Goal: Transaction & Acquisition: Purchase product/service

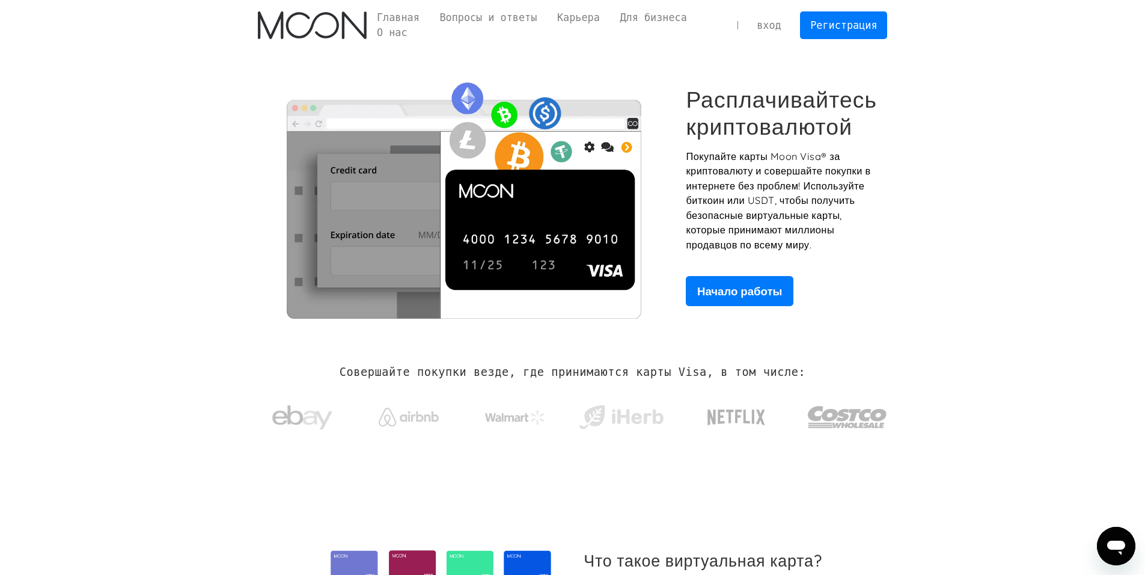
drag, startPoint x: 1051, startPoint y: 181, endPoint x: 1043, endPoint y: 181, distance: 8.4
click at [1051, 181] on section "Расплачивайтесь криптовалютой Покупайте карты Moon Visa® за криптовалюту и сове…" at bounding box center [572, 195] width 1145 height 291
click at [862, 34] on link "Регистрация" at bounding box center [843, 24] width 87 height 27
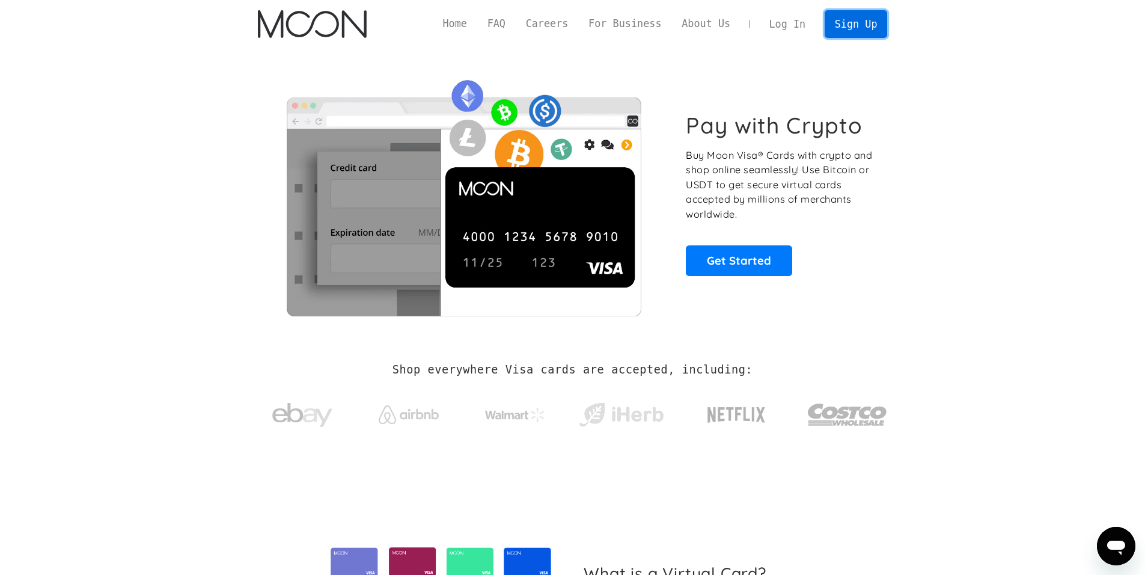
click at [847, 22] on link "Sign Up" at bounding box center [856, 23] width 63 height 27
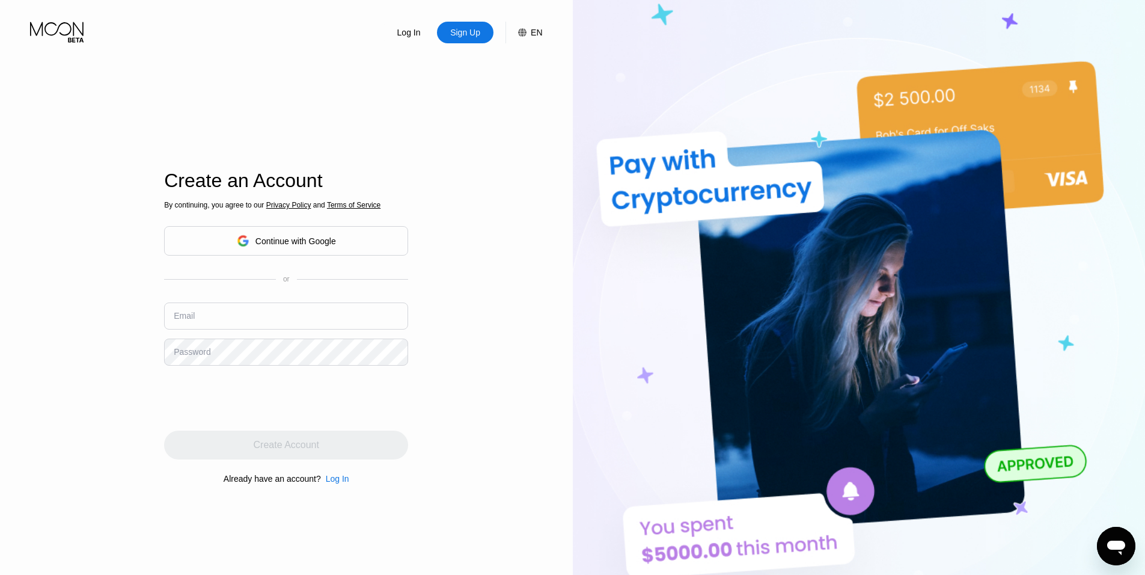
click at [279, 324] on input "text" at bounding box center [286, 315] width 244 height 27
type input "magomed.abasov@list.ru"
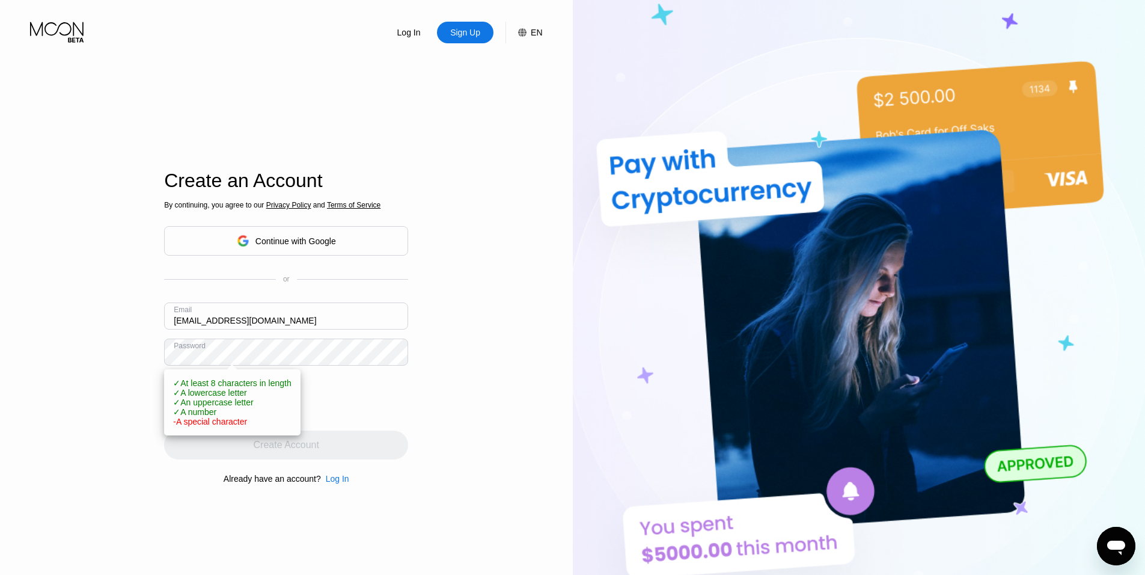
click at [407, 405] on div at bounding box center [286, 397] width 244 height 47
click at [413, 398] on div "Log In Sign Up EN Language English Save Create an Account By continuing, you ag…" at bounding box center [286, 316] width 573 height 632
click at [412, 396] on div "Log In Sign Up EN Language English Save Create an Account By continuing, you ag…" at bounding box center [286, 316] width 573 height 632
click at [63, 278] on div "Log In Sign Up EN Language English Save Create an Account By continuing, you ag…" at bounding box center [286, 316] width 573 height 632
click at [210, 426] on span "- A special character" at bounding box center [210, 421] width 74 height 10
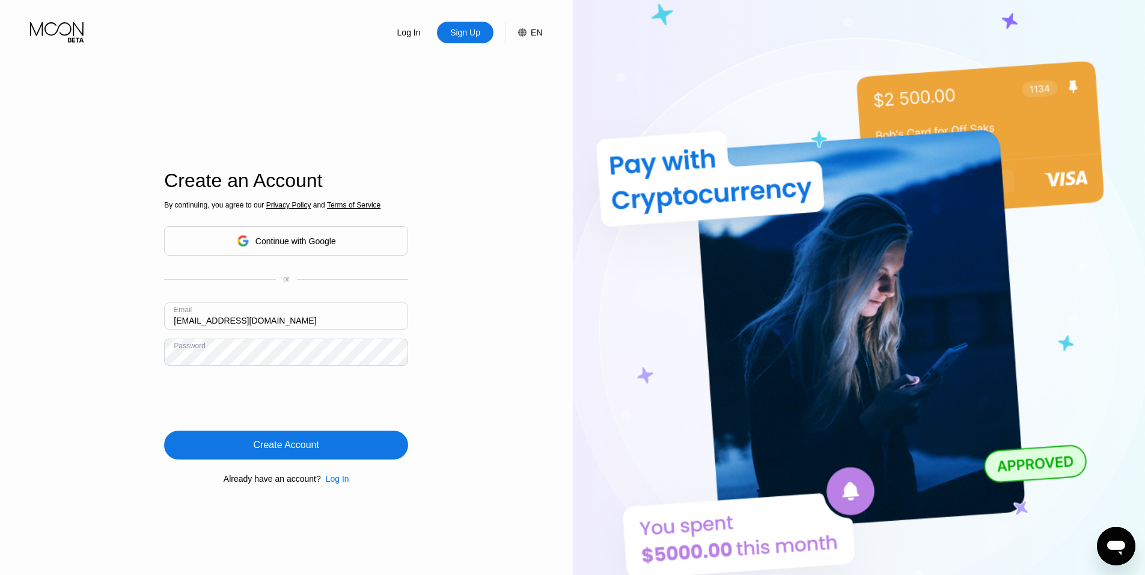
click at [288, 445] on div "Create Account" at bounding box center [287, 445] width 66 height 12
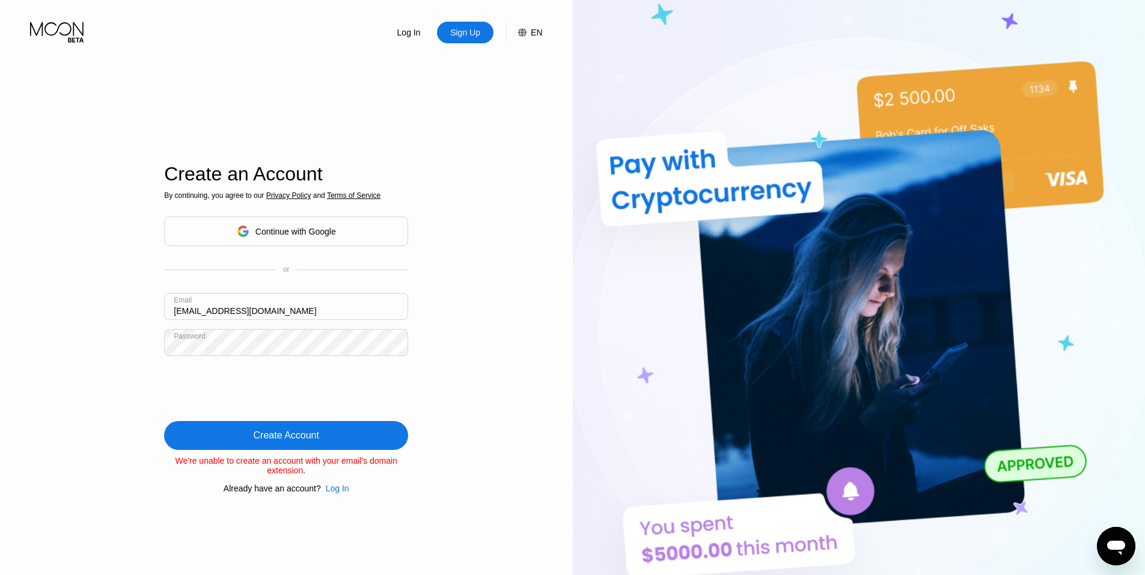
click at [260, 434] on div "Create Account" at bounding box center [287, 435] width 66 height 12
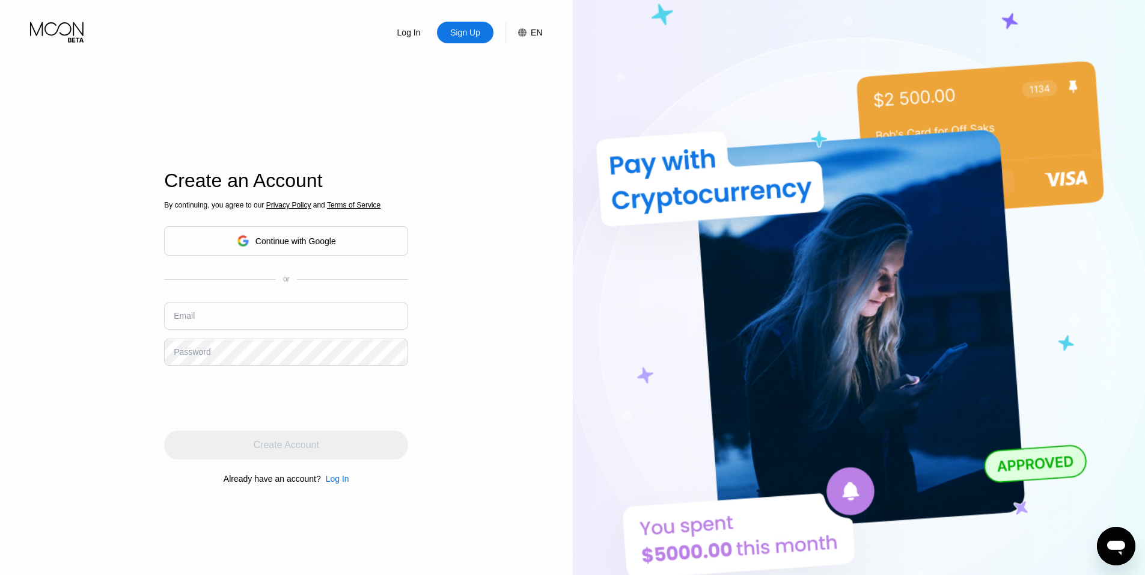
click at [266, 311] on input "text" at bounding box center [286, 315] width 244 height 27
type input "[EMAIL_ADDRESS][DOMAIN_NAME]"
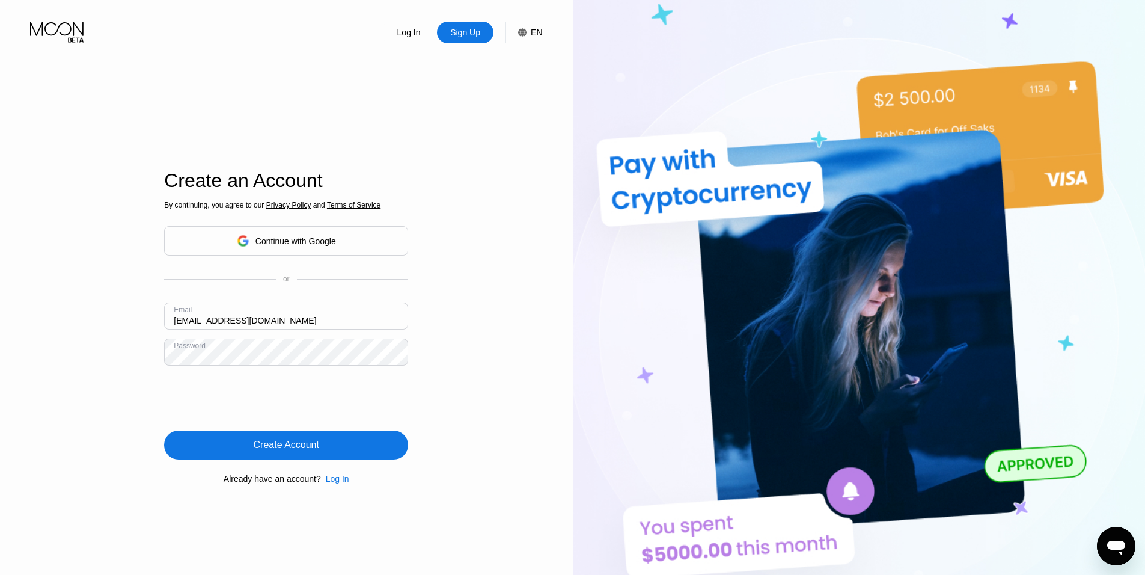
click at [221, 428] on div "By continuing, you agree to our Privacy Policy and Terms of Service Continue wi…" at bounding box center [286, 342] width 244 height 289
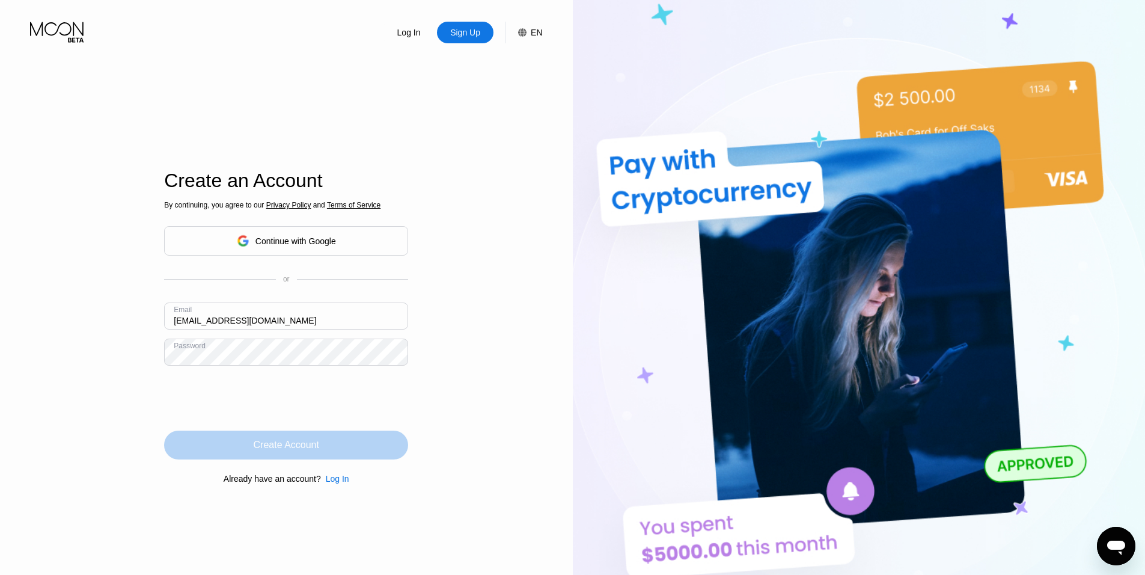
click at [228, 444] on div "Create Account" at bounding box center [286, 444] width 244 height 29
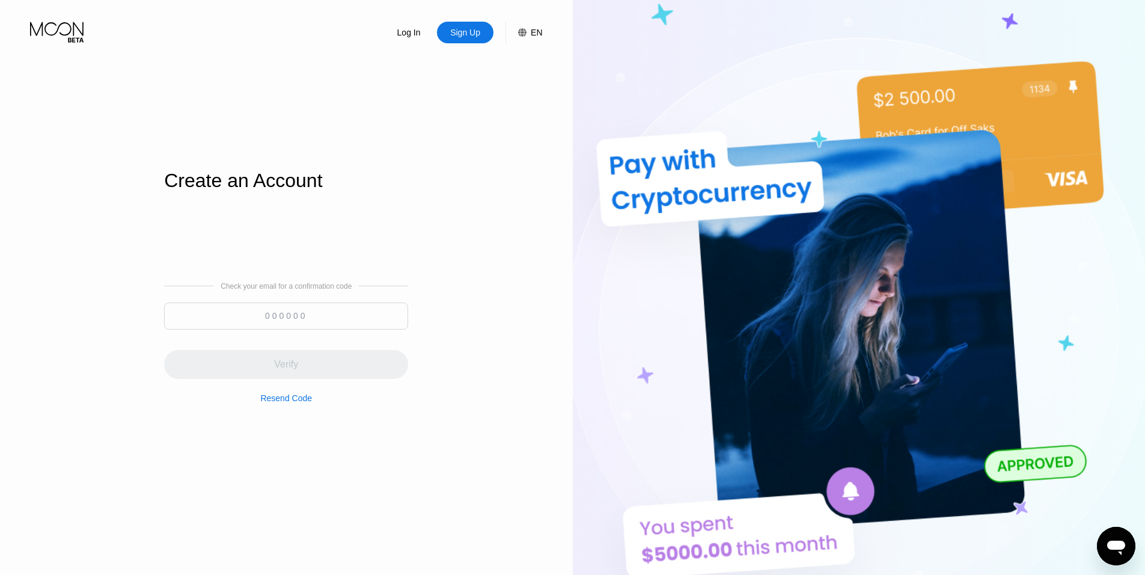
click at [299, 311] on input at bounding box center [286, 315] width 244 height 27
click at [266, 316] on input at bounding box center [286, 315] width 244 height 27
click at [267, 316] on input at bounding box center [286, 315] width 244 height 27
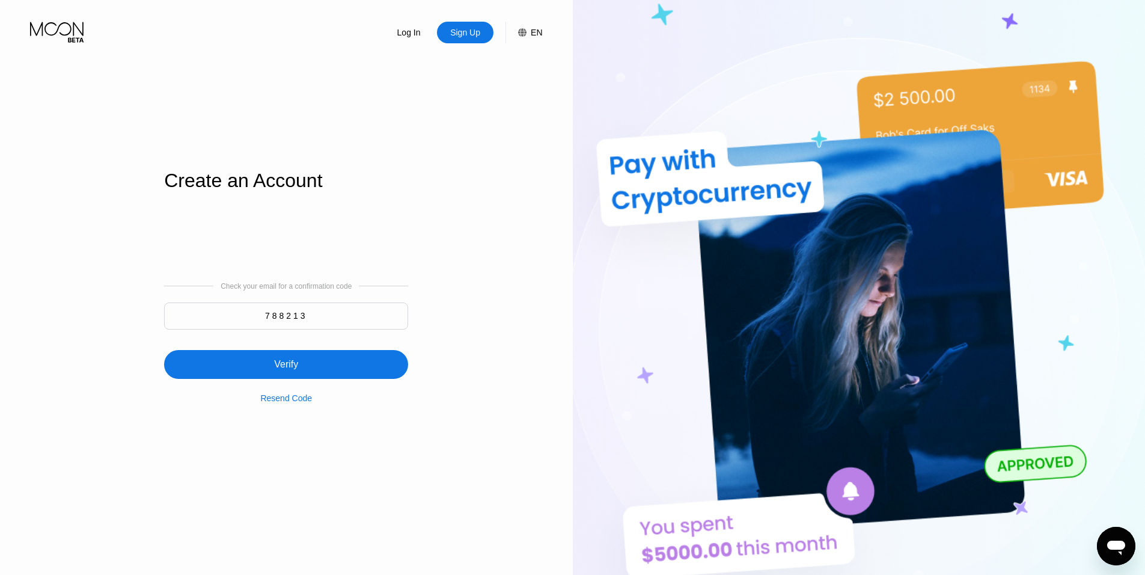
type input "788213"
click at [273, 373] on div "Verify" at bounding box center [286, 364] width 244 height 29
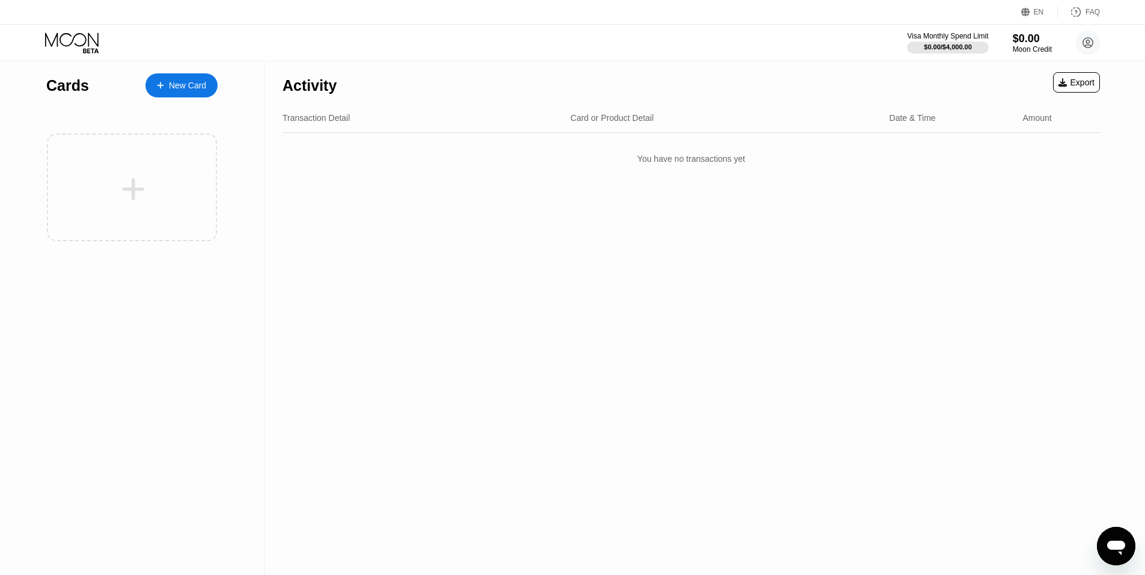
click at [170, 89] on div "New Card" at bounding box center [187, 86] width 37 height 10
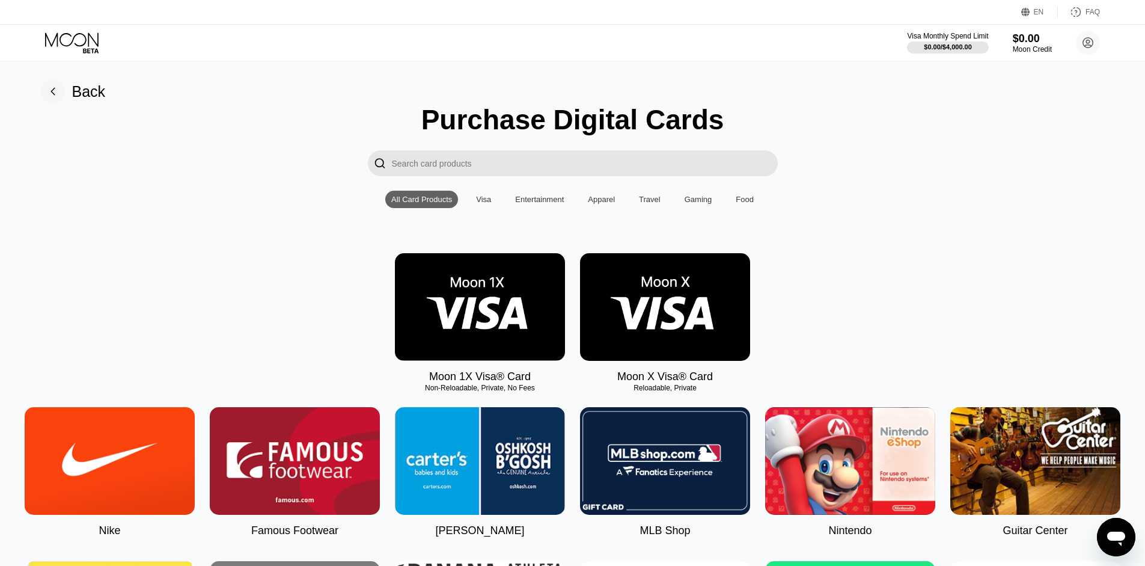
click at [55, 93] on rect at bounding box center [53, 91] width 24 height 24
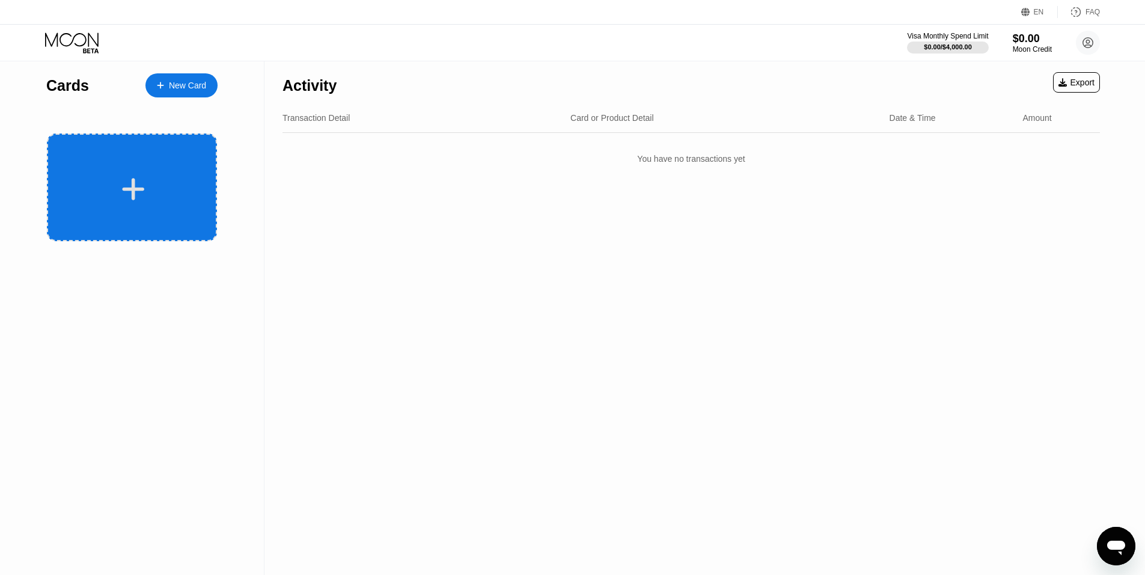
click at [96, 174] on div at bounding box center [132, 187] width 170 height 108
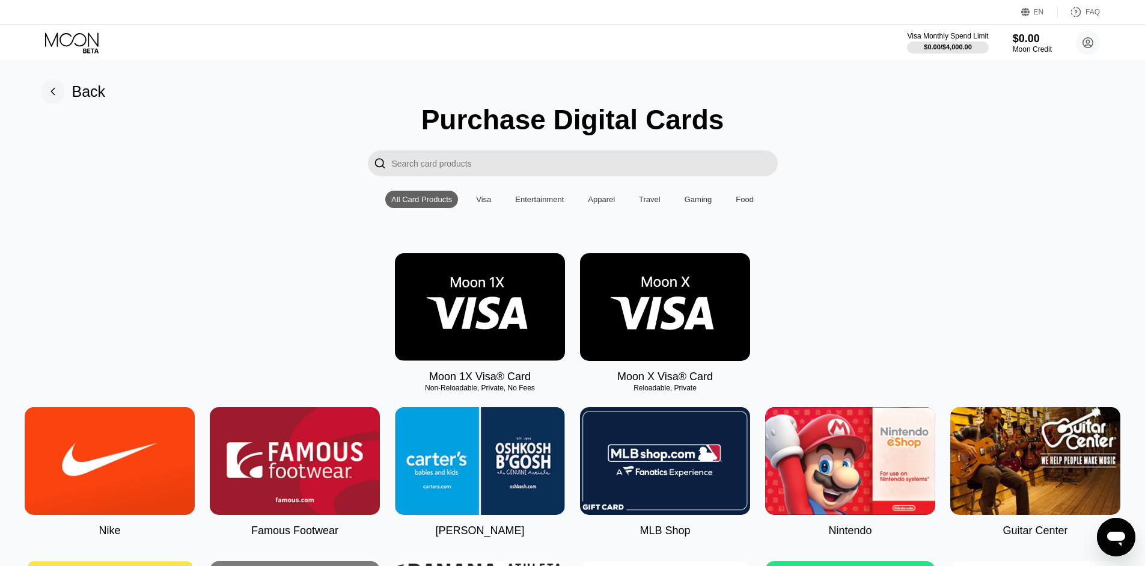
click at [53, 95] on rect at bounding box center [53, 91] width 24 height 24
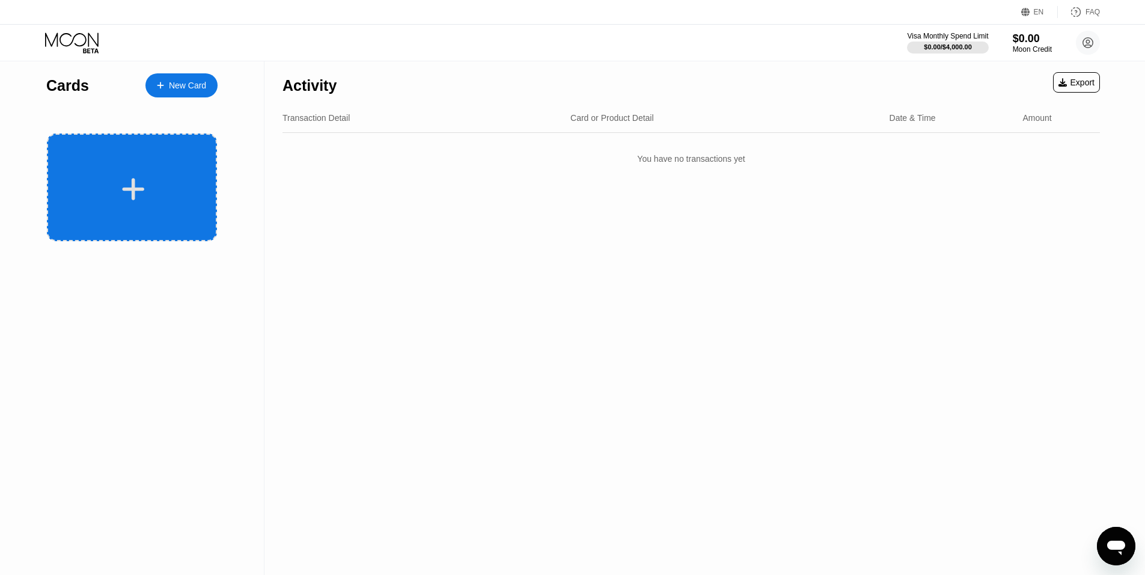
click at [147, 181] on div at bounding box center [133, 188] width 149 height 27
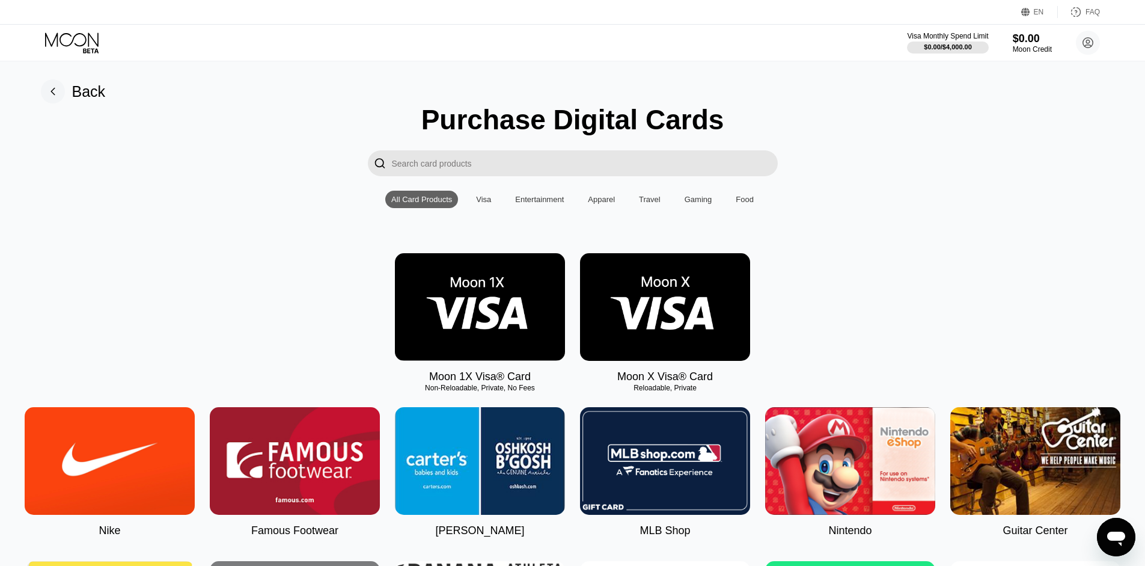
click at [638, 322] on img at bounding box center [665, 307] width 170 height 108
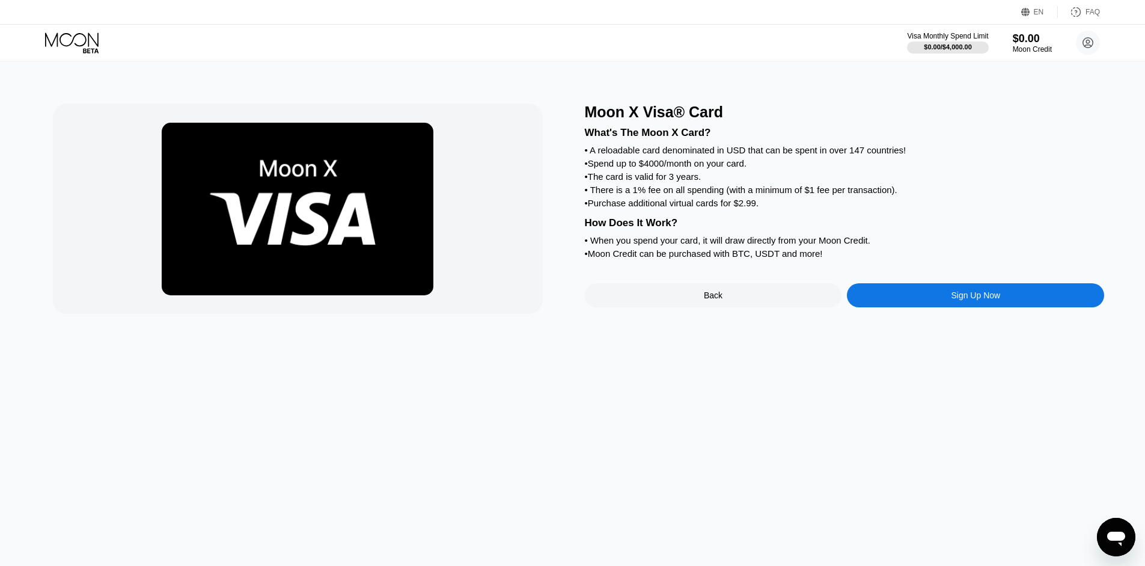
click at [969, 307] on div "Sign Up Now" at bounding box center [975, 295] width 257 height 24
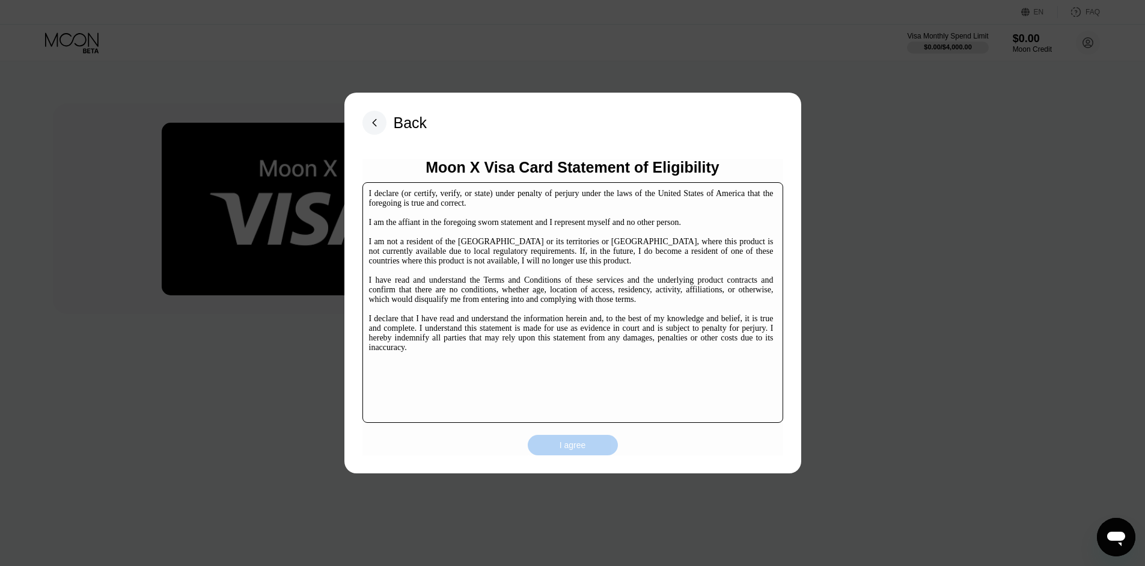
click at [579, 448] on div "I agree" at bounding box center [573, 444] width 26 height 11
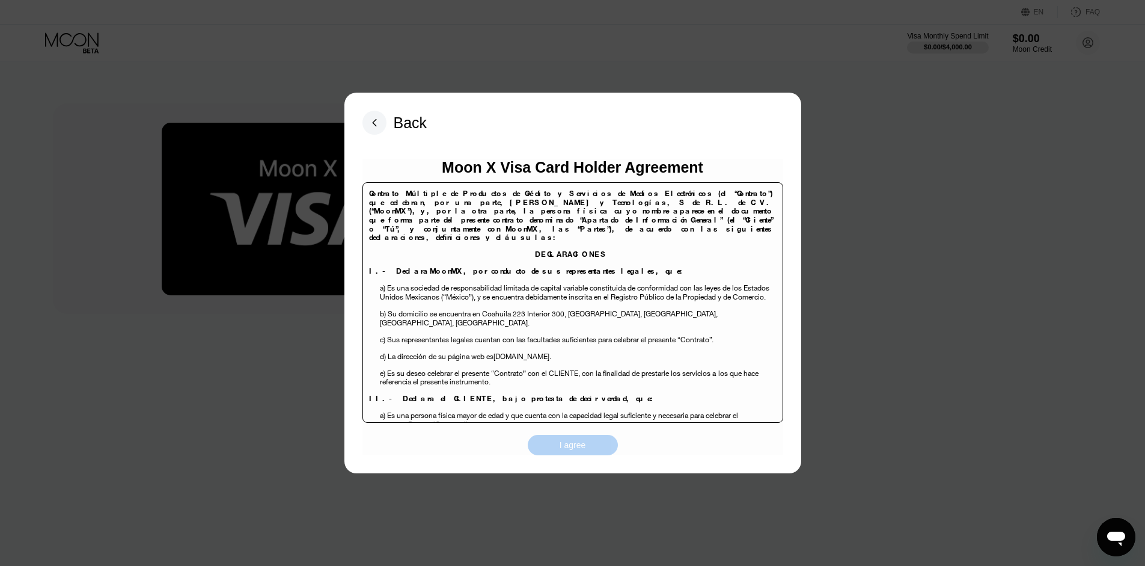
click at [575, 449] on div "I agree" at bounding box center [573, 444] width 26 height 11
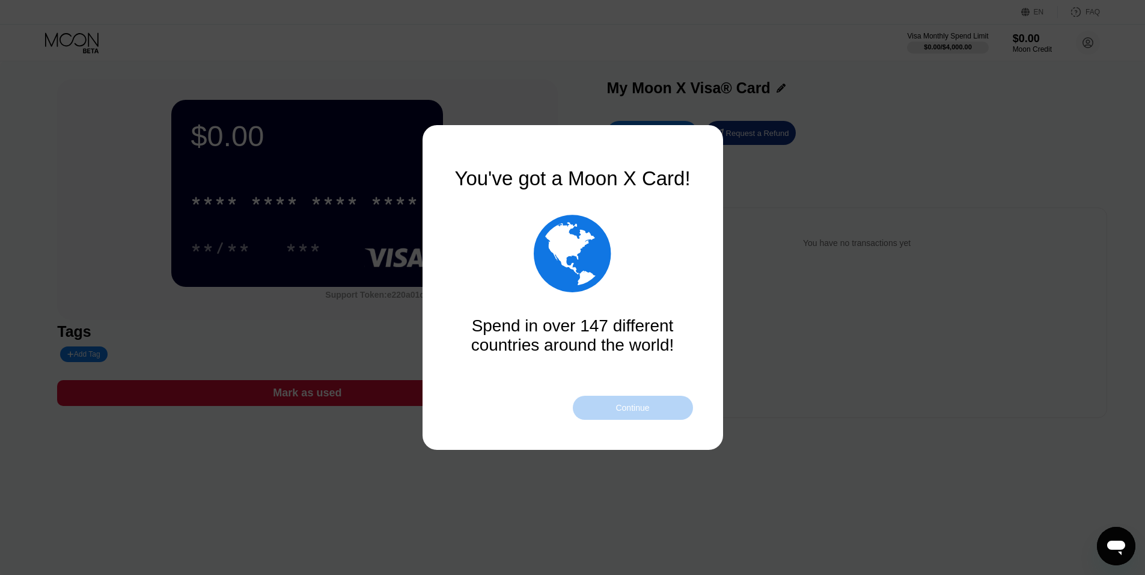
click at [675, 413] on div "Continue" at bounding box center [633, 407] width 120 height 24
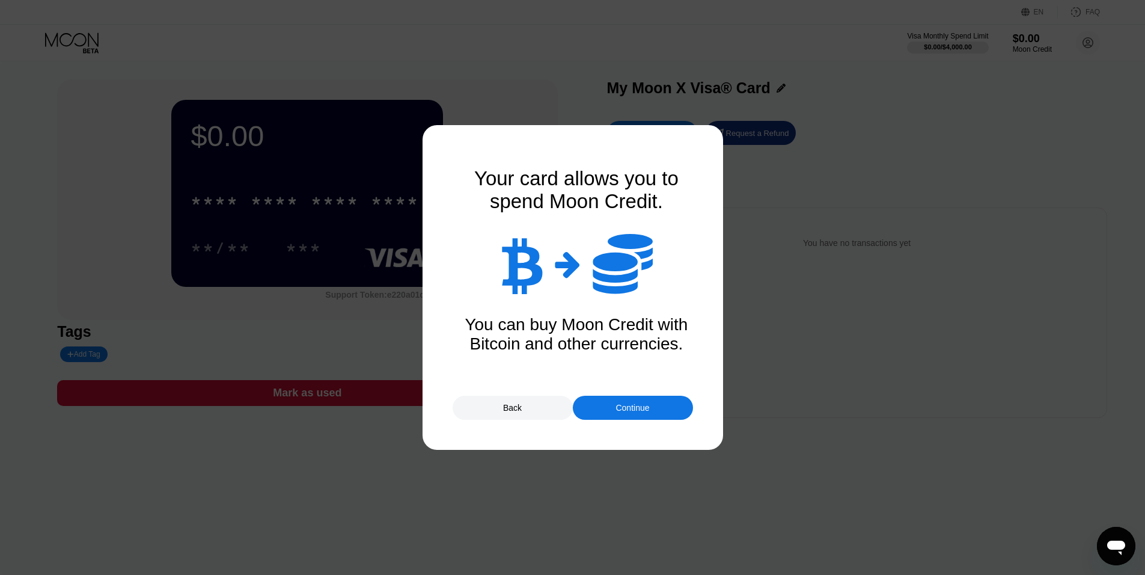
click at [675, 413] on div "Continue" at bounding box center [633, 407] width 120 height 24
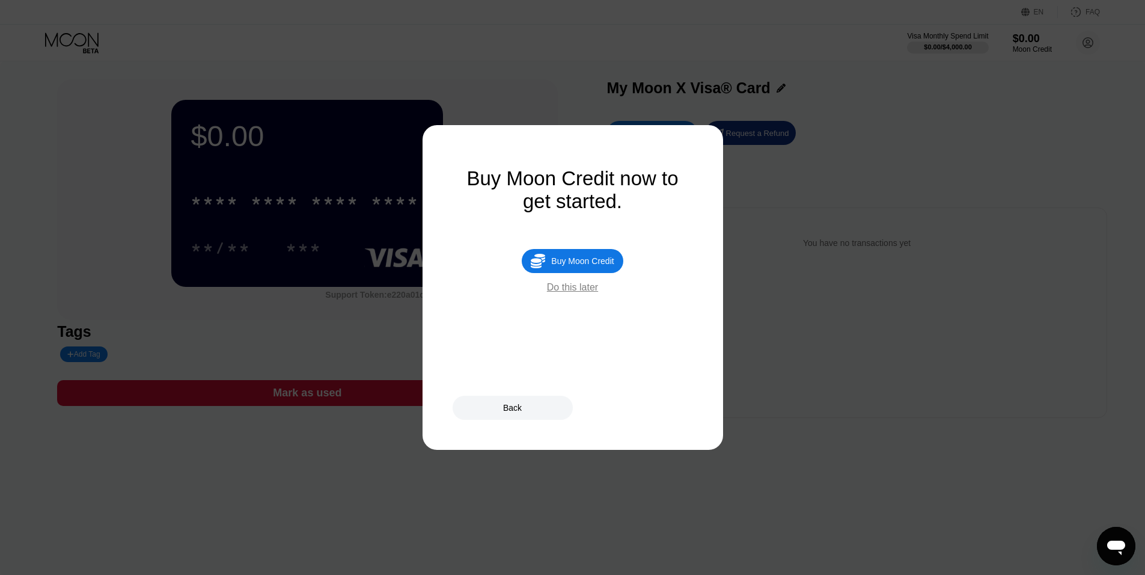
click at [538, 403] on div "Back" at bounding box center [513, 407] width 120 height 24
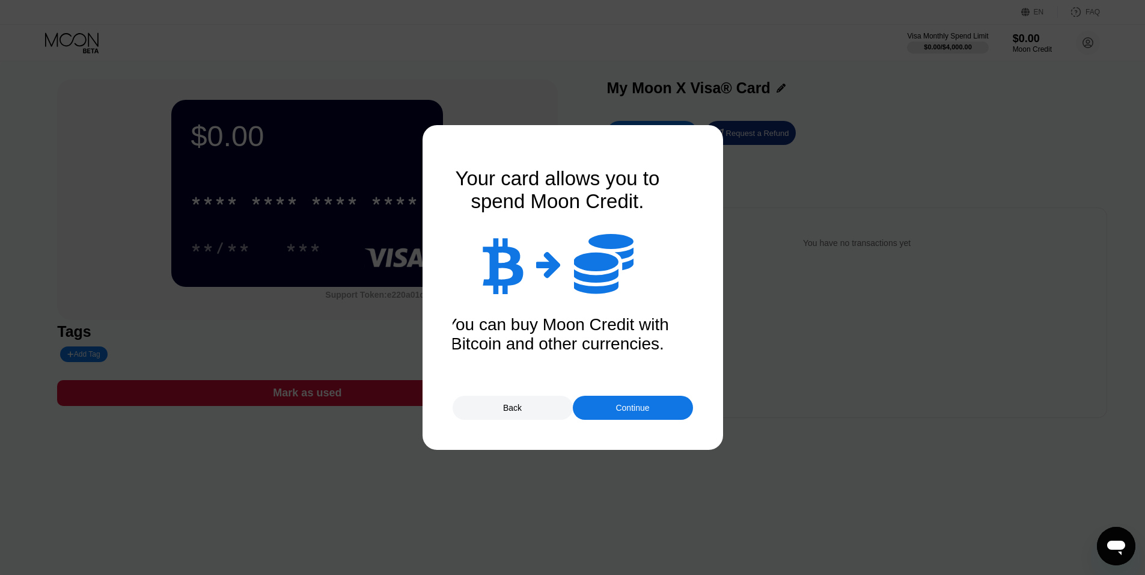
click at [647, 408] on div "Continue" at bounding box center [632, 408] width 34 height 10
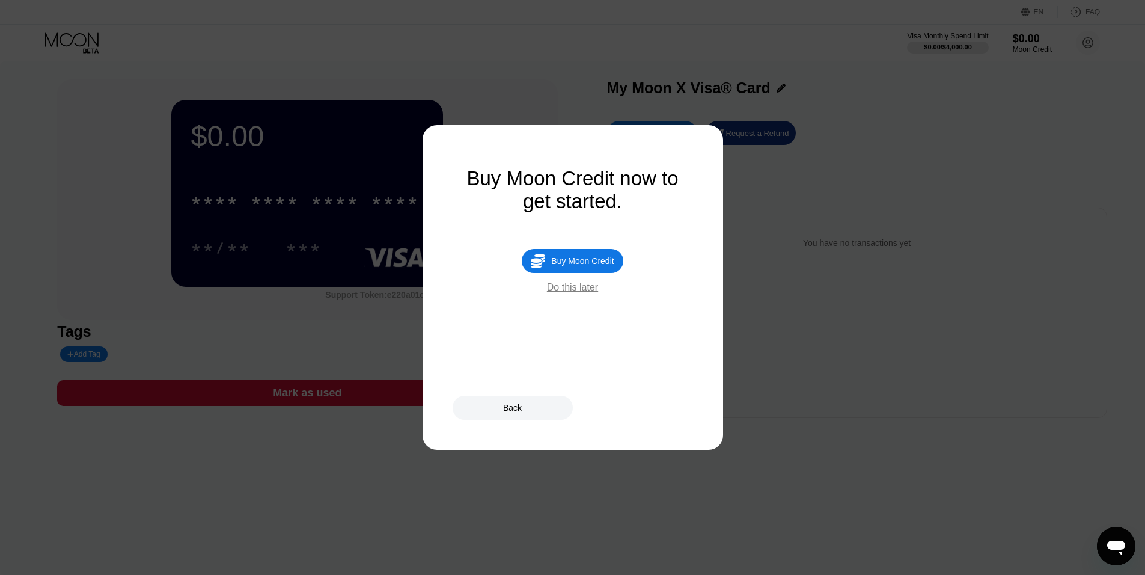
click at [533, 389] on div "Buy Moon Credit now to get started.  Buy Moon Credit Do this later" at bounding box center [573, 287] width 240 height 240
click at [525, 401] on div "Back" at bounding box center [513, 407] width 120 height 24
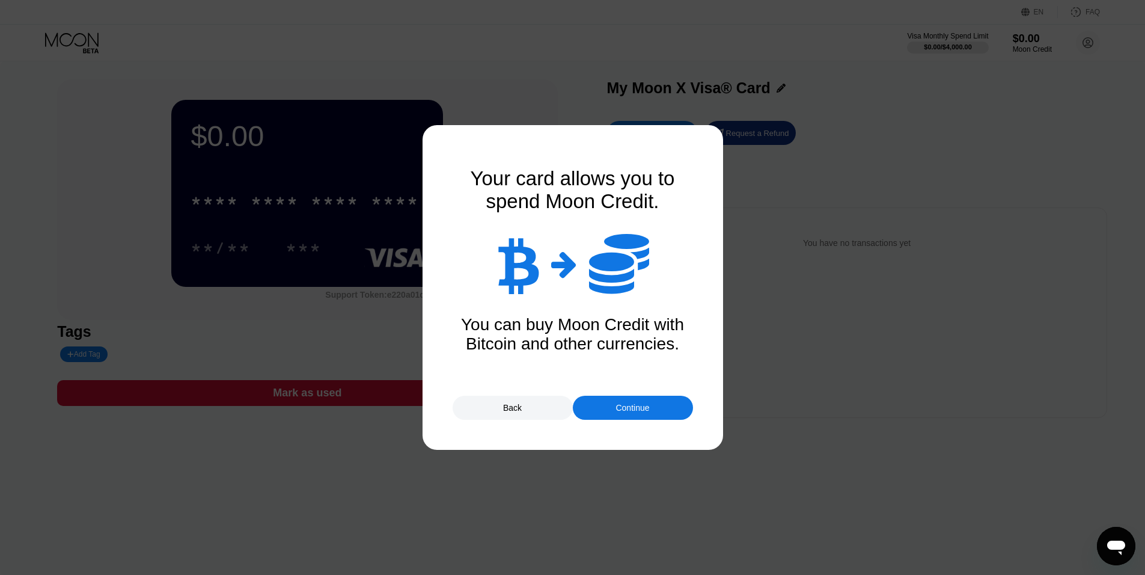
click at [525, 409] on div "Back" at bounding box center [513, 407] width 120 height 24
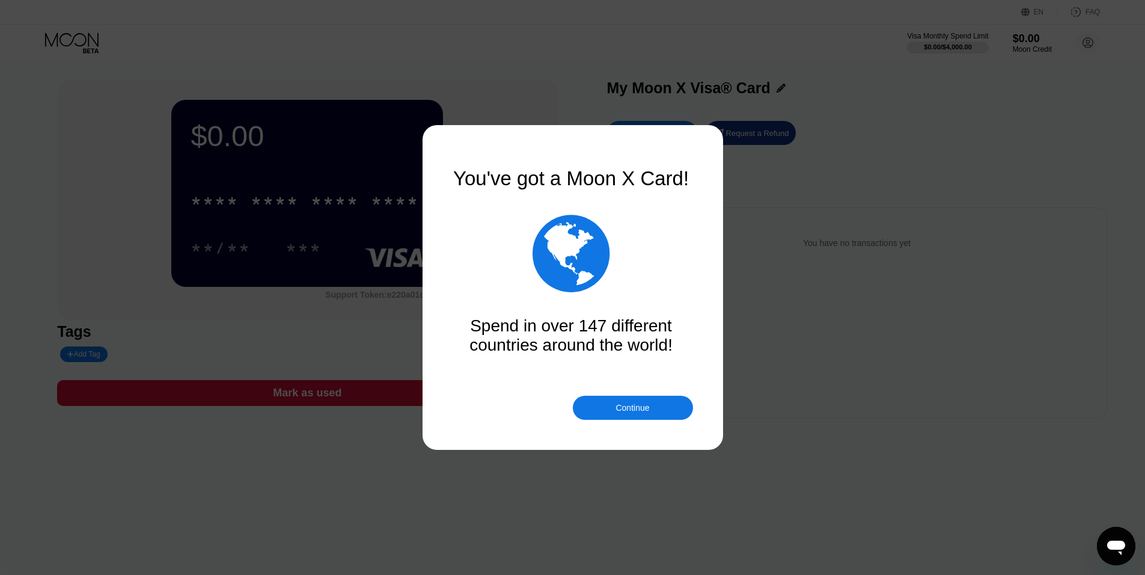
click at [624, 412] on div "Continue" at bounding box center [632, 408] width 34 height 10
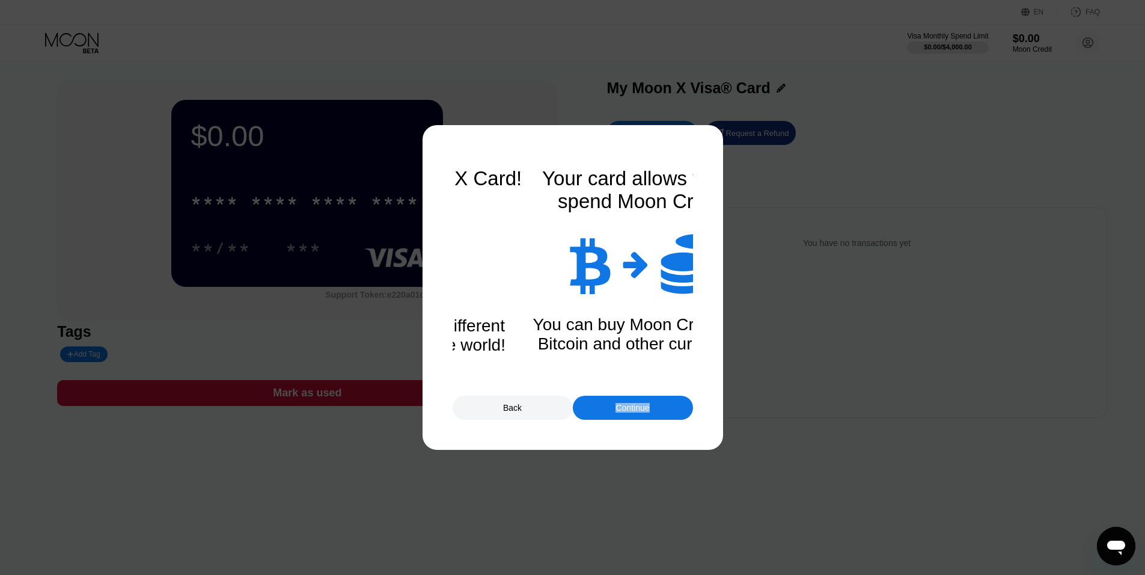
click at [624, 412] on div "Continue" at bounding box center [632, 408] width 34 height 10
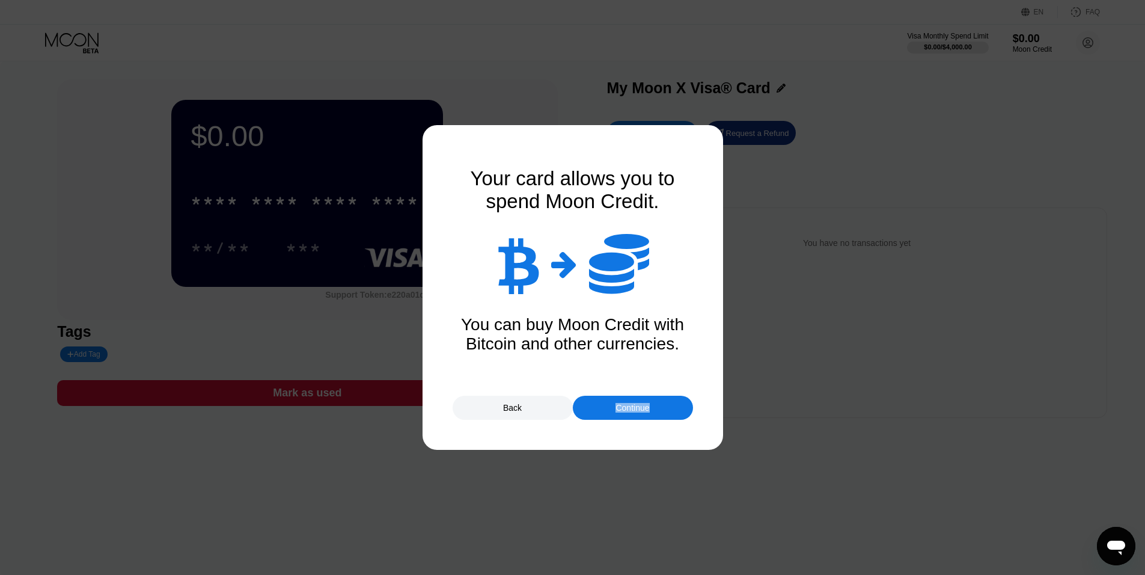
click at [624, 412] on div "Continue" at bounding box center [632, 408] width 34 height 10
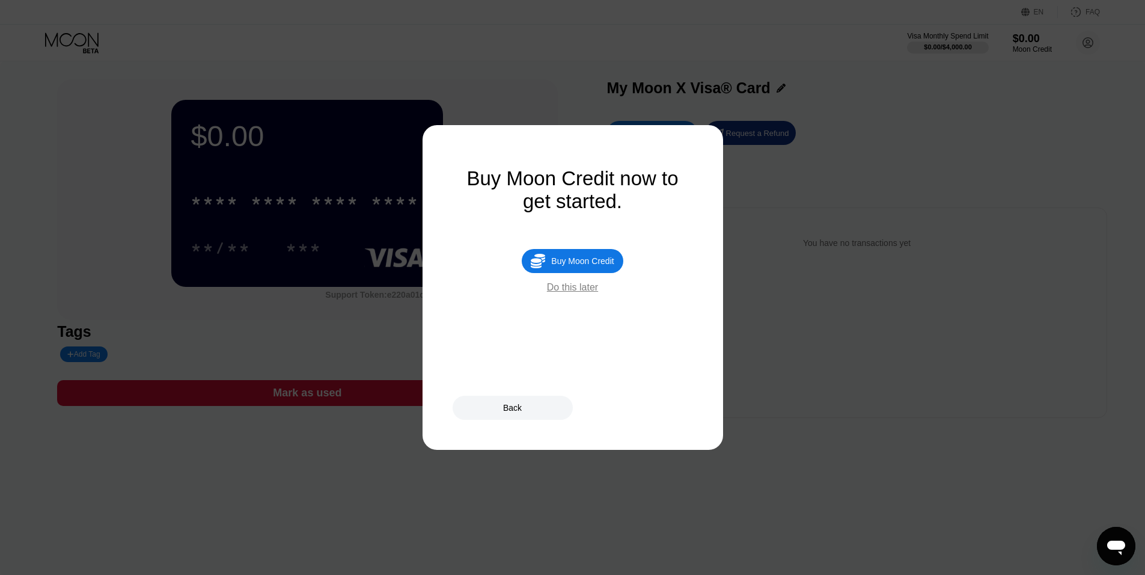
click at [529, 415] on div "Back" at bounding box center [513, 407] width 120 height 24
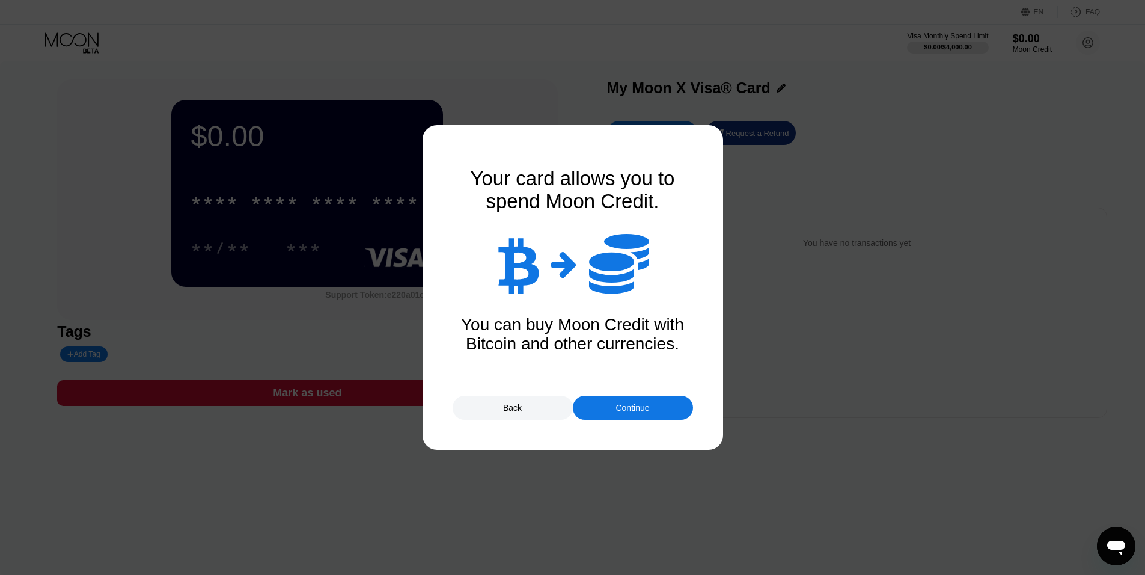
click at [618, 411] on div "Continue" at bounding box center [632, 408] width 34 height 10
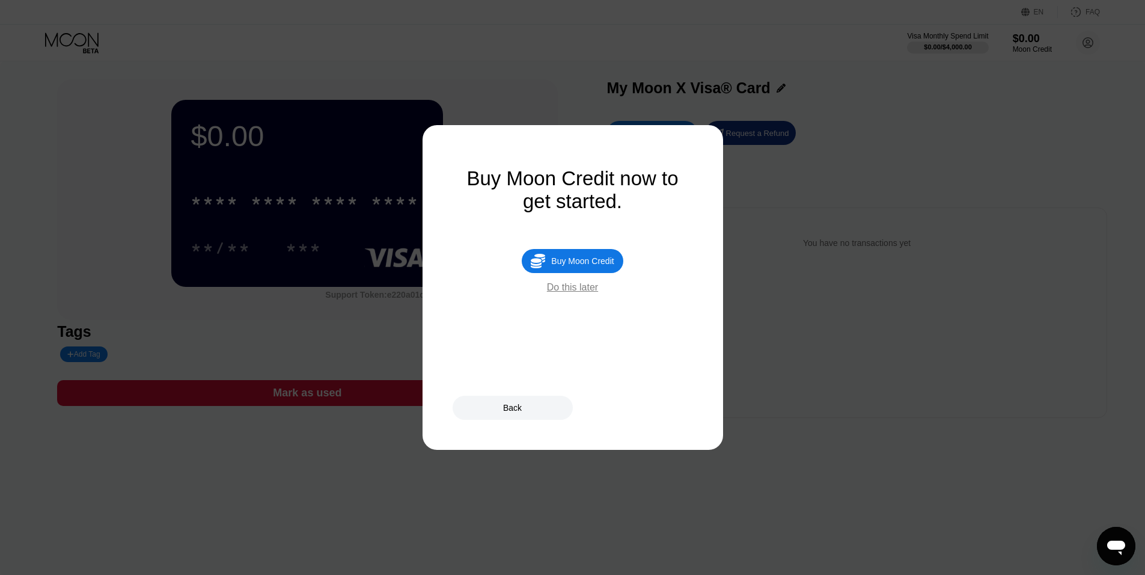
click at [586, 302] on div "Buy Moon Credit now to get started.  Buy Moon Credit Do this later" at bounding box center [573, 287] width 240 height 240
click at [584, 293] on div "Do this later" at bounding box center [572, 287] width 51 height 11
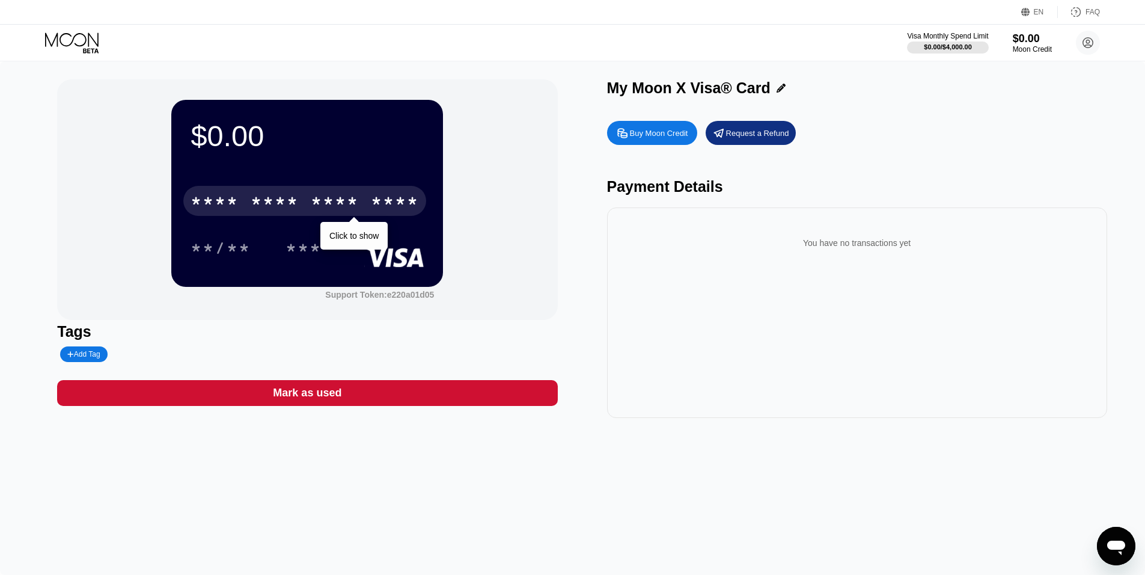
click at [337, 203] on div "* * * *" at bounding box center [335, 202] width 48 height 19
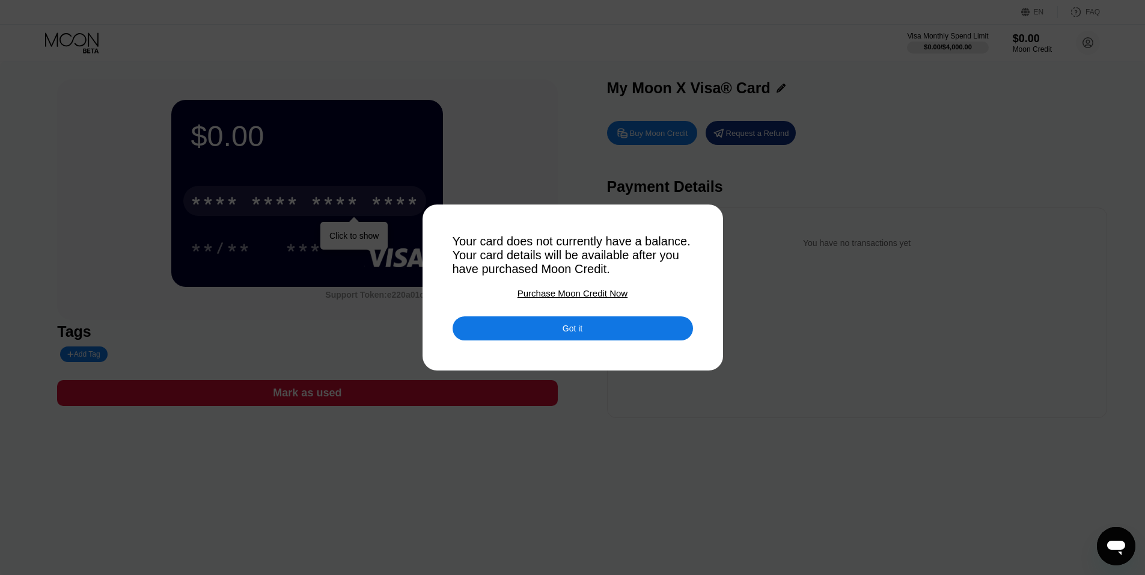
click at [582, 326] on div "Got it" at bounding box center [573, 328] width 20 height 11
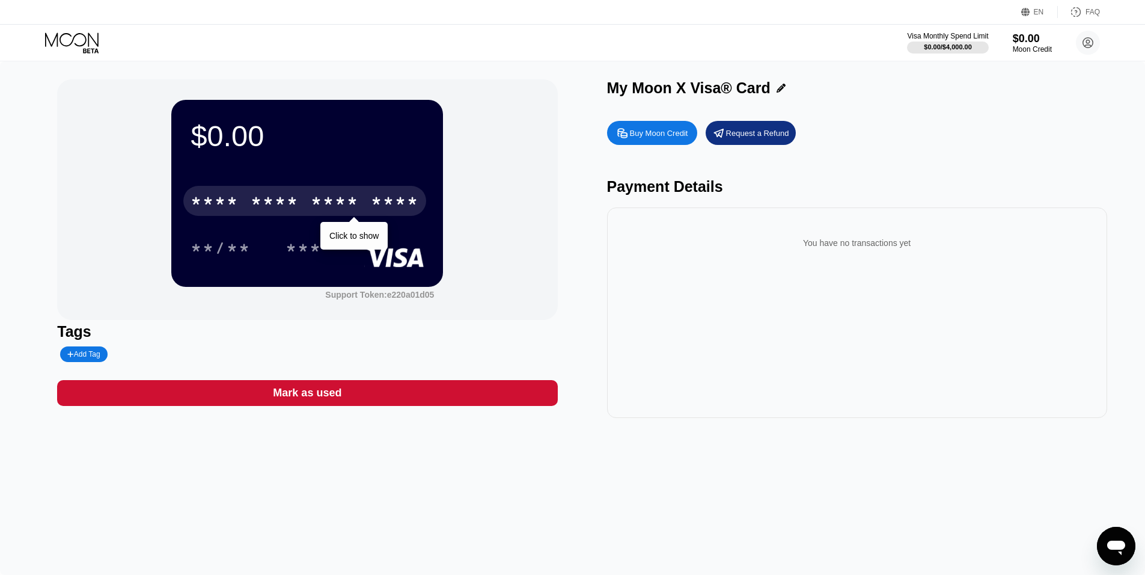
click at [670, 135] on div "Buy Moon Credit" at bounding box center [659, 133] width 58 height 10
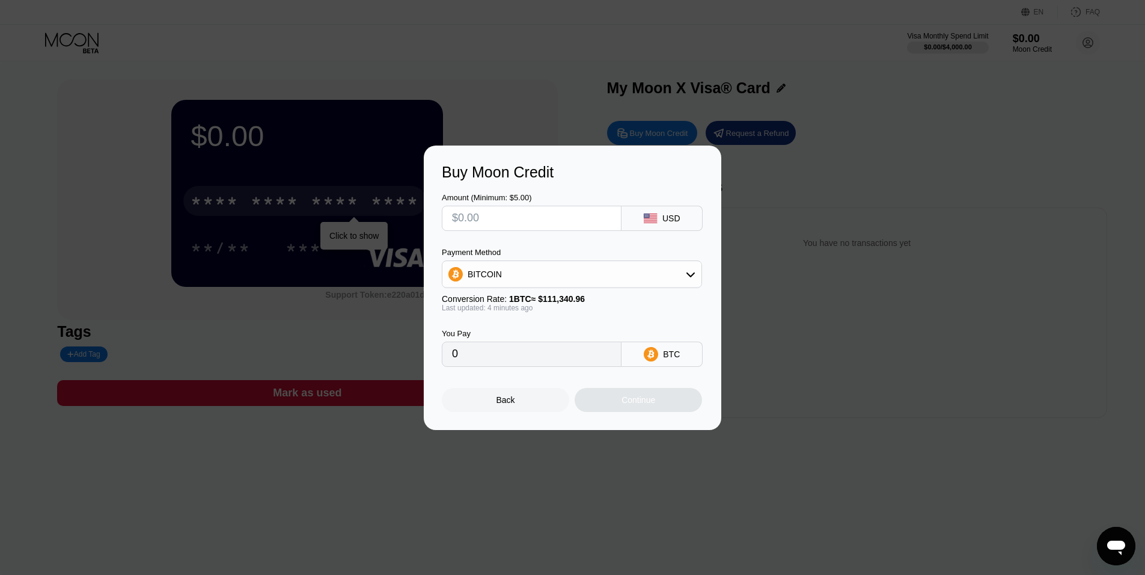
click at [862, 157] on div "Buy Moon Credit Amount (Minimum: $5.00) USD Payment Method BITCOIN Conversion R…" at bounding box center [572, 287] width 1145 height 284
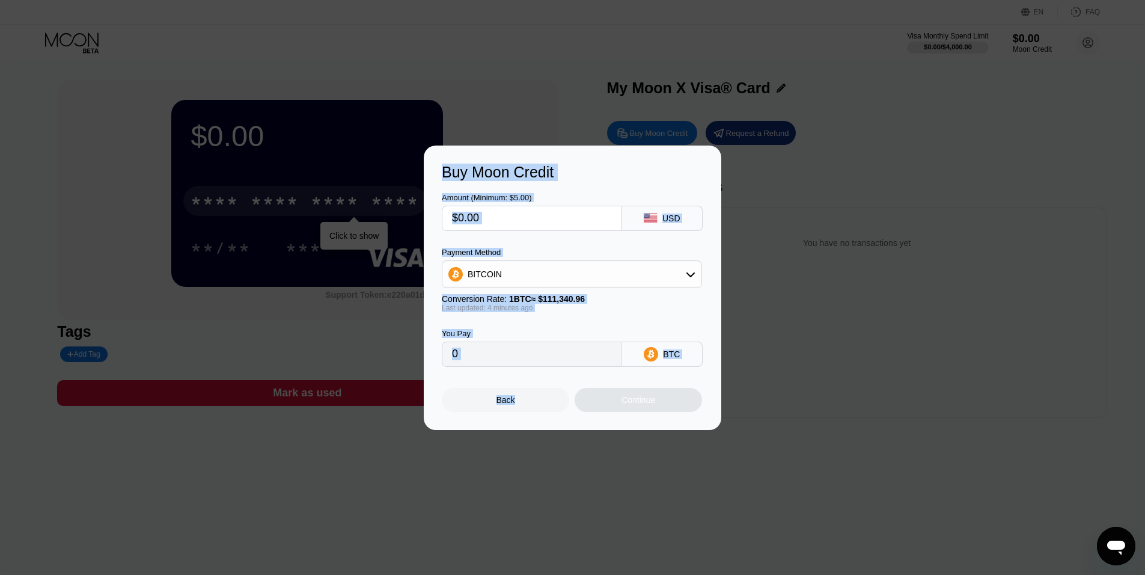
click at [513, 428] on div "Buy Moon Credit Amount (Minimum: $5.00) USD Payment Method BITCOIN Conversion R…" at bounding box center [572, 287] width 1145 height 575
click at [508, 403] on div "Back" at bounding box center [505, 400] width 19 height 10
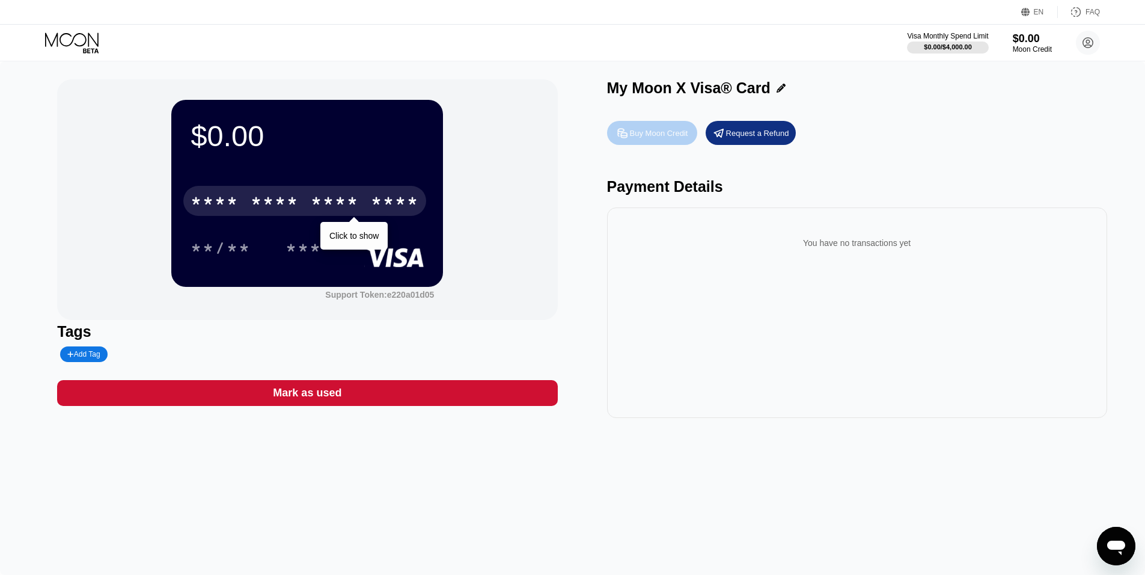
click at [650, 133] on div "Buy Moon Credit" at bounding box center [659, 133] width 58 height 10
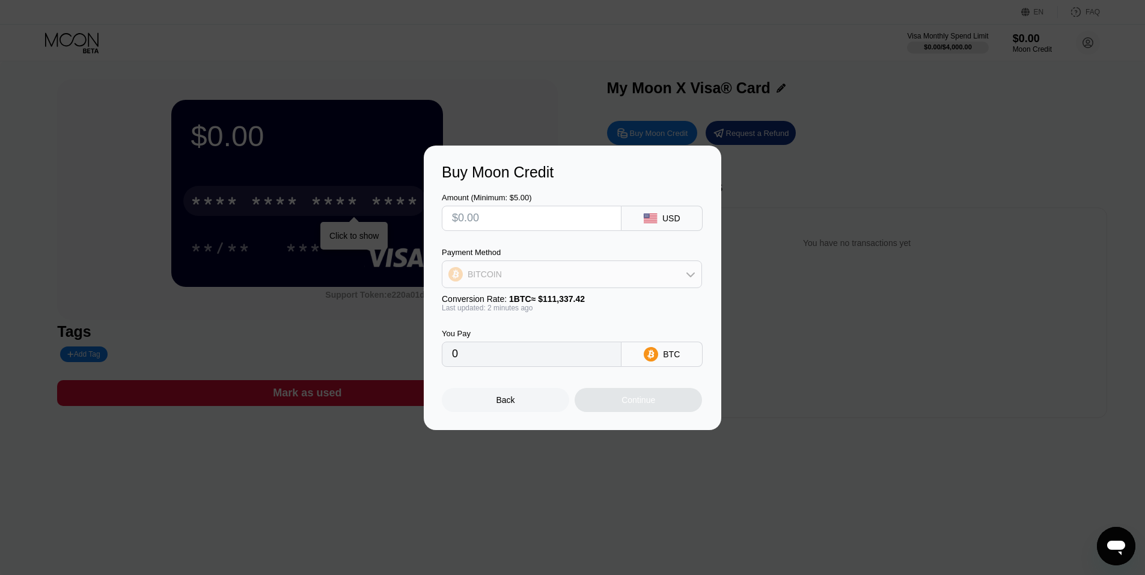
click at [630, 275] on div "BITCOIN" at bounding box center [571, 274] width 259 height 24
click at [518, 338] on span "USDT on TRON" at bounding box center [501, 334] width 61 height 10
type input "0.00"
click at [489, 358] on input "0.00" at bounding box center [531, 354] width 159 height 24
click at [474, 358] on input "0.00" at bounding box center [531, 354] width 159 height 24
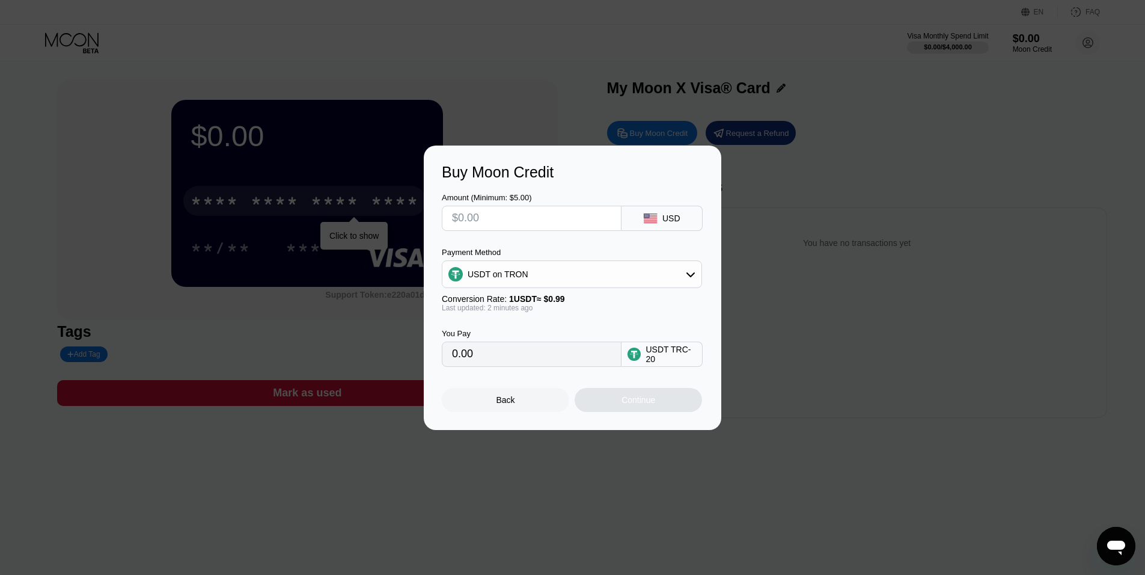
click at [459, 356] on input "0.00" at bounding box center [531, 354] width 159 height 24
click at [467, 356] on input "0.00" at bounding box center [531, 354] width 159 height 24
click at [505, 272] on div "USDT on TRON" at bounding box center [498, 274] width 61 height 10
click at [493, 331] on span "USDT on TRON" at bounding box center [501, 334] width 61 height 10
click at [493, 357] on input "0.00" at bounding box center [531, 354] width 159 height 24
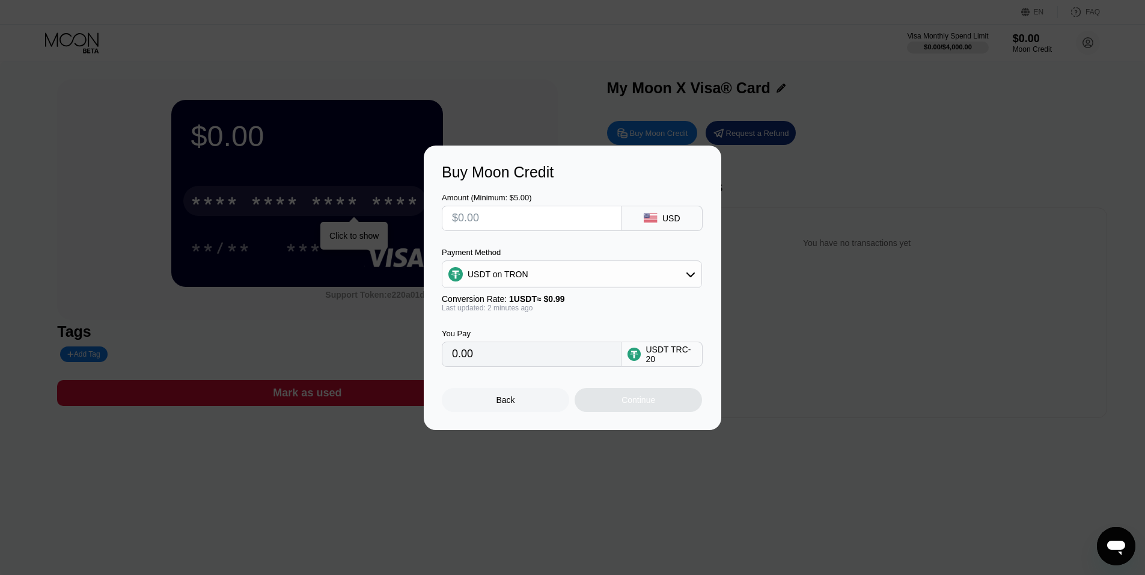
drag, startPoint x: 493, startPoint y: 357, endPoint x: 509, endPoint y: 377, distance: 25.2
click at [494, 358] on input "0.00" at bounding box center [531, 354] width 159 height 24
click at [624, 407] on div "Continue" at bounding box center [638, 400] width 127 height 24
click at [652, 353] on div "USDT TRC-20" at bounding box center [670, 353] width 50 height 19
click at [663, 222] on div "USD" at bounding box center [671, 218] width 18 height 10
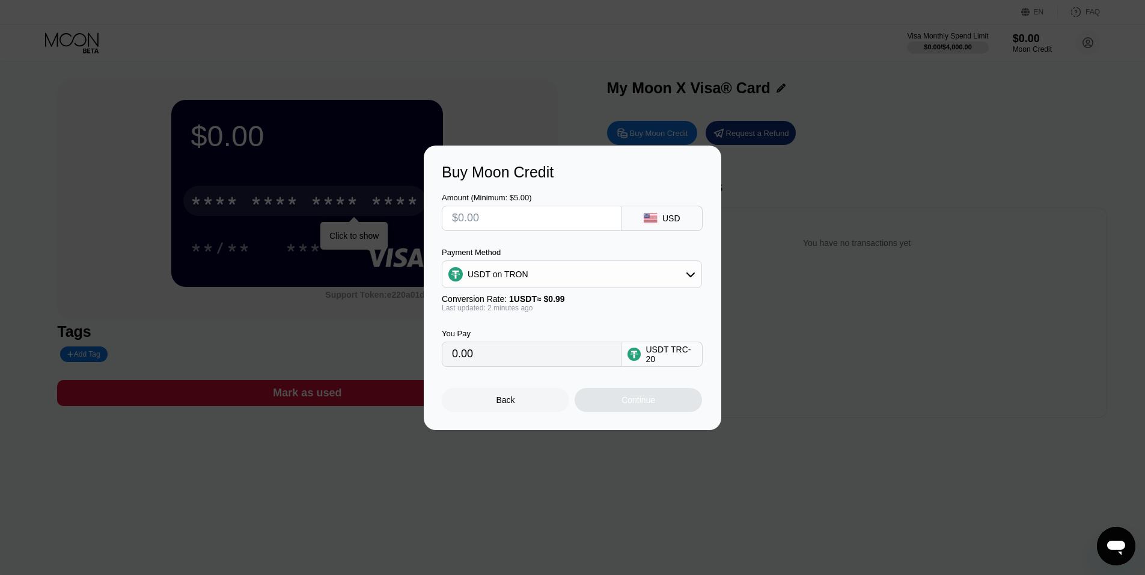
click at [504, 404] on div "Back" at bounding box center [505, 400] width 19 height 10
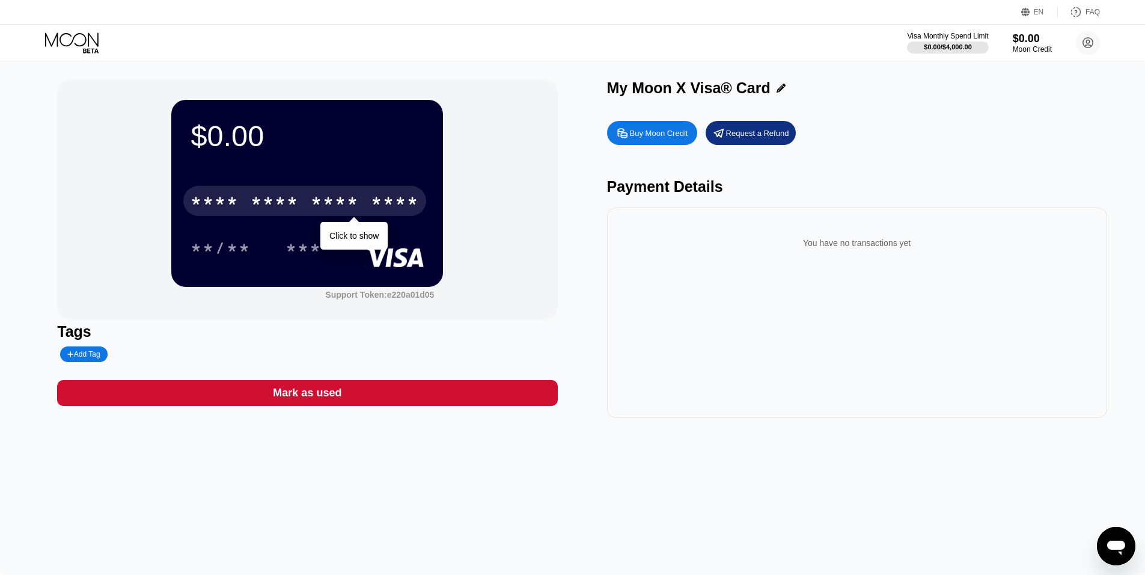
click at [632, 138] on div "Buy Moon Credit" at bounding box center [659, 133] width 58 height 10
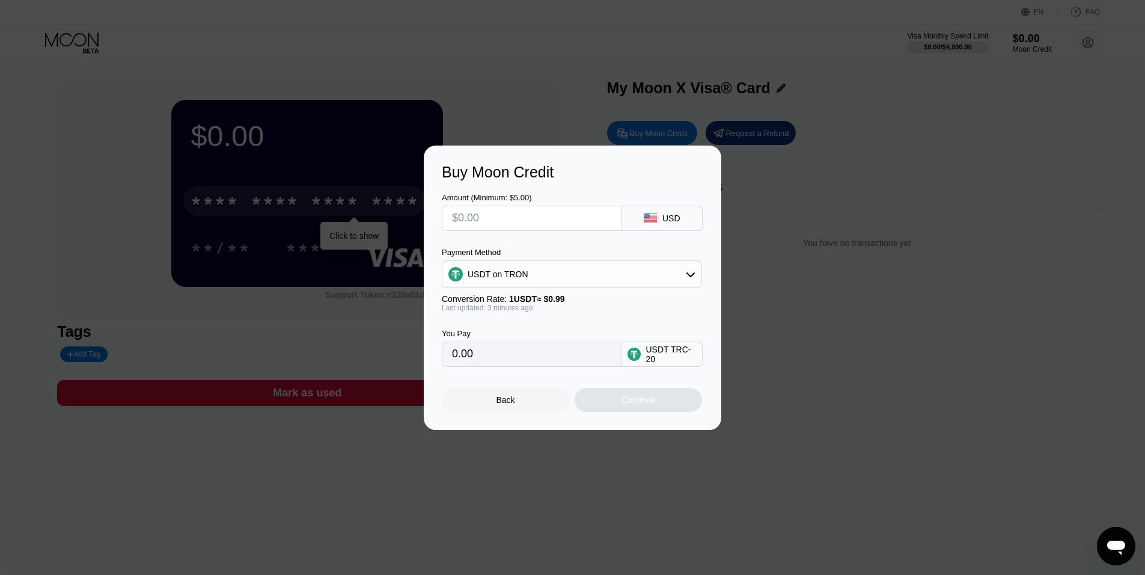
click at [547, 266] on div "USDT on TRON" at bounding box center [571, 274] width 259 height 24
click at [510, 296] on div "BITCOIN" at bounding box center [571, 307] width 253 height 24
type input "0"
click at [673, 406] on div "Continue" at bounding box center [638, 400] width 127 height 24
click at [529, 352] on input "0" at bounding box center [531, 354] width 159 height 24
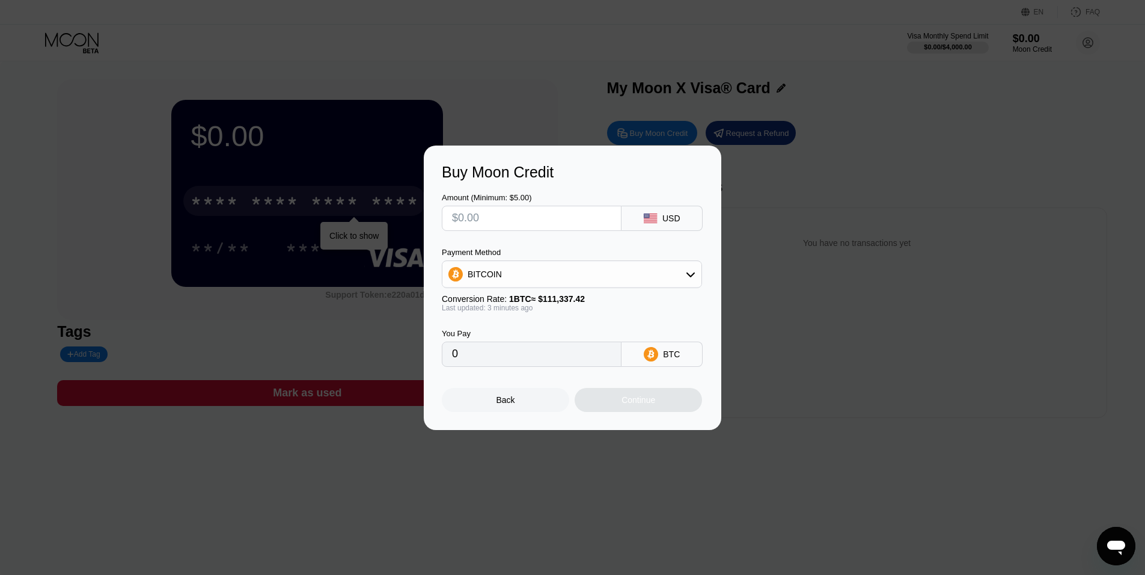
click at [653, 361] on icon at bounding box center [651, 353] width 14 height 14
click at [495, 358] on input "0" at bounding box center [531, 354] width 159 height 24
click at [500, 404] on div "Back" at bounding box center [505, 400] width 19 height 10
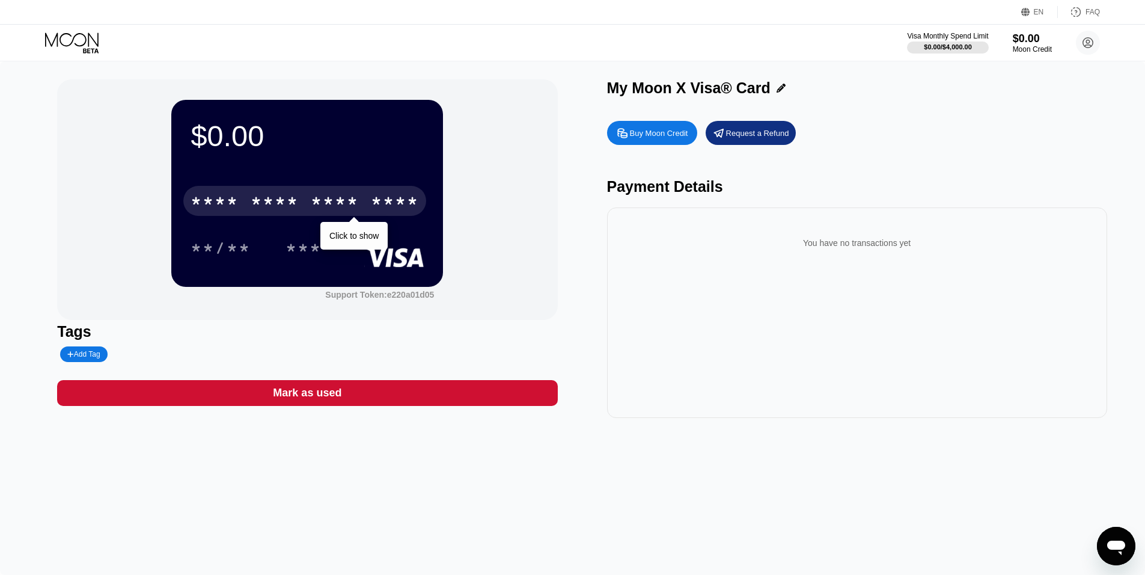
click at [639, 138] on div "Buy Moon Credit" at bounding box center [659, 133] width 58 height 10
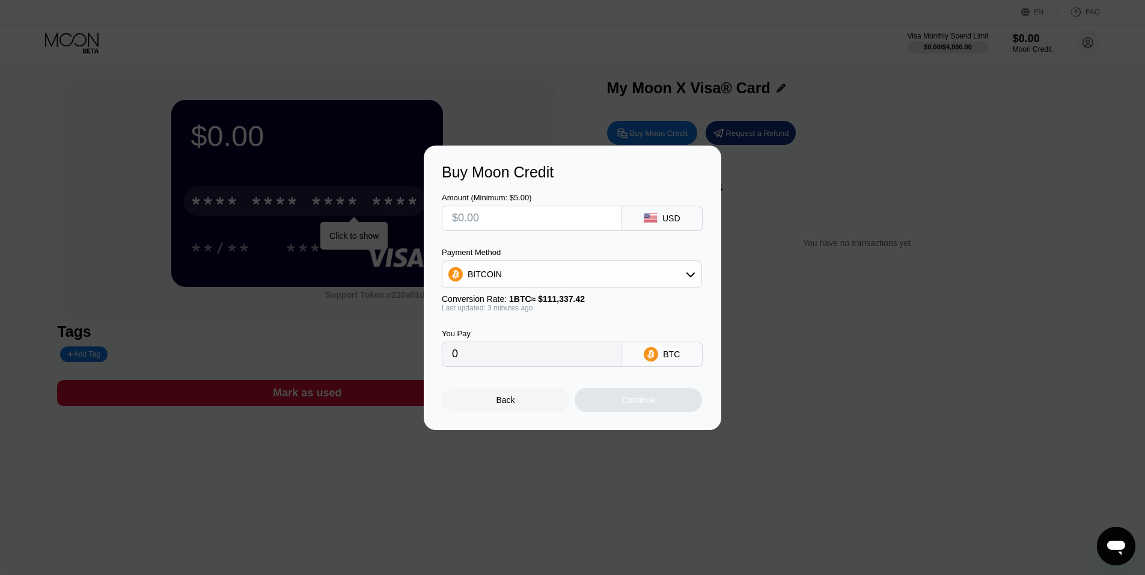
click at [668, 277] on div "BITCOIN" at bounding box center [571, 274] width 259 height 24
click at [495, 332] on span "USDT on TRON" at bounding box center [501, 334] width 61 height 10
type input "0.00"
click at [456, 357] on input "0.00" at bounding box center [531, 354] width 159 height 24
click at [460, 359] on input "0.00" at bounding box center [531, 354] width 159 height 24
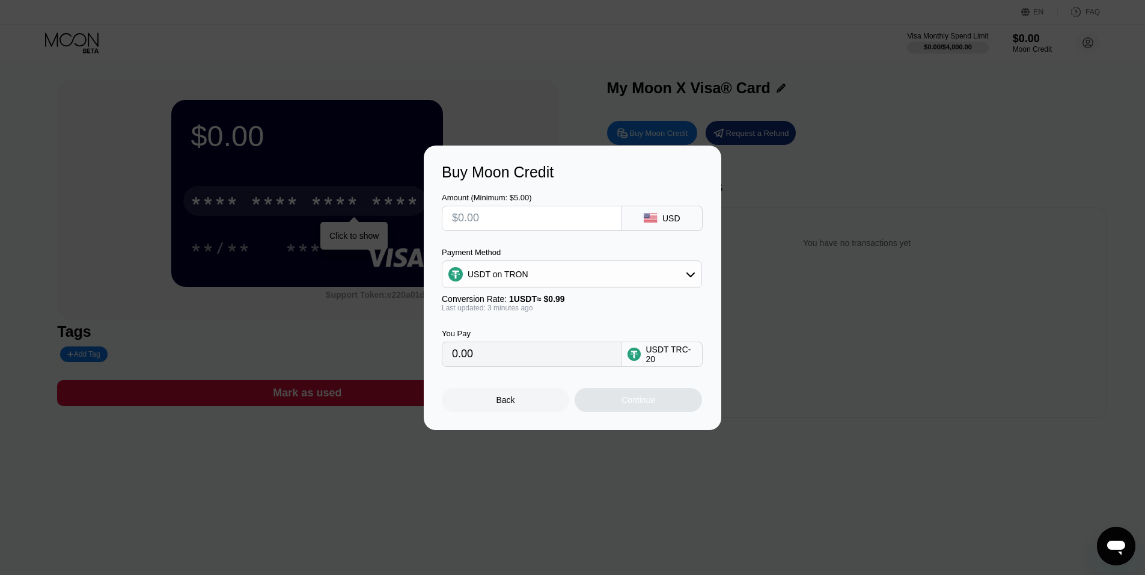
click at [466, 359] on input "0.00" at bounding box center [531, 354] width 159 height 24
click at [459, 359] on input "0.00" at bounding box center [531, 354] width 159 height 24
click at [495, 365] on input "0.00" at bounding box center [531, 354] width 159 height 24
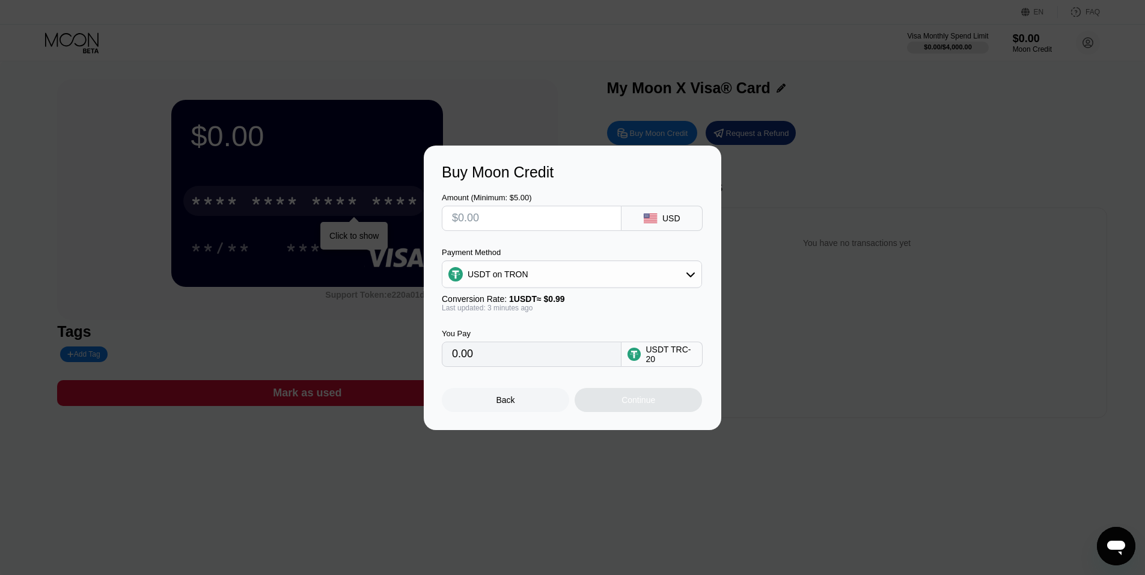
click at [755, 359] on div "Buy Moon Credit Amount (Minimum: $5.00) USD Payment Method USDT on TRON Convers…" at bounding box center [572, 287] width 1145 height 284
click at [487, 401] on div "Back" at bounding box center [505, 400] width 127 height 24
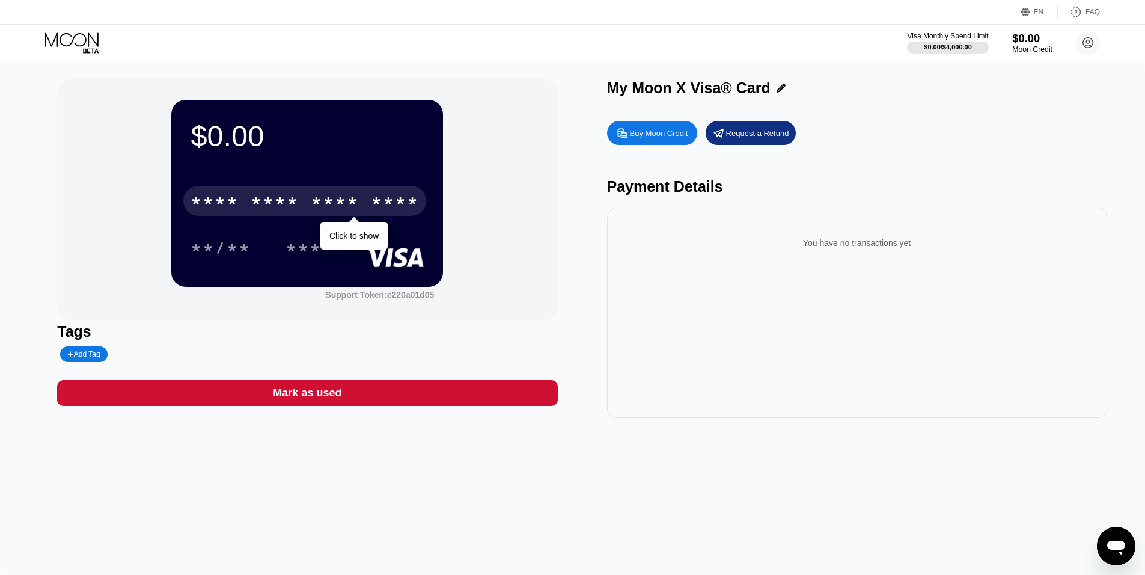
click at [1038, 40] on div "$0.00" at bounding box center [1032, 38] width 40 height 13
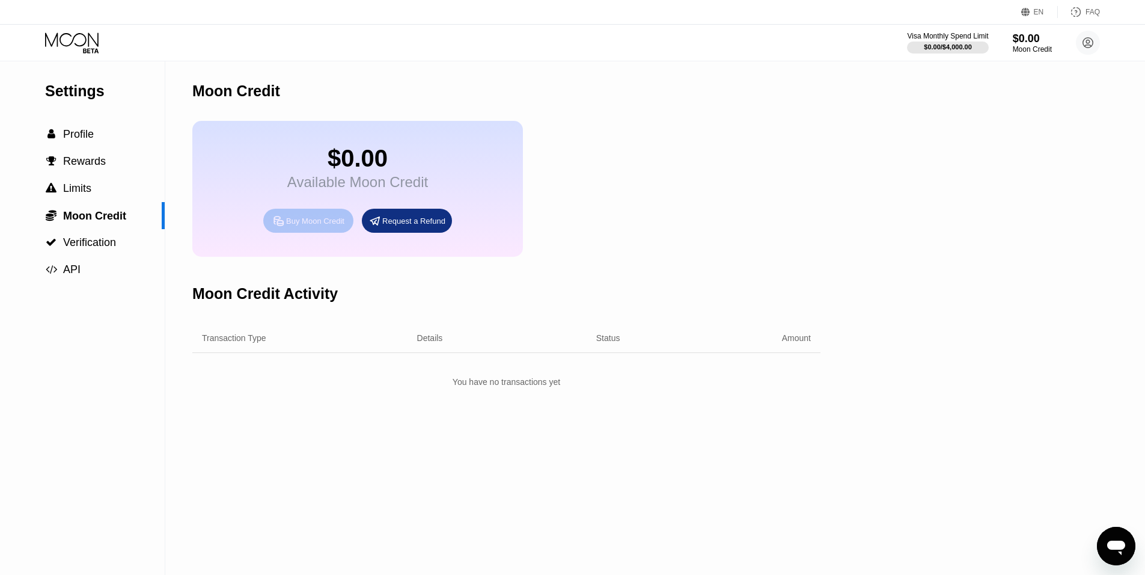
click at [310, 226] on div "Buy Moon Credit" at bounding box center [315, 221] width 58 height 10
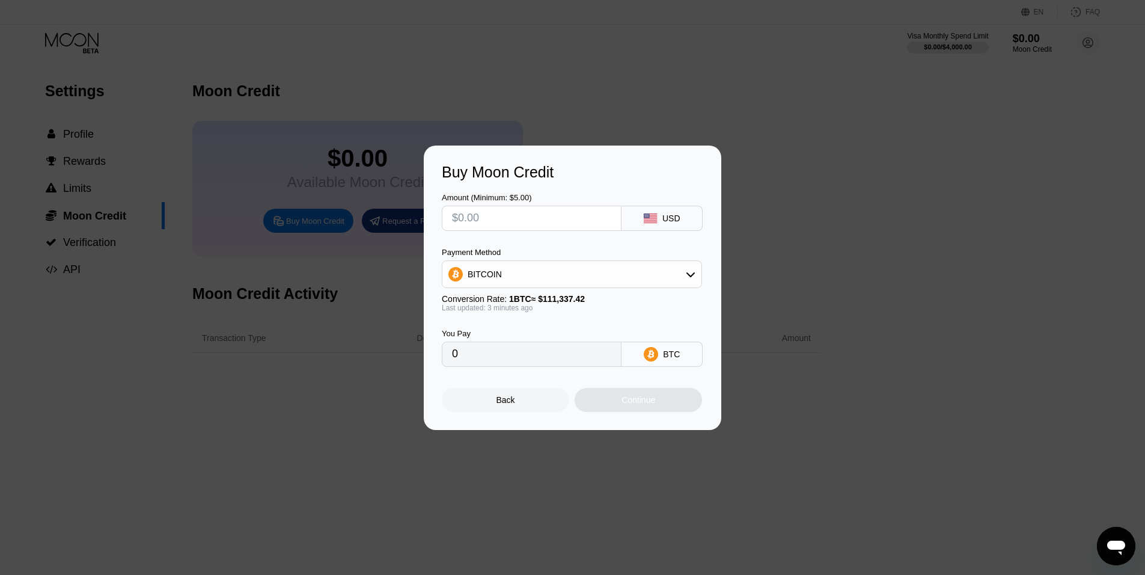
click at [533, 254] on div "Payment Method" at bounding box center [572, 252] width 260 height 9
click at [528, 271] on div "BITCOIN" at bounding box center [571, 274] width 259 height 24
click at [522, 323] on div "USDT on TRON" at bounding box center [571, 334] width 253 height 24
type input "0.00"
click at [495, 361] on input "0.00" at bounding box center [531, 354] width 159 height 24
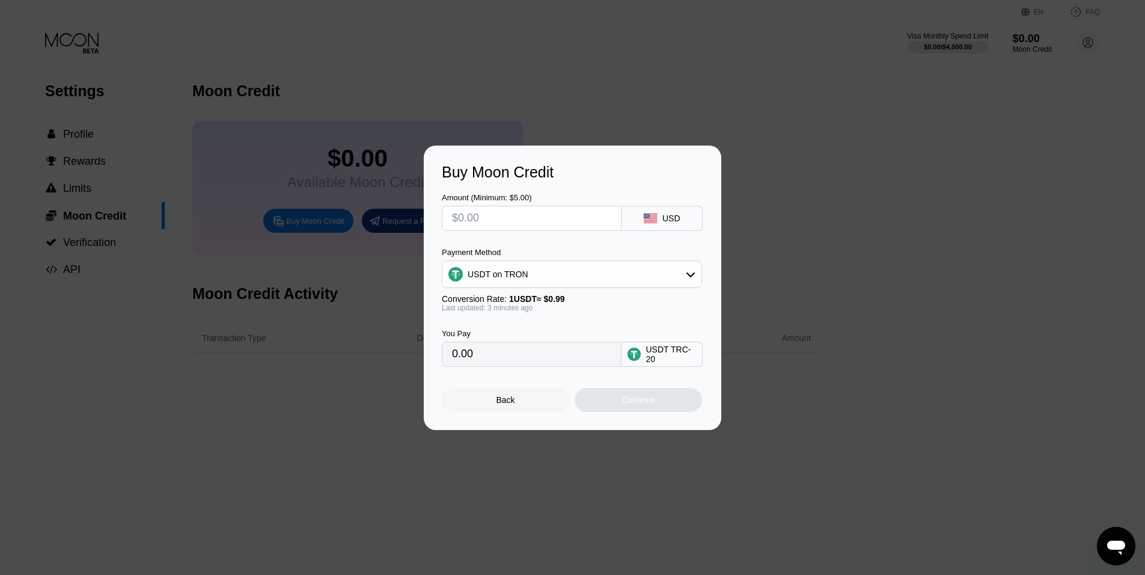
click at [457, 355] on input "0.00" at bounding box center [531, 354] width 159 height 24
click at [481, 308] on div "Last updated: 3 minutes ago" at bounding box center [572, 307] width 260 height 8
click at [526, 351] on input "0.00" at bounding box center [531, 354] width 159 height 24
click at [482, 356] on input "0.00" at bounding box center [531, 354] width 159 height 24
drag, startPoint x: 462, startPoint y: 358, endPoint x: 515, endPoint y: 409, distance: 73.5
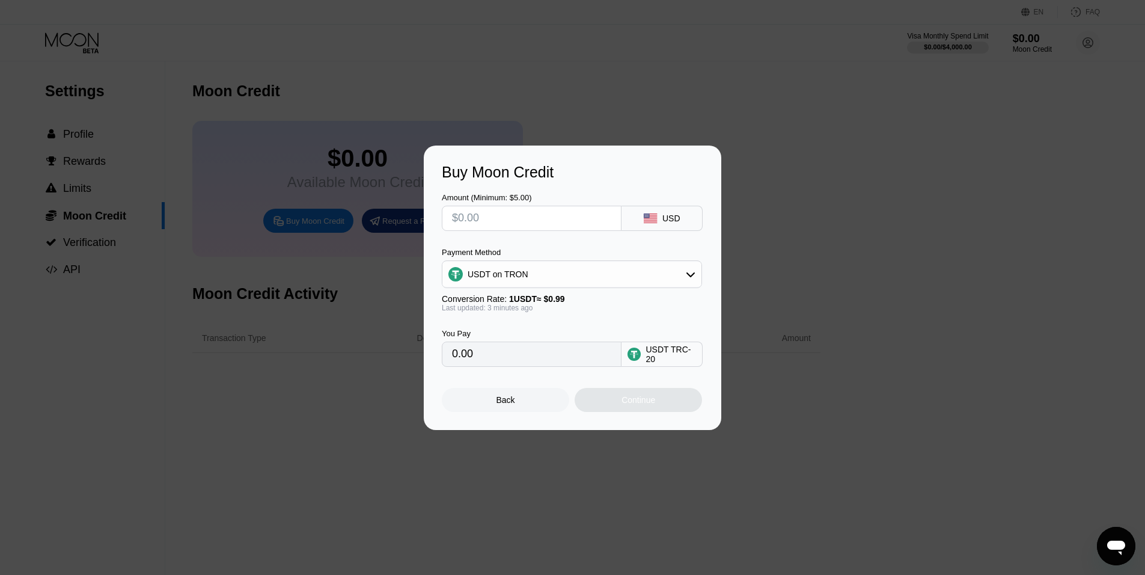
click at [462, 358] on input "0.00" at bounding box center [531, 354] width 159 height 24
click at [513, 412] on div "Back" at bounding box center [505, 400] width 127 height 24
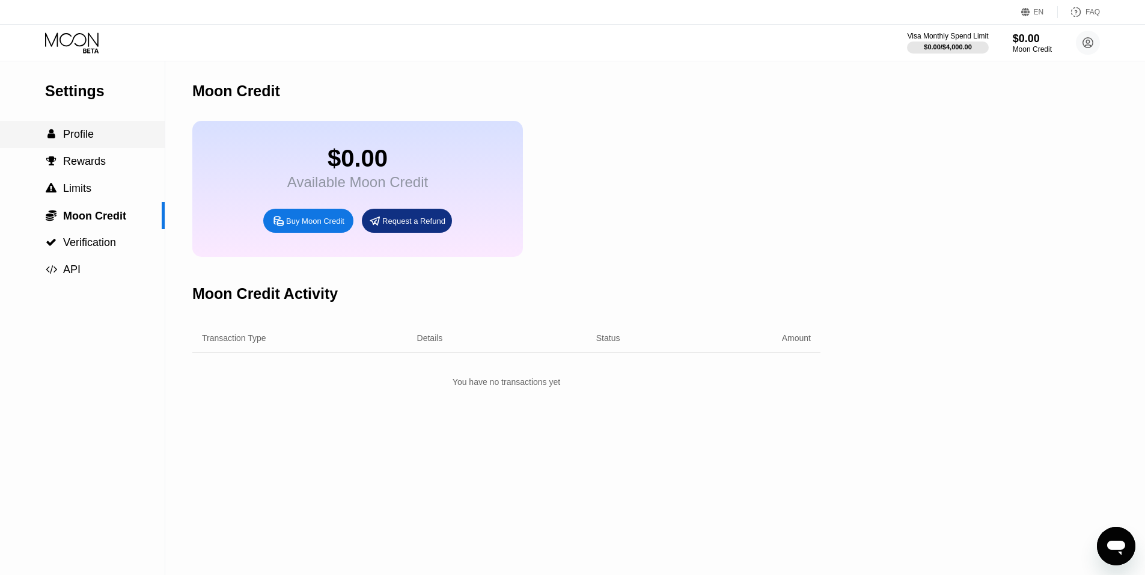
click at [77, 138] on span "Profile" at bounding box center [78, 134] width 31 height 12
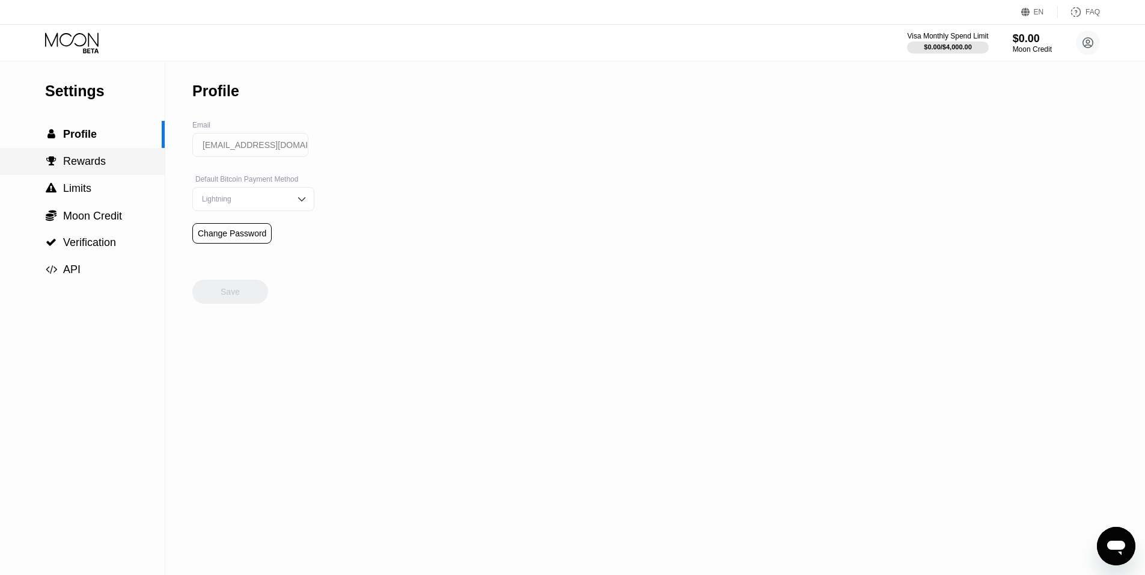
click at [82, 159] on span "Rewards" at bounding box center [84, 161] width 43 height 12
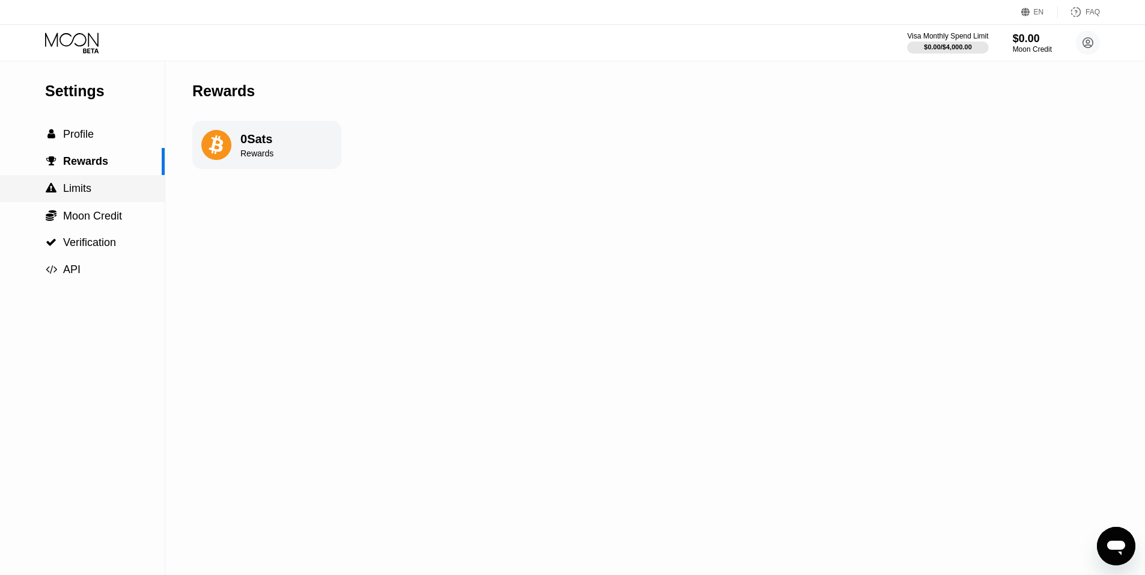
click at [84, 193] on span "Limits" at bounding box center [77, 188] width 28 height 12
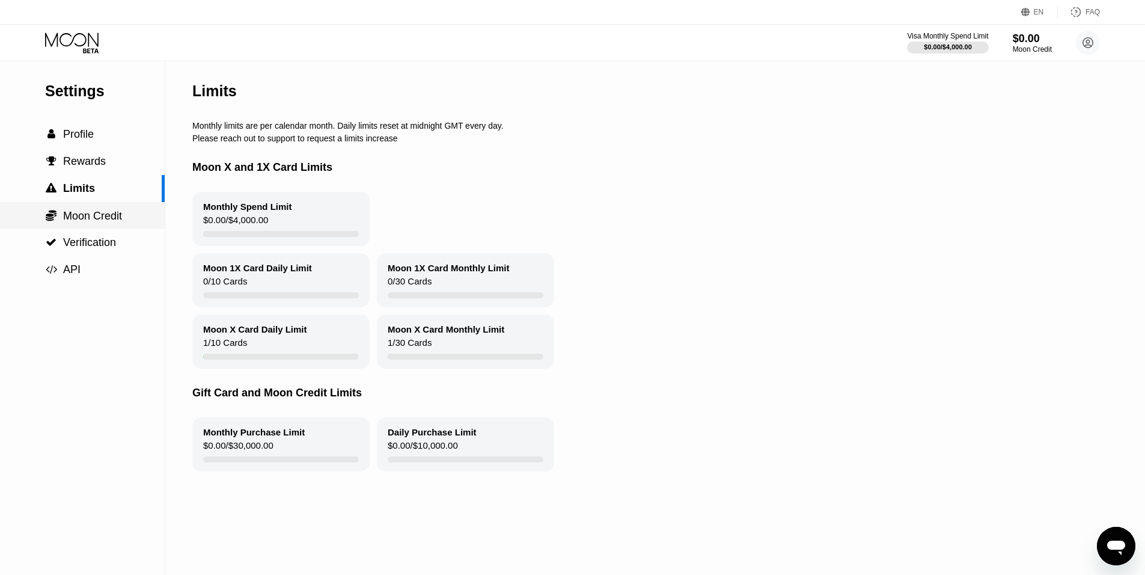
click at [87, 212] on span "Moon Credit" at bounding box center [92, 216] width 59 height 12
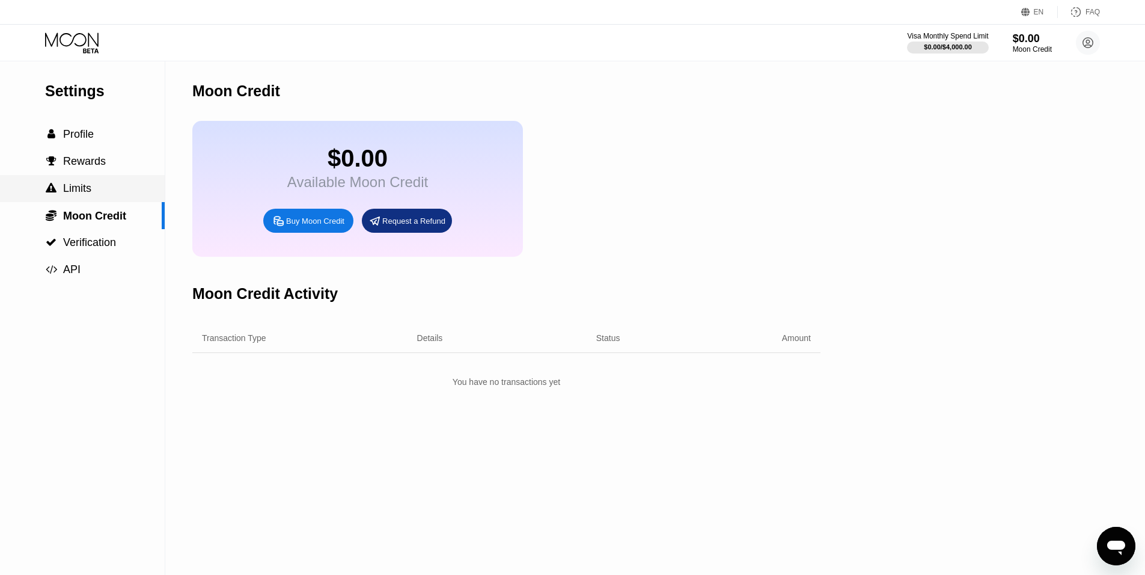
click at [83, 186] on span "Limits" at bounding box center [77, 188] width 28 height 12
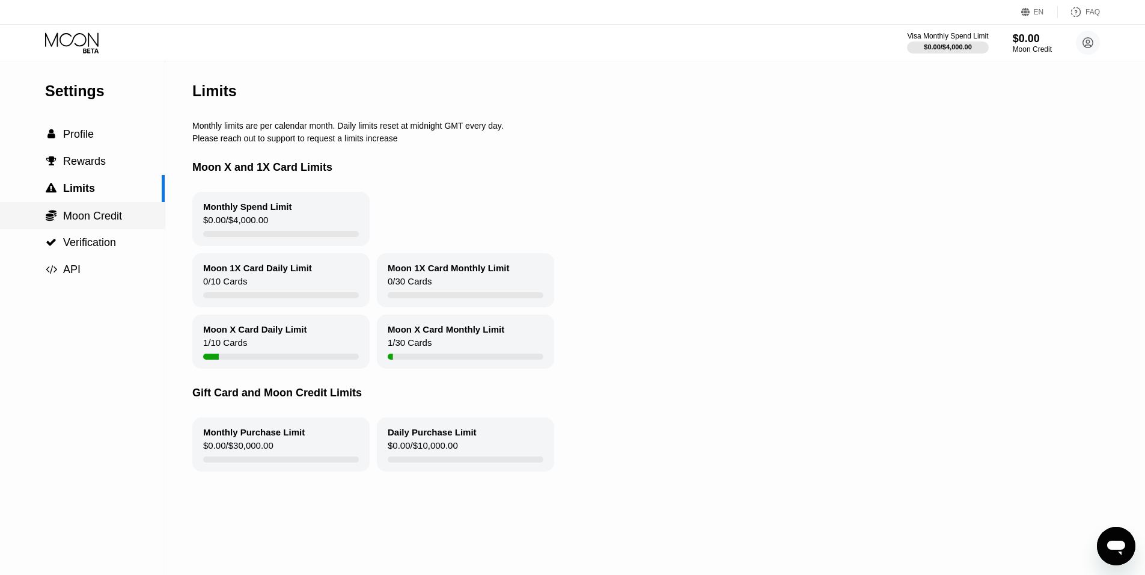
click at [90, 212] on span "Moon Credit" at bounding box center [92, 216] width 59 height 12
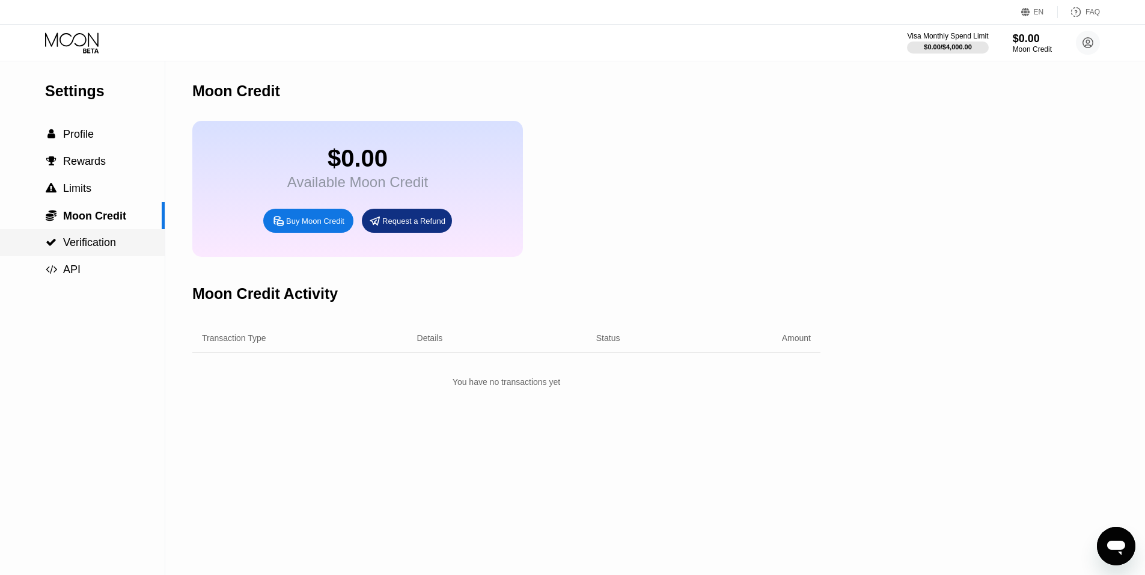
click at [95, 248] on span "Verification" at bounding box center [89, 242] width 53 height 12
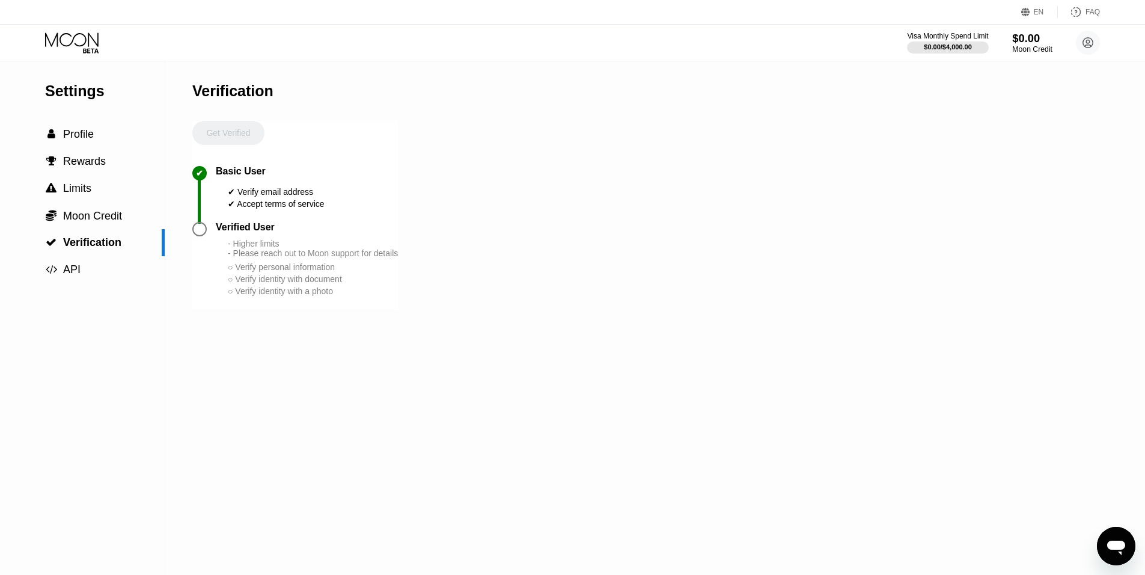
click at [1034, 47] on div "Moon Credit" at bounding box center [1032, 49] width 40 height 8
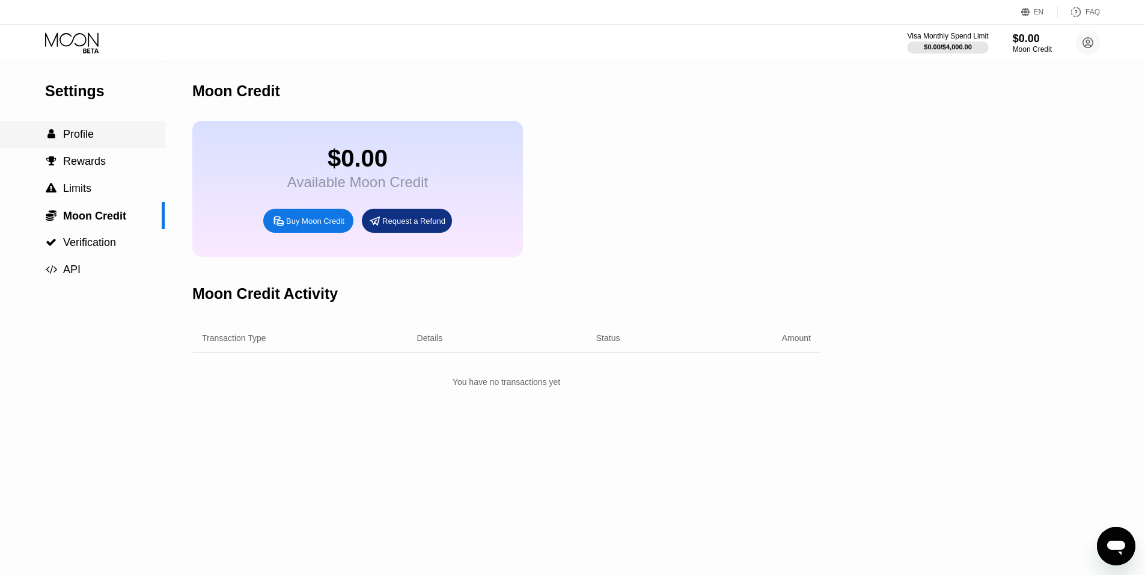
click at [85, 136] on span "Profile" at bounding box center [78, 134] width 31 height 12
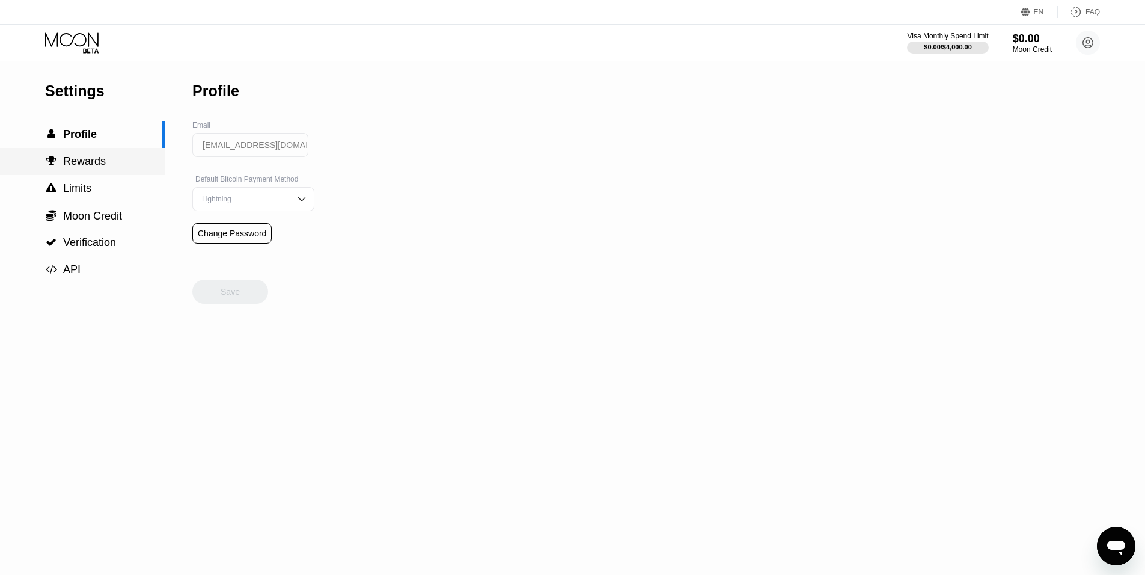
click at [90, 167] on span "Rewards" at bounding box center [84, 161] width 43 height 12
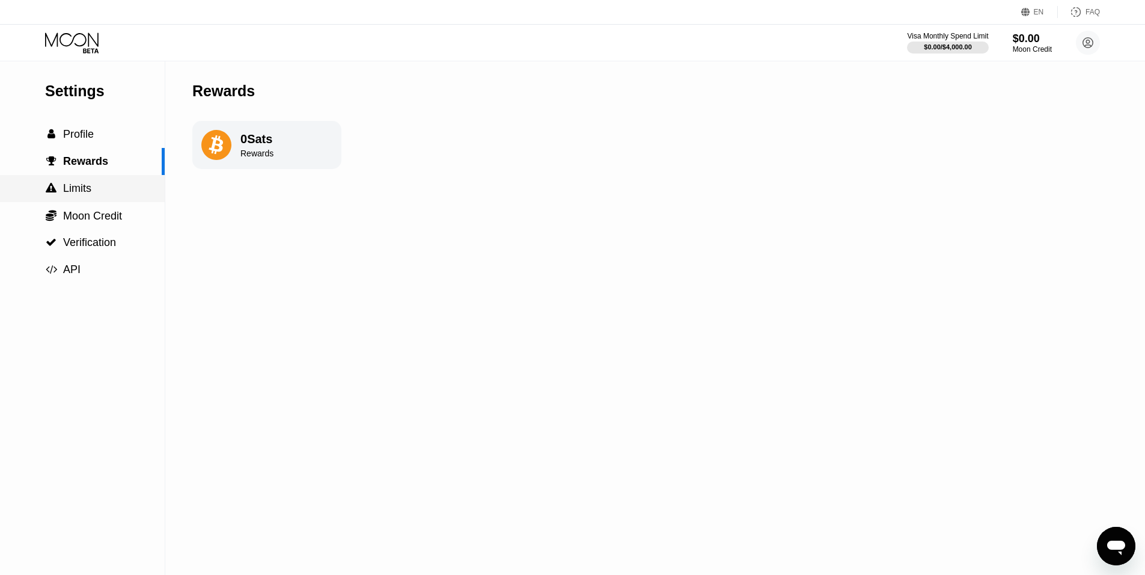
click at [84, 191] on span "Limits" at bounding box center [77, 188] width 28 height 12
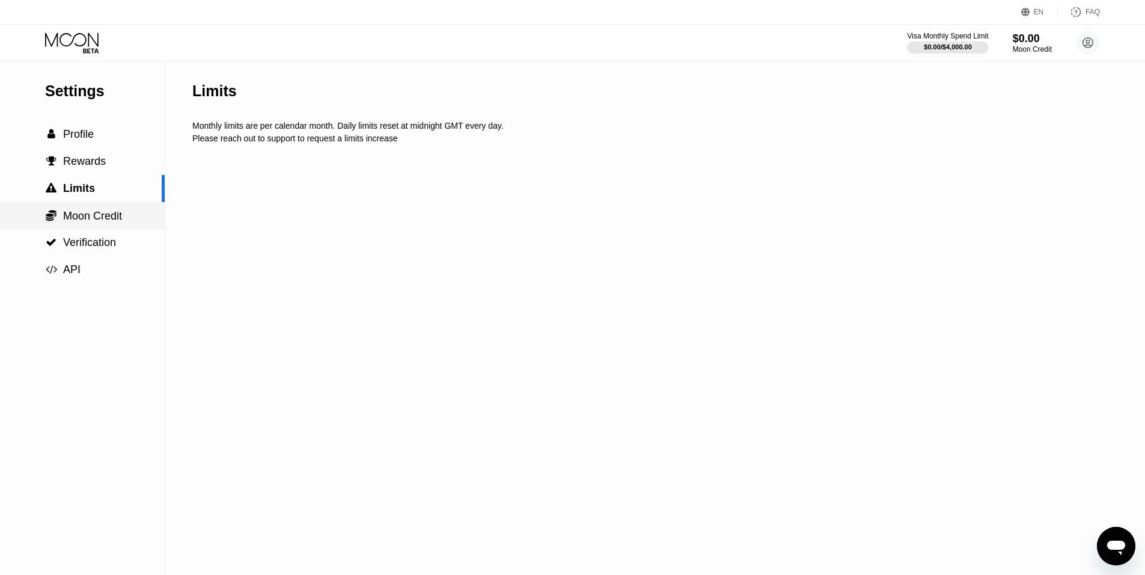
click at [87, 218] on span "Moon Credit" at bounding box center [92, 216] width 59 height 12
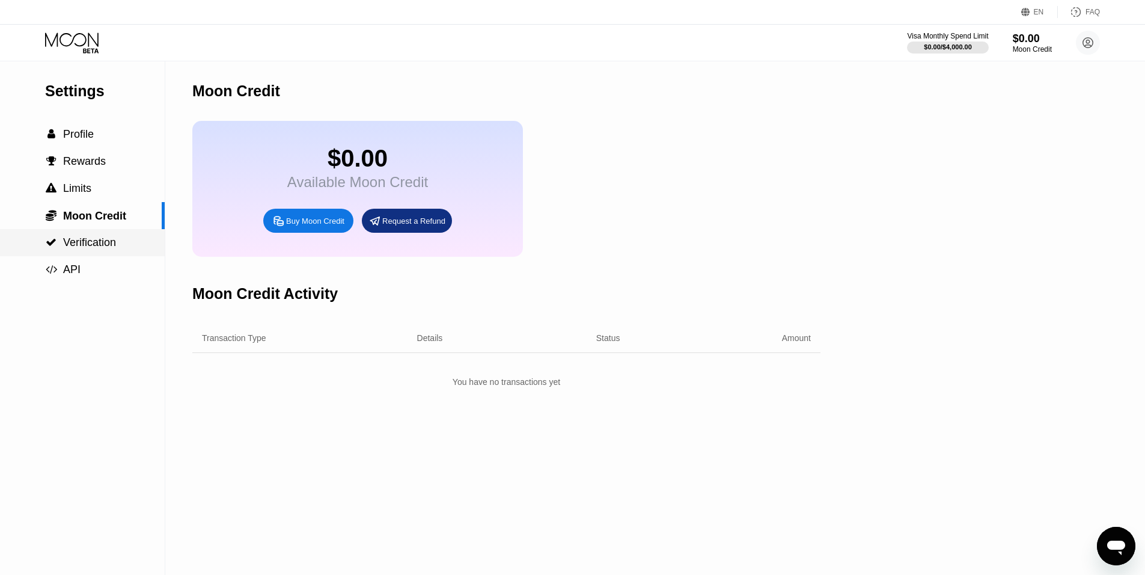
click at [87, 240] on span "Verification" at bounding box center [89, 242] width 53 height 12
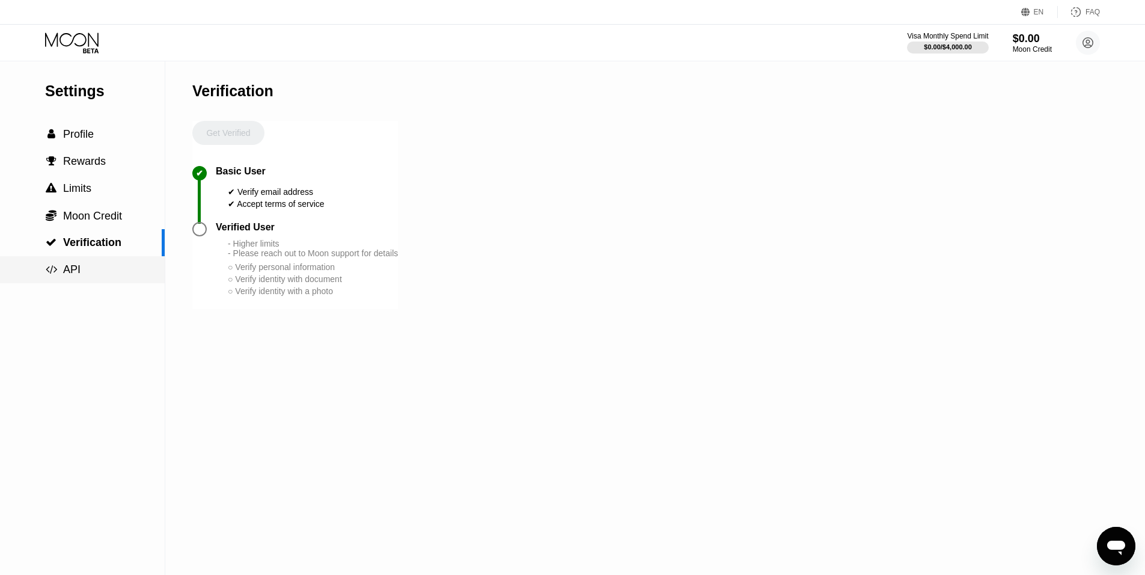
click at [76, 269] on span "API" at bounding box center [71, 269] width 17 height 12
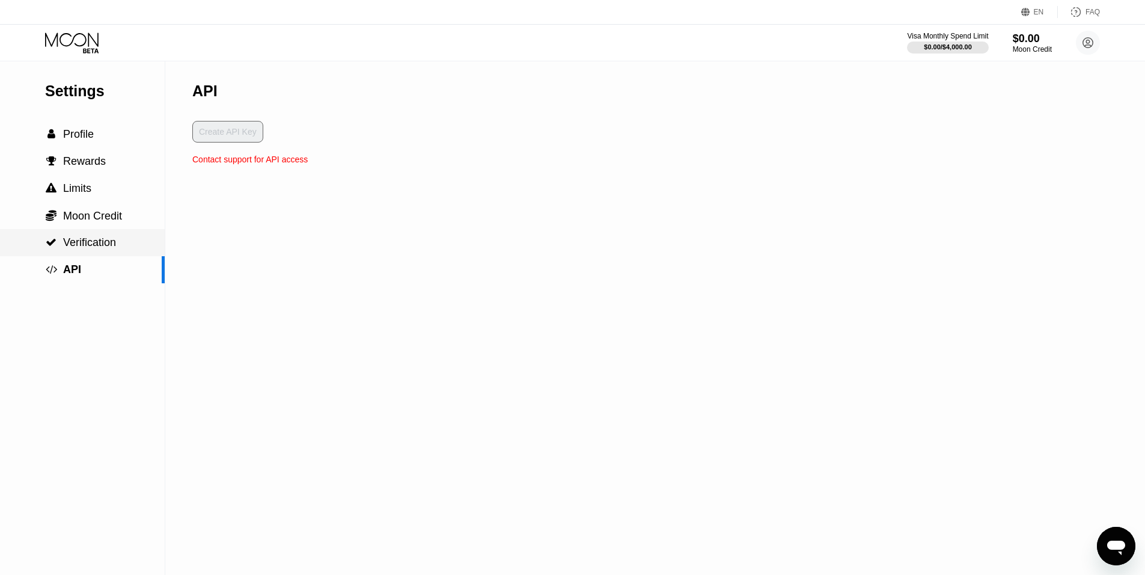
click at [76, 245] on span "Verification" at bounding box center [89, 242] width 53 height 12
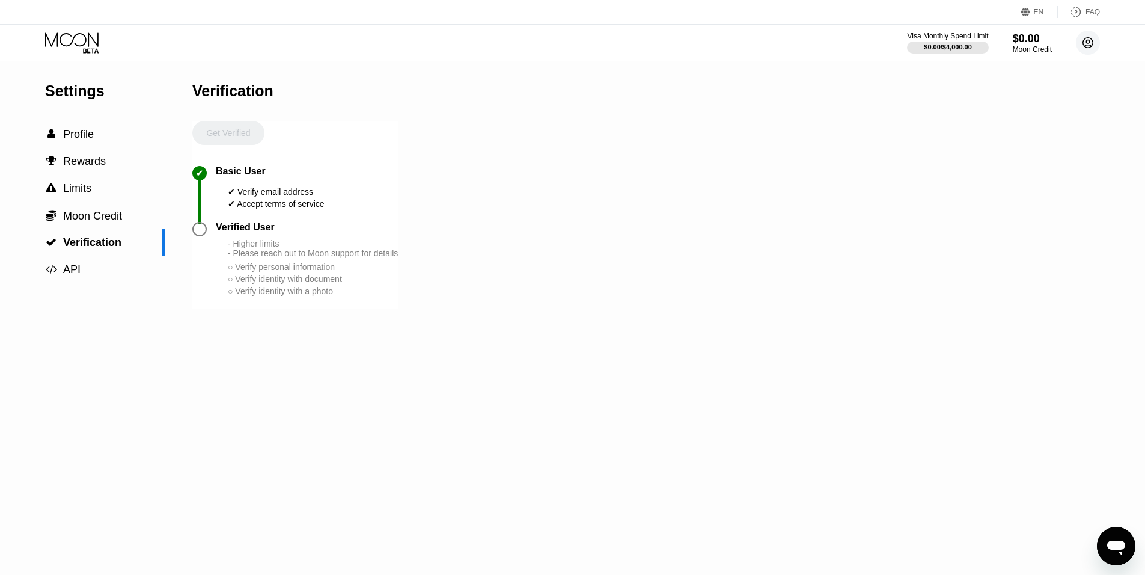
click at [1090, 47] on icon at bounding box center [1088, 43] width 10 height 10
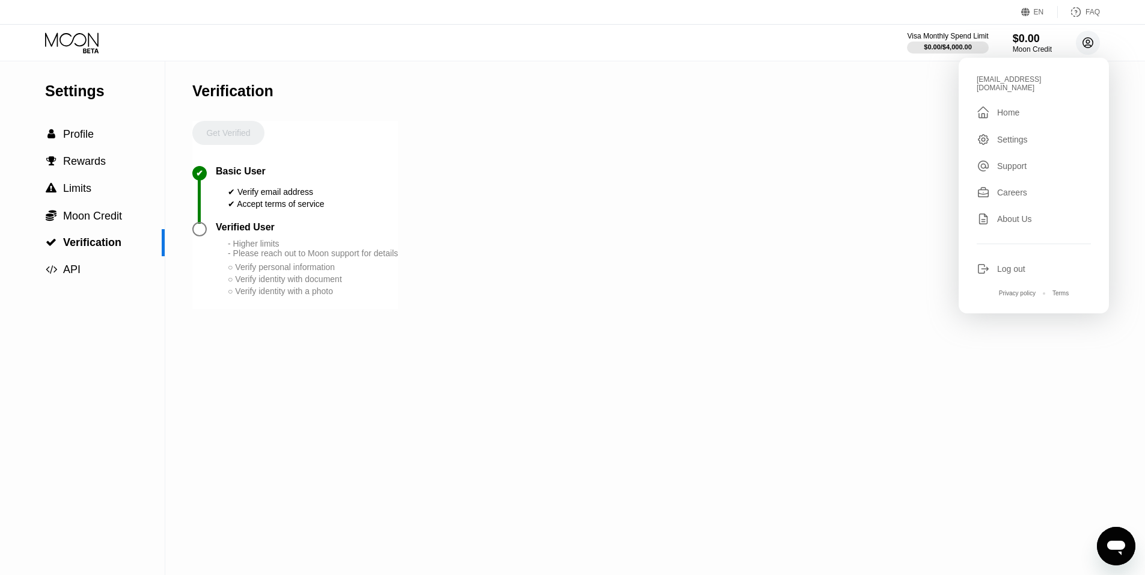
click at [1090, 47] on icon at bounding box center [1088, 43] width 10 height 10
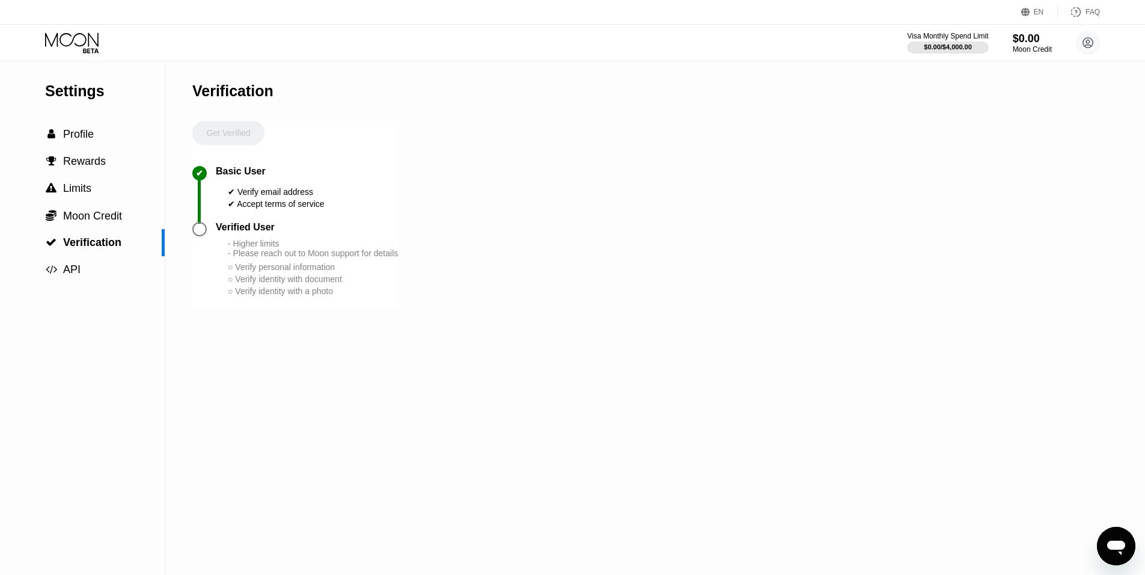
click at [963, 13] on div "EN Language Select an item Save FAQ" at bounding box center [572, 12] width 1145 height 25
click at [916, 13] on div "EN Language Select an item Save FAQ" at bounding box center [572, 12] width 1145 height 25
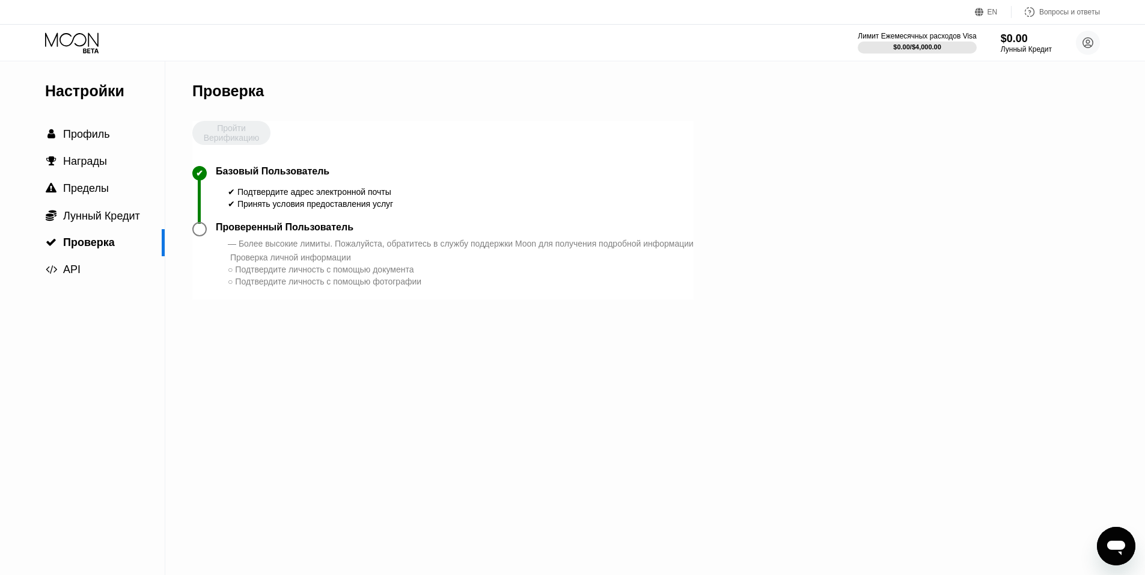
click at [1022, 203] on div "Настройки  Профиль  Награды  Пределы  Лунный Кредит  Проверка  API Провер…" at bounding box center [572, 317] width 1145 height 513
click at [1091, 43] on circle at bounding box center [1088, 43] width 24 height 24
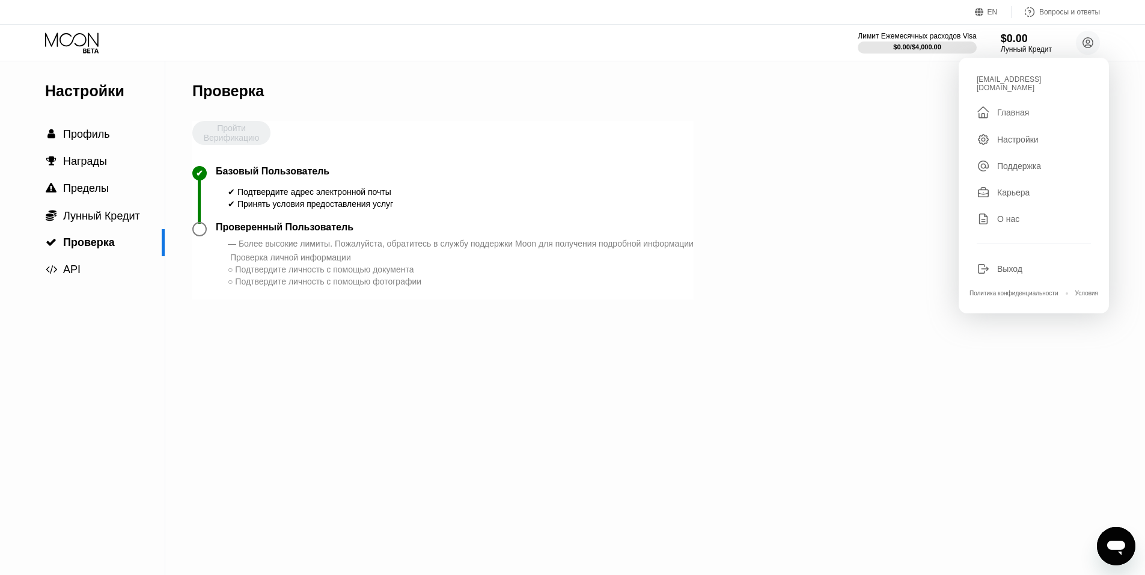
click at [865, 147] on div "Настройки  Профиль  Награды  Пределы  Лунный Кредит  Проверка  API Провер…" at bounding box center [572, 317] width 1145 height 513
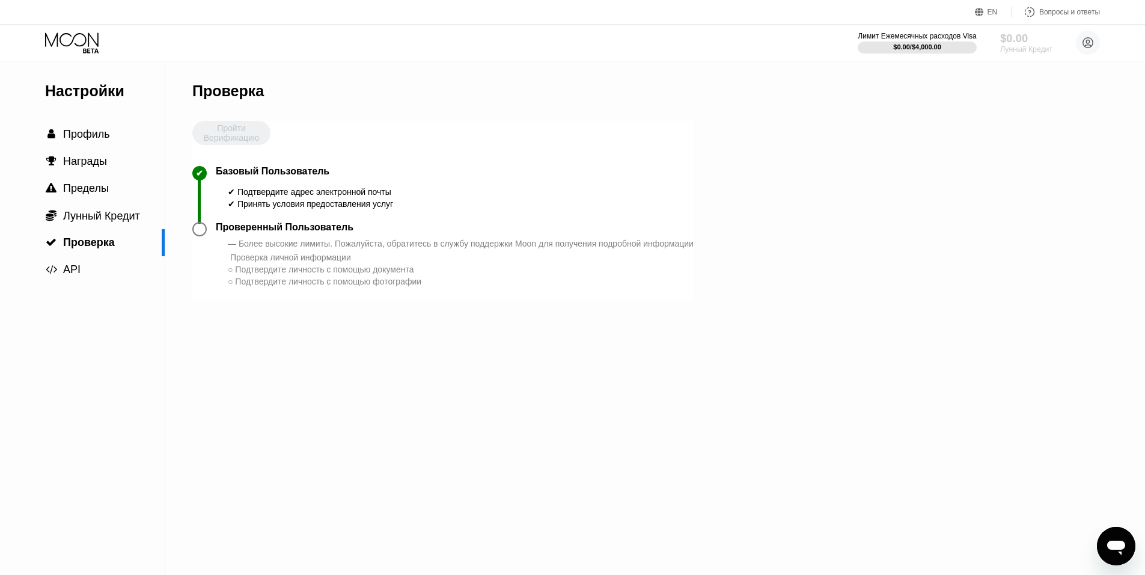
click at [1010, 41] on div "$0.00" at bounding box center [1026, 38] width 52 height 13
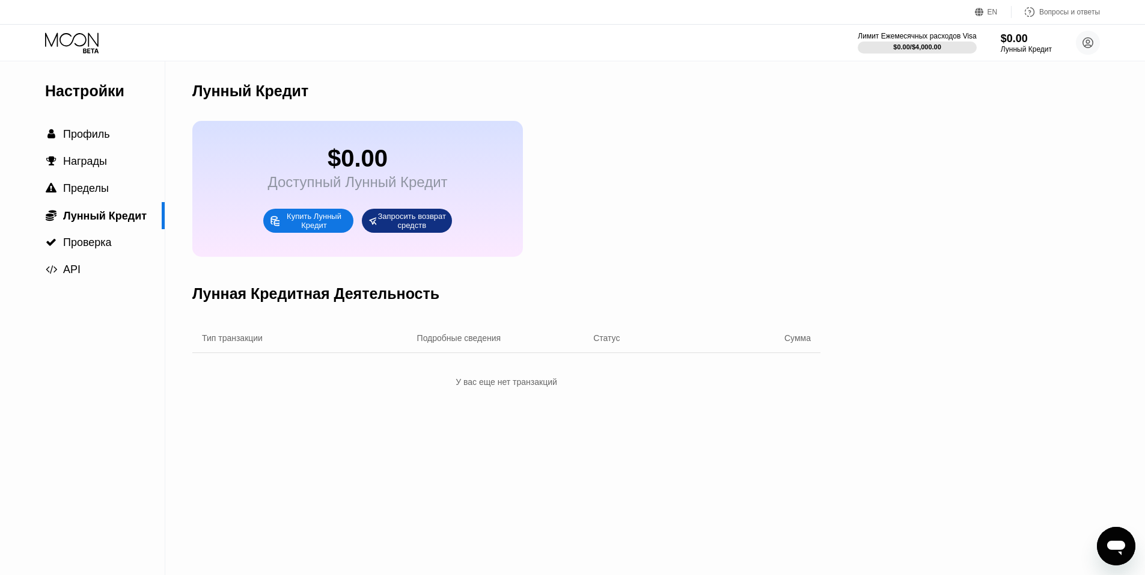
click at [318, 230] on div "Купить Лунный Кредит" at bounding box center [314, 220] width 67 height 19
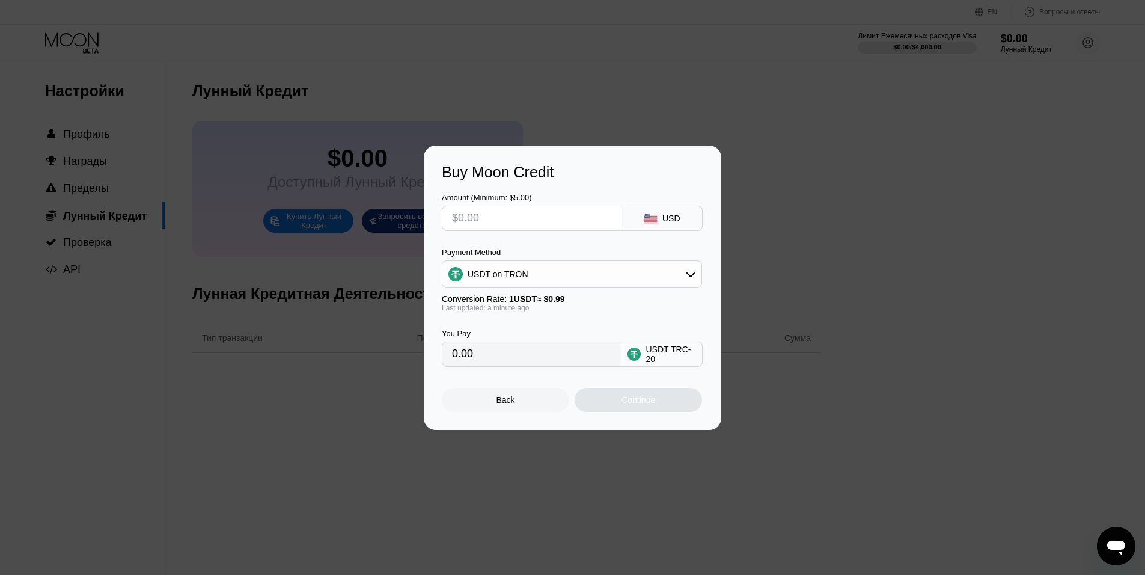
click at [462, 358] on input "0.00" at bounding box center [531, 354] width 159 height 24
click at [454, 358] on input "0.00" at bounding box center [531, 354] width 159 height 24
click at [456, 358] on input "0.00" at bounding box center [531, 354] width 159 height 24
click at [458, 358] on input "0.00" at bounding box center [531, 354] width 159 height 24
click at [459, 358] on input "0.00" at bounding box center [531, 354] width 159 height 24
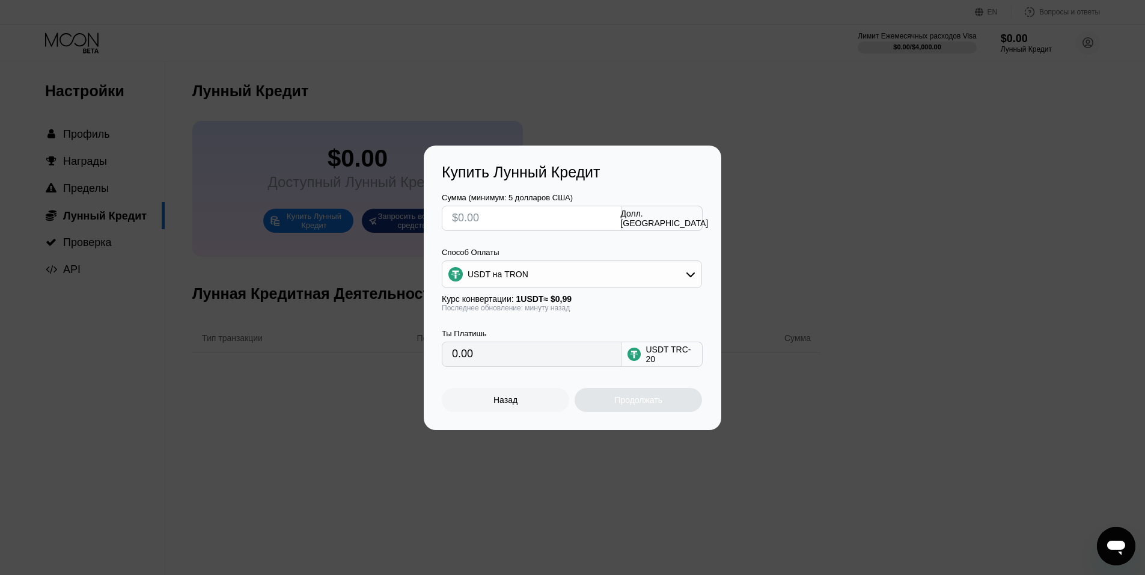
click at [460, 358] on input "0.00" at bounding box center [531, 354] width 159 height 24
click at [906, 345] on div "Купить Лунный Кредит Сумма (минимум: 5 долларов США) Долл. США Способ Оплаты US…" at bounding box center [572, 287] width 1145 height 284
click at [463, 358] on input "0.00" at bounding box center [531, 354] width 159 height 24
click at [1005, 337] on div "Купить Лунный Кредит Сумма (минимум: 5 долларов США) Долл. США Способ Оплаты US…" at bounding box center [572, 287] width 1145 height 284
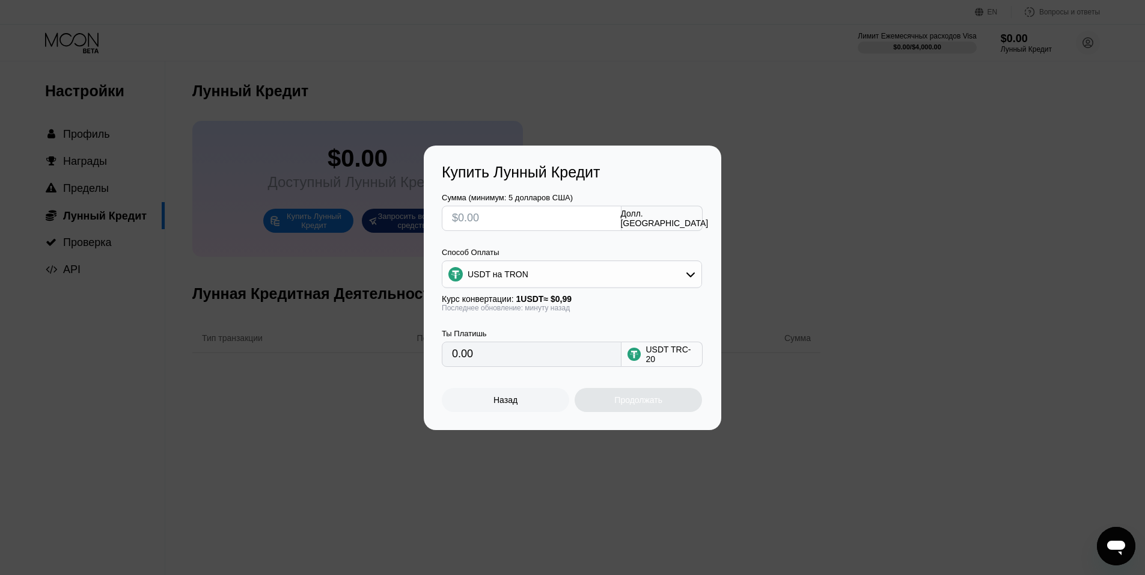
click at [519, 358] on input "0.00" at bounding box center [531, 354] width 159 height 24
click at [509, 358] on input "0.00" at bounding box center [531, 354] width 159 height 24
click at [483, 355] on input "0.00" at bounding box center [531, 354] width 159 height 24
click at [636, 406] on div "Продолжать" at bounding box center [638, 400] width 127 height 24
click at [638, 406] on div "Продолжать" at bounding box center [638, 400] width 127 height 24
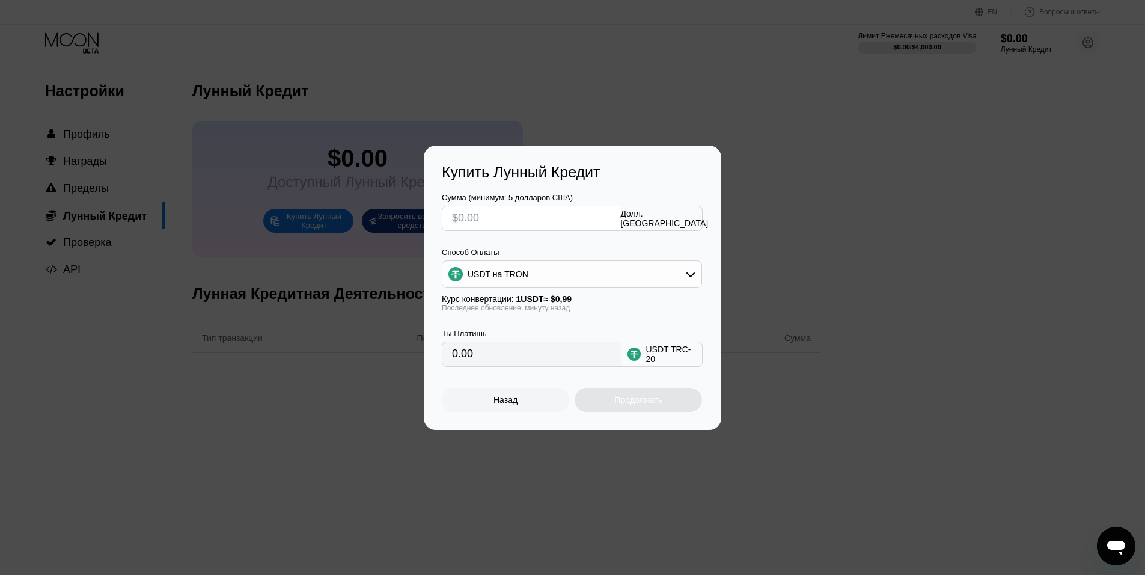
click at [638, 406] on div "Продолжать" at bounding box center [638, 400] width 127 height 24
click at [638, 407] on div "Продолжать" at bounding box center [638, 400] width 127 height 24
click at [658, 347] on div "USDT TRC-20" at bounding box center [670, 353] width 50 height 19
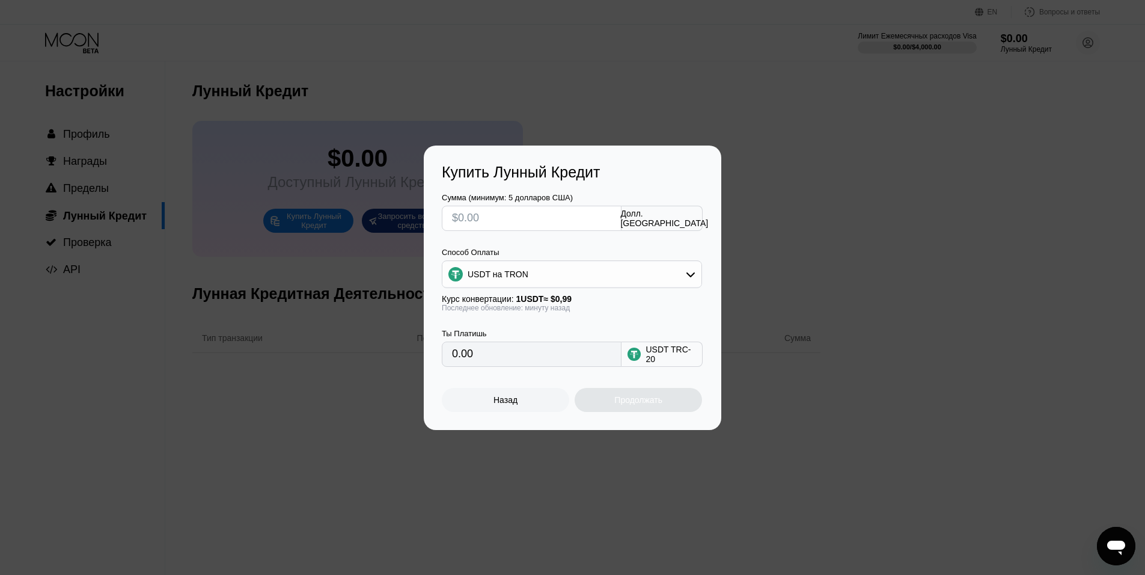
click at [593, 366] on input "0.00" at bounding box center [531, 354] width 159 height 24
click at [465, 219] on input "text" at bounding box center [531, 218] width 159 height 24
click at [982, 305] on div "Купить Лунный Кредит Сумма (минимум: 5 долларов США) Долл. США Способ Оплаты US…" at bounding box center [572, 287] width 1145 height 284
click at [463, 218] on input "text" at bounding box center [531, 218] width 159 height 24
type input "$2"
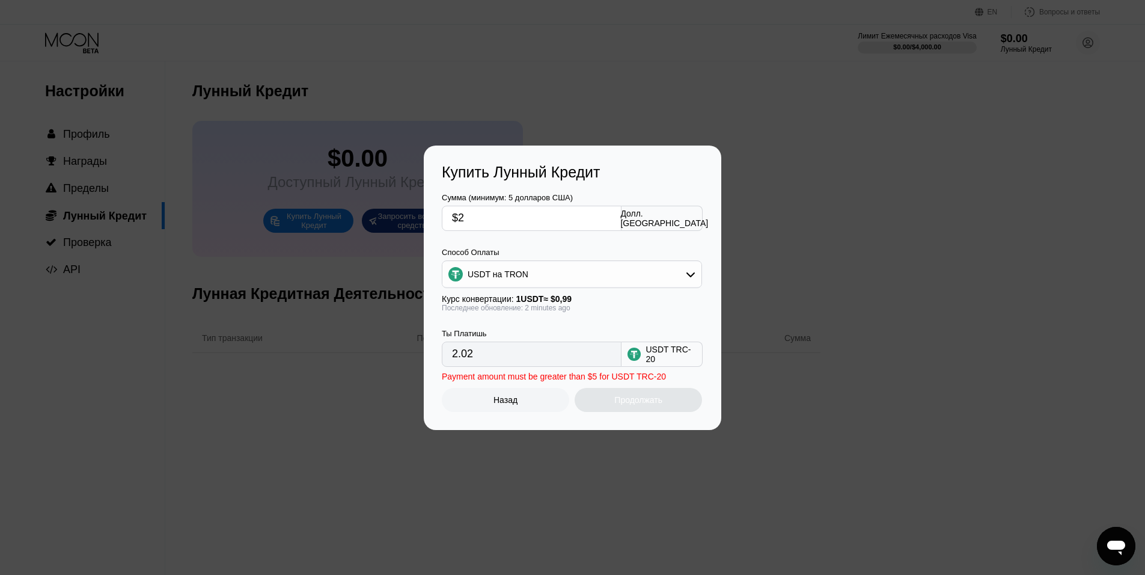
type input "2.02"
type input "$26"
type input "26.26"
type input "$26"
click at [673, 407] on div "Продолжать" at bounding box center [638, 400] width 127 height 24
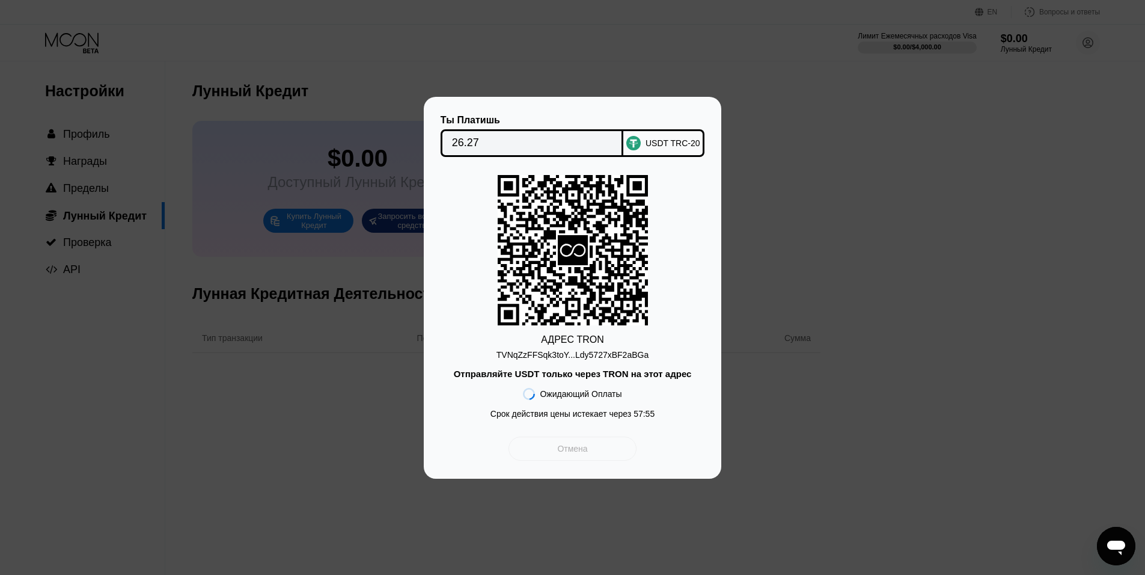
click at [550, 448] on div "Отмена" at bounding box center [572, 448] width 128 height 24
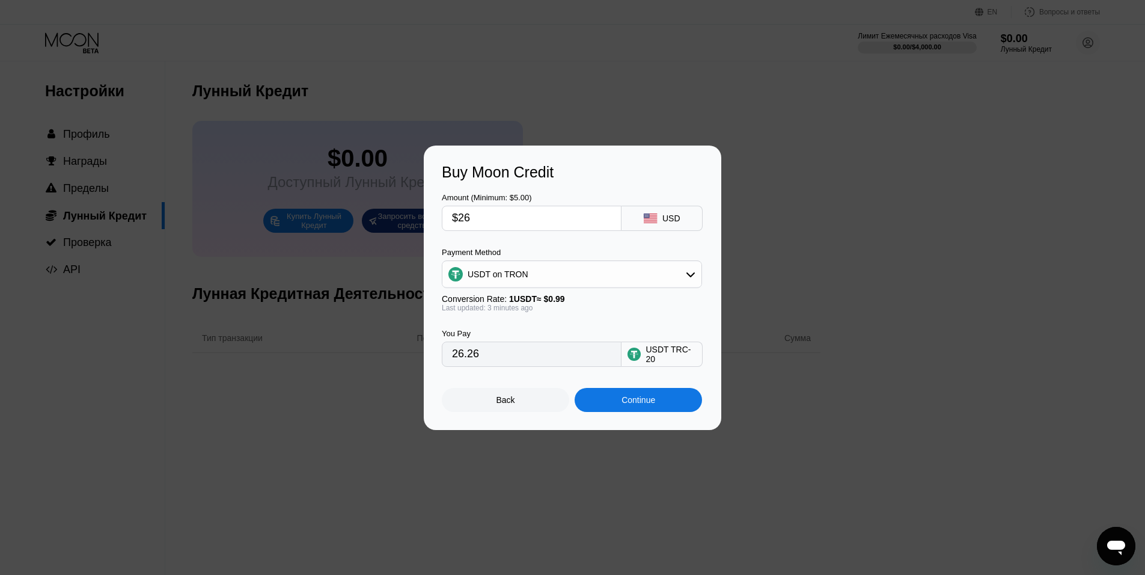
click at [511, 218] on input "$26" at bounding box center [531, 218] width 159 height 24
type input "$2"
type input "2.02"
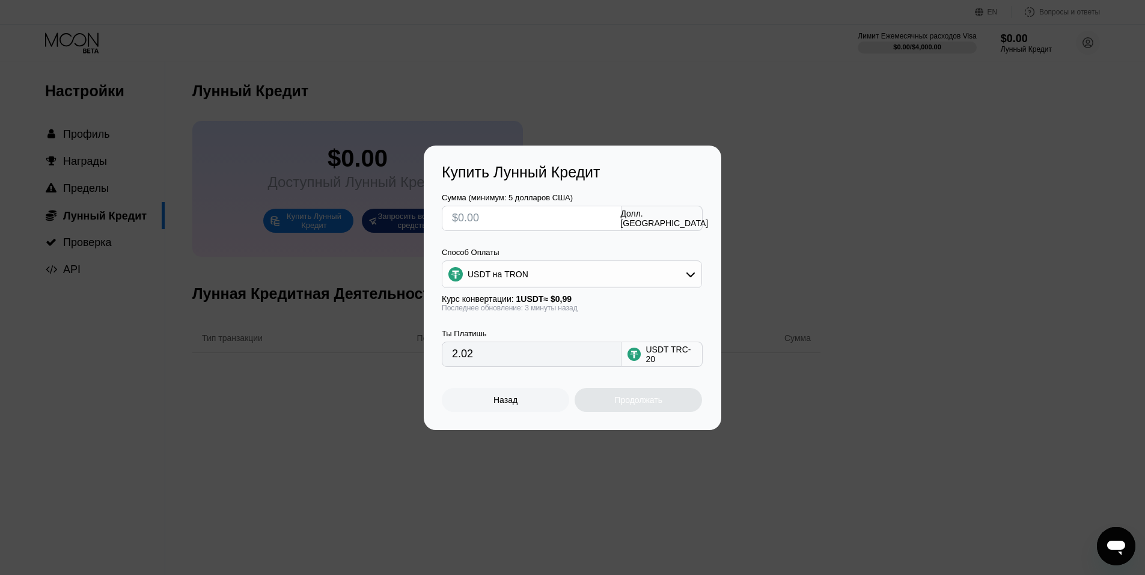
type input "0.00"
type input "$5"
type input "5.05"
type input "0.00"
type input "$26"
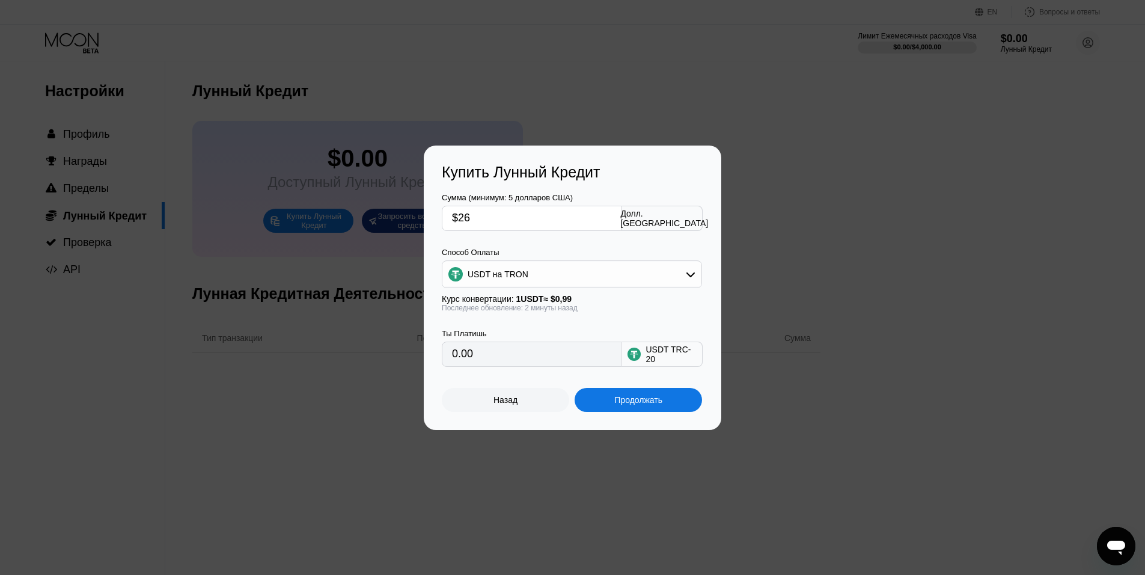
type input "26.26"
click at [618, 404] on div "Продолжать" at bounding box center [638, 400] width 48 height 10
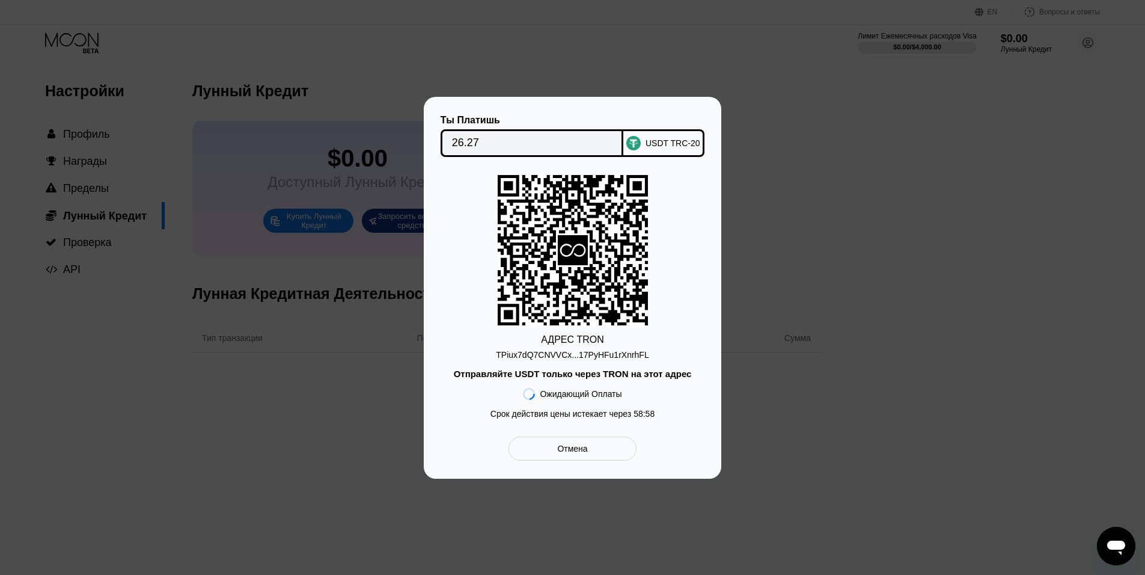
drag, startPoint x: 866, startPoint y: 283, endPoint x: 834, endPoint y: 294, distance: 33.6
click at [866, 283] on div "Ты Платишь 26.27 USDT TRC-20 АДРЕС TRON TPiux7dQ7CNVVCx...17PyHFu1rXnrhFL Отпра…" at bounding box center [572, 288] width 1145 height 382
drag, startPoint x: 642, startPoint y: 353, endPoint x: 502, endPoint y: 355, distance: 139.4
click at [502, 355] on div "TPiux7dQ7CNVVCx...17PyHFu1rXnrhFL" at bounding box center [572, 355] width 153 height 10
copy div "TPiux7dQ7CNVVCx...17PyHFu1rXnrhFL"
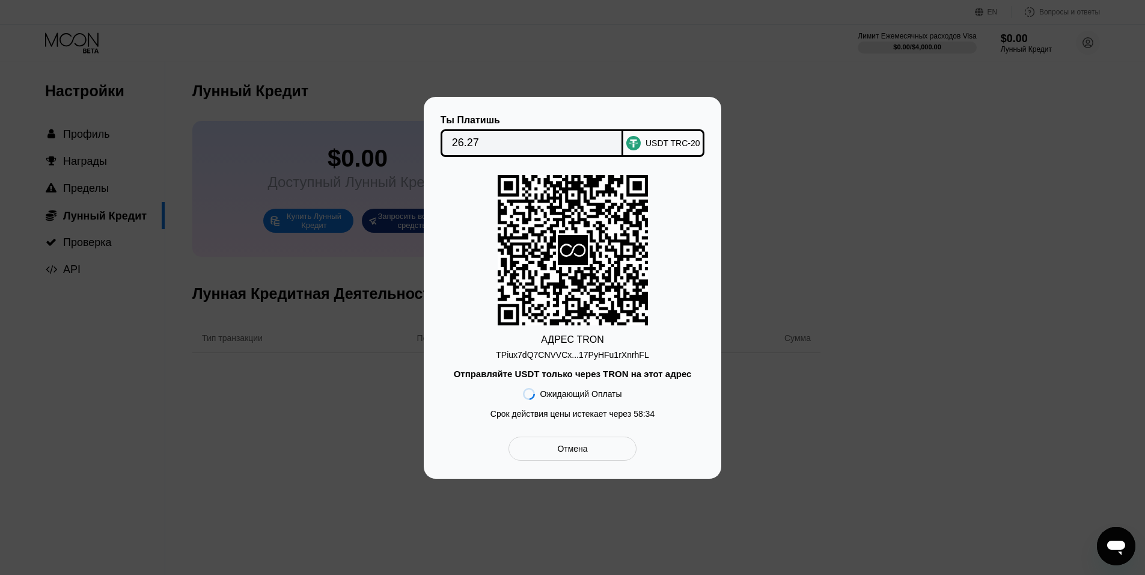
click at [324, 91] on div at bounding box center [577, 287] width 1154 height 575
click at [578, 353] on div "TPiux7dQ7CNVVCx...17PyHFu1rXnrhFL" at bounding box center [572, 355] width 153 height 10
click at [998, 255] on div "Ты Платишь 26.27 USDT TRC-20 АДРЕС TRON TPiux7dQ7CNVVCx...17PyHFu1rXnrhFL Отпра…" at bounding box center [572, 288] width 1145 height 382
drag, startPoint x: 588, startPoint y: 105, endPoint x: 603, endPoint y: 112, distance: 16.1
click at [603, 112] on div "Ты Платишь 26.27 USDT TRC-20 АДРЕС TRON TPiux7dQ7CNVVCx...17PyHFu1rXnrhFL Отпра…" at bounding box center [572, 288] width 297 height 382
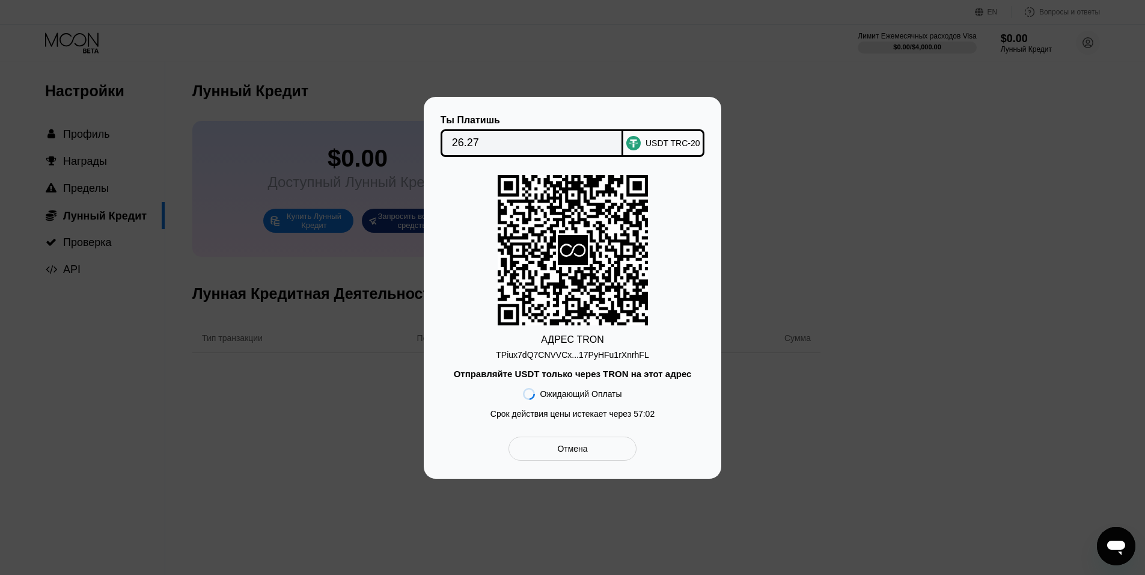
click at [597, 453] on div "Отмена" at bounding box center [572, 448] width 128 height 24
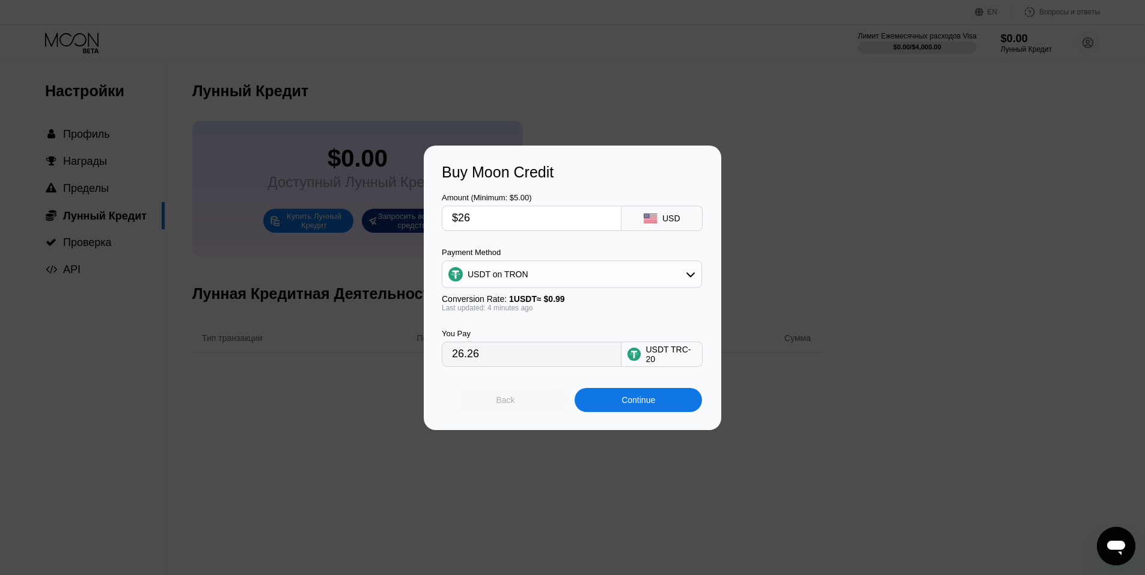
click at [512, 401] on div "Back" at bounding box center [505, 400] width 19 height 10
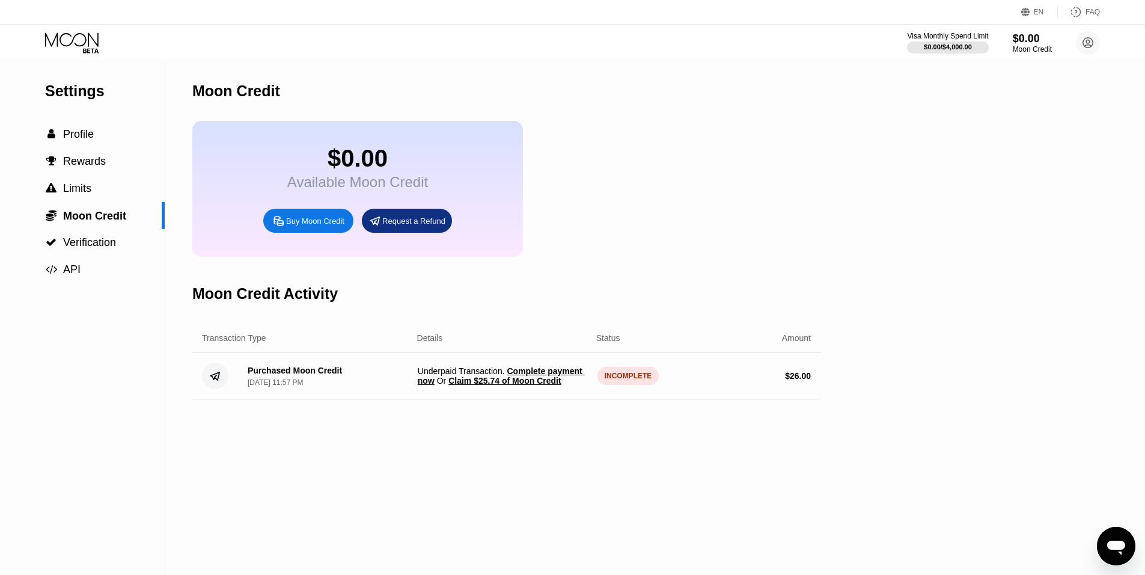
click at [625, 385] on div "INCOMPLETE" at bounding box center [628, 376] width 62 height 18
click at [532, 385] on span "Claim $25.74 of Moon Credit" at bounding box center [504, 381] width 112 height 10
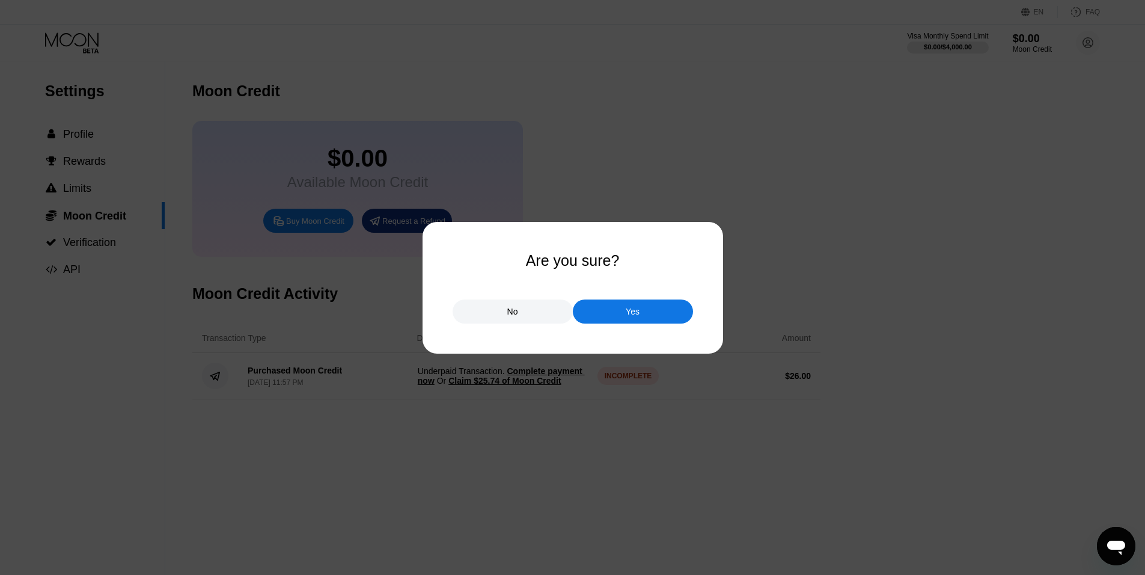
click at [515, 313] on div "No" at bounding box center [512, 311] width 11 height 11
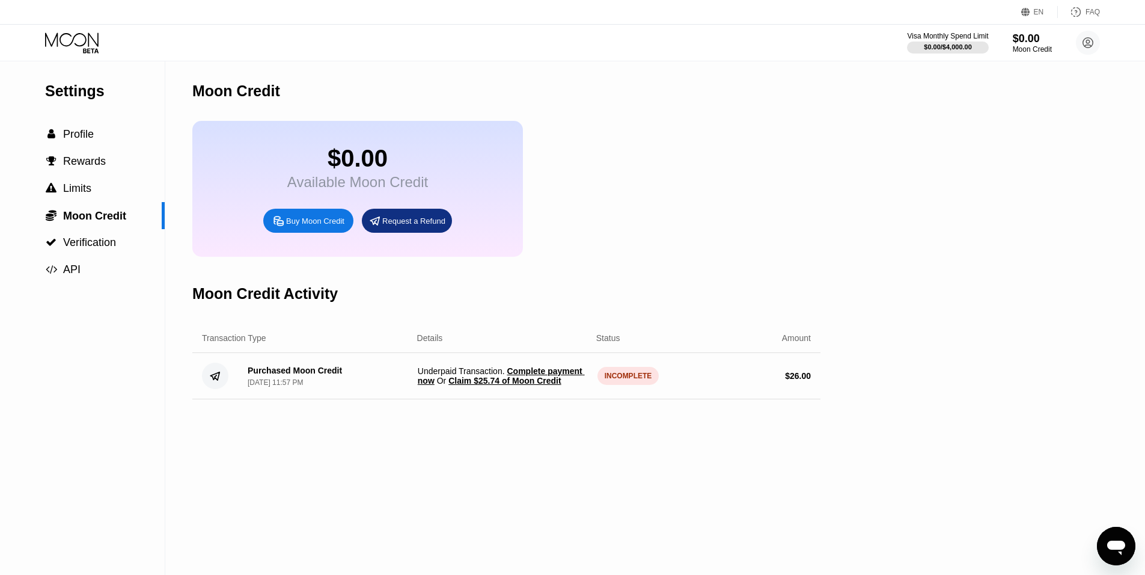
click at [523, 384] on span "Complete payment now" at bounding box center [501, 375] width 167 height 19
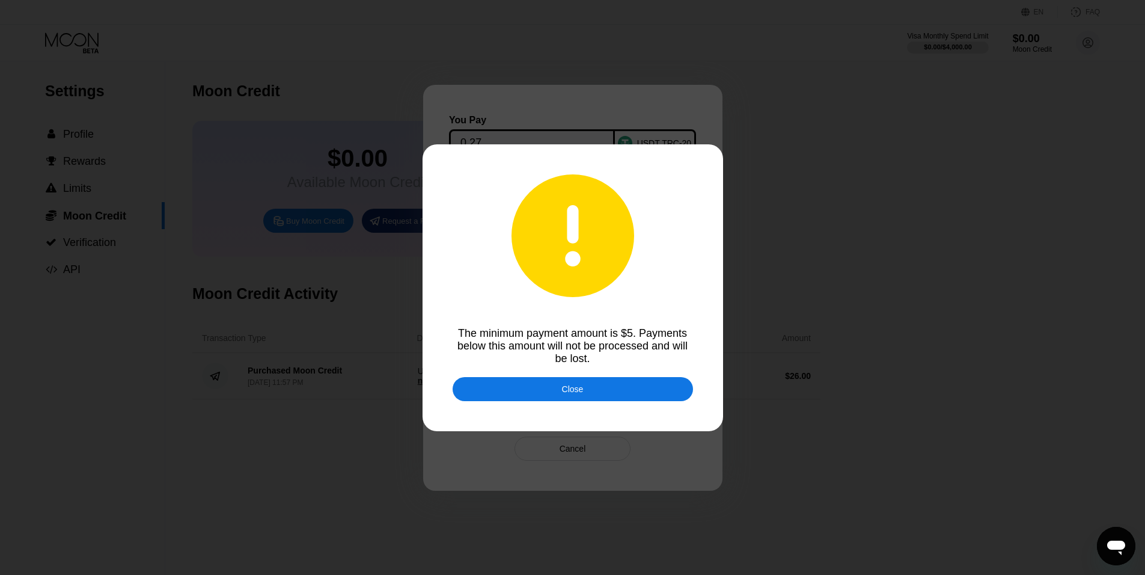
click at [592, 397] on div "Close" at bounding box center [573, 389] width 240 height 24
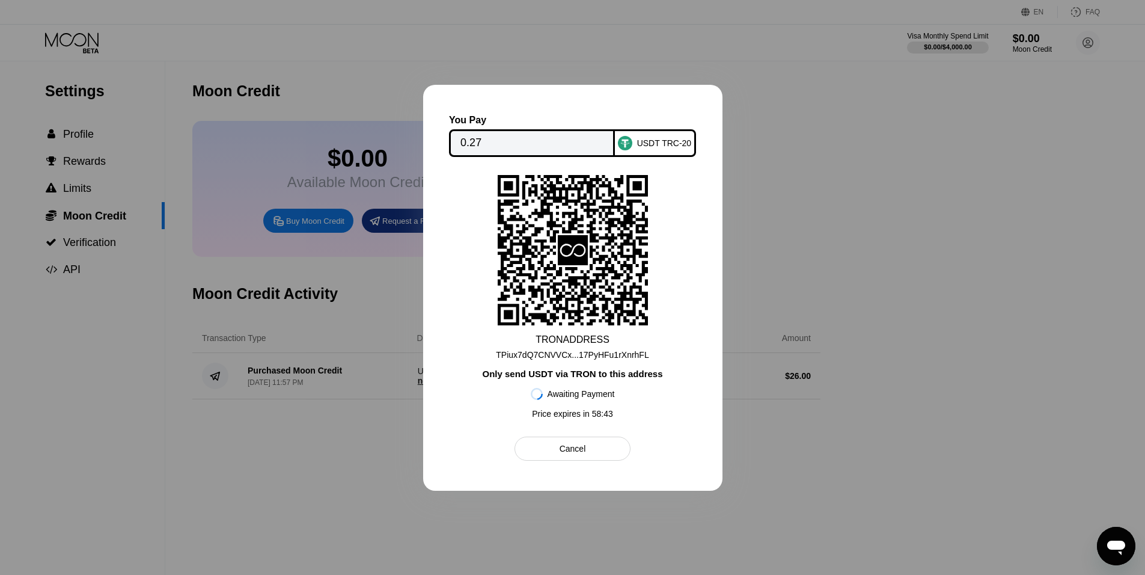
click at [847, 228] on div at bounding box center [572, 287] width 1145 height 575
click at [581, 454] on div "Cancel" at bounding box center [573, 448] width 26 height 11
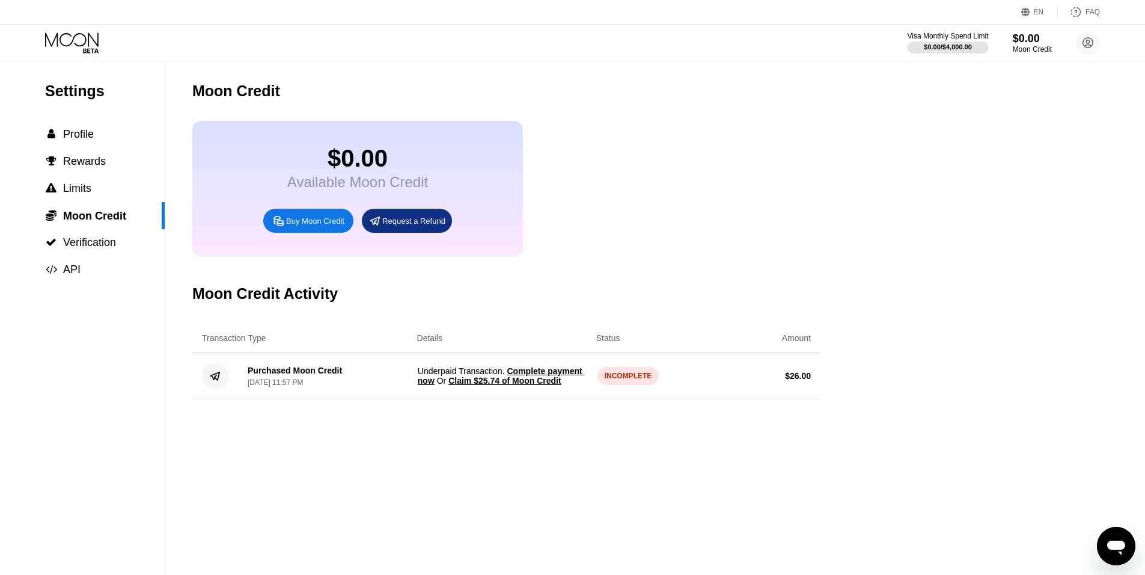
click at [544, 385] on span "Claim $25.74 of Moon Credit" at bounding box center [504, 381] width 112 height 10
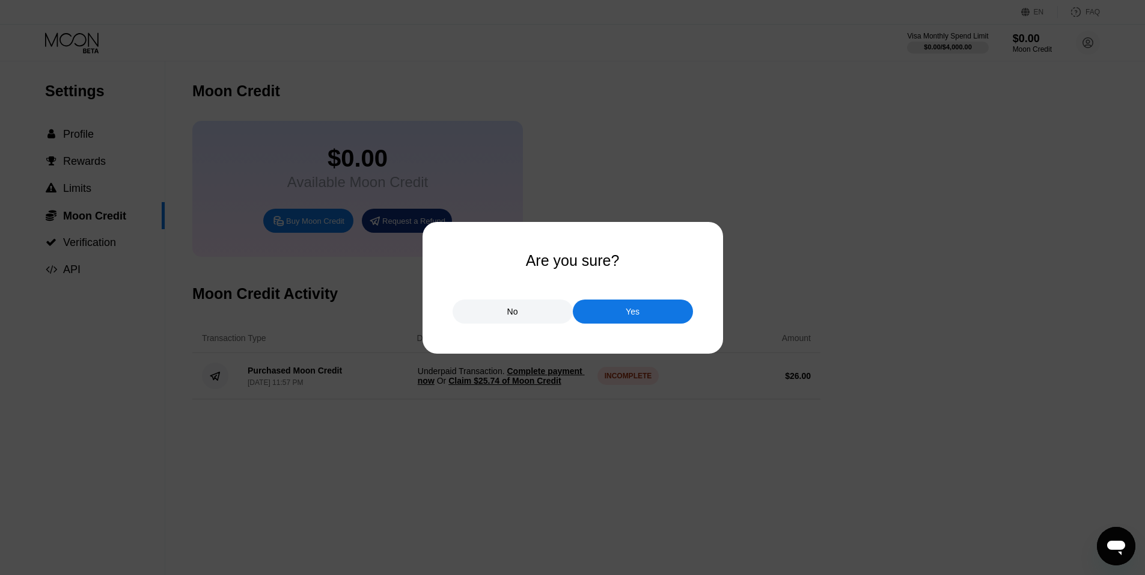
click at [650, 313] on div "Yes" at bounding box center [633, 311] width 120 height 24
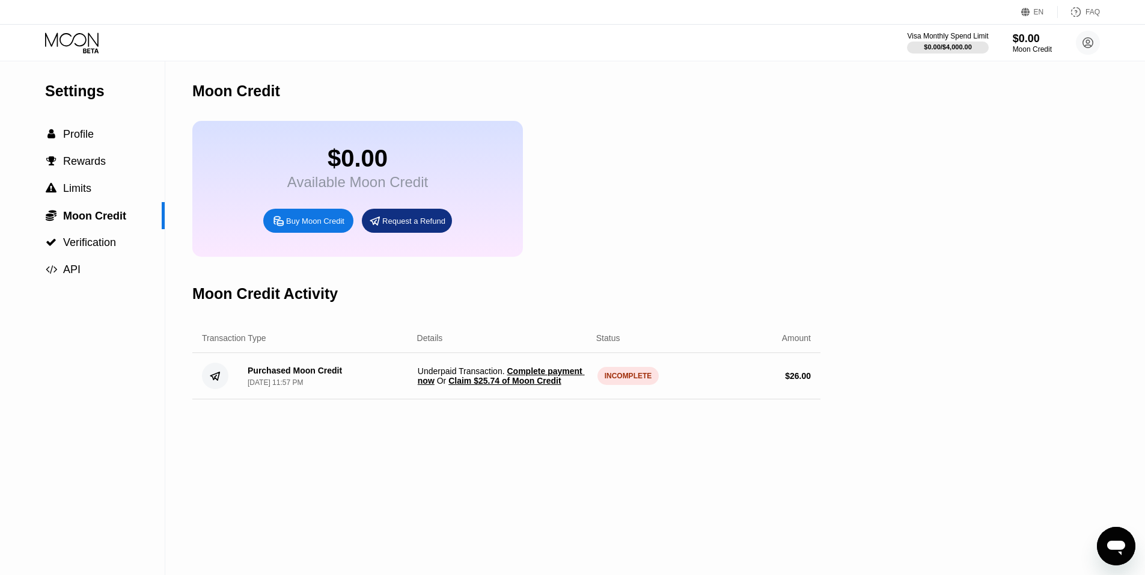
click at [549, 385] on span "Claim $25.74 of Moon Credit" at bounding box center [504, 381] width 112 height 10
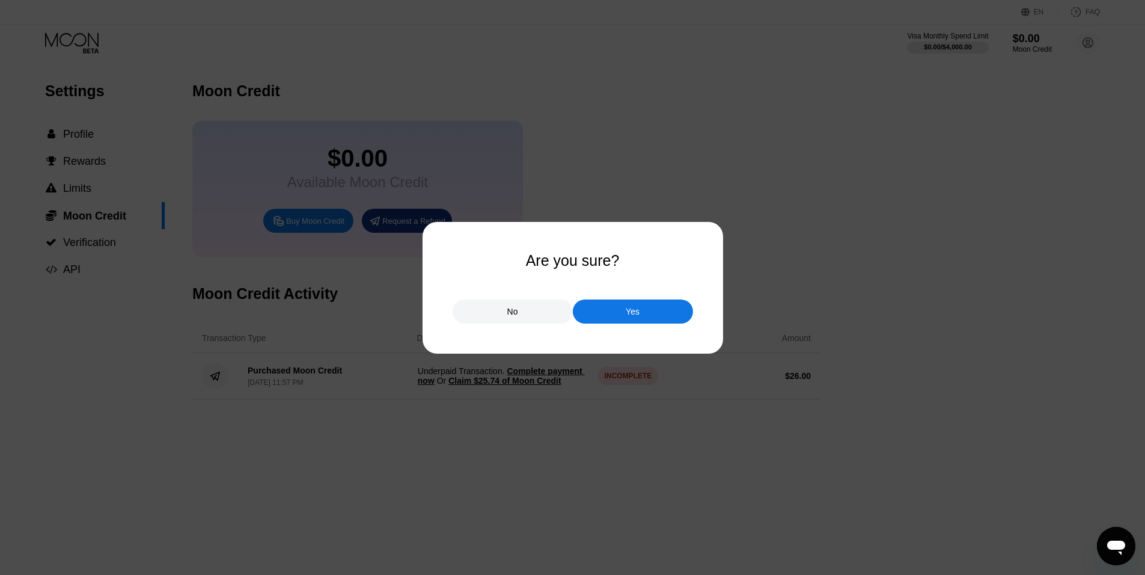
click at [625, 313] on div "Yes" at bounding box center [633, 311] width 120 height 24
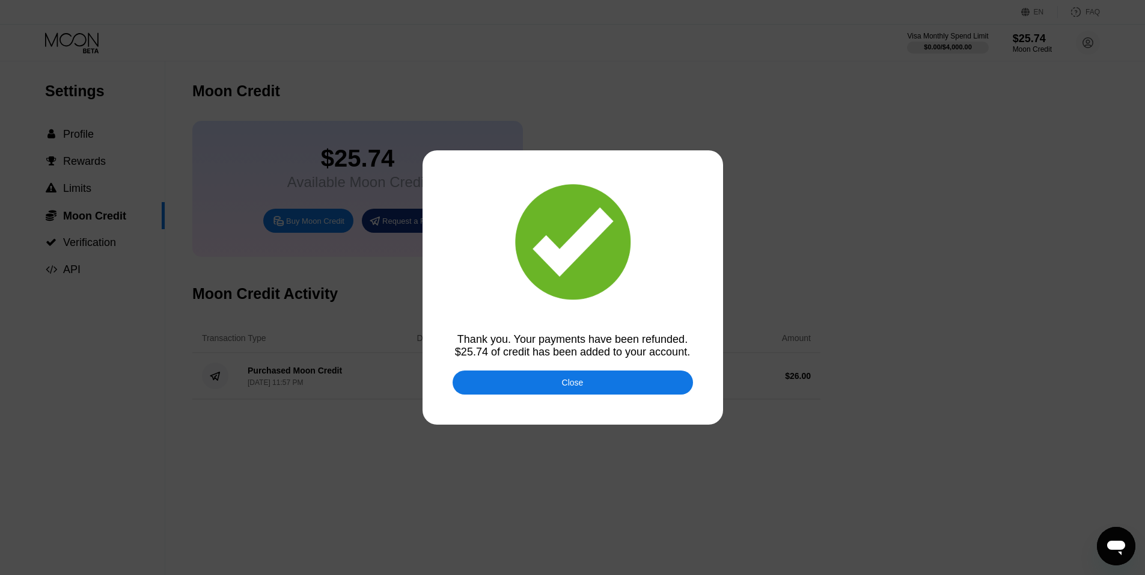
click at [641, 387] on div "Close" at bounding box center [573, 382] width 240 height 24
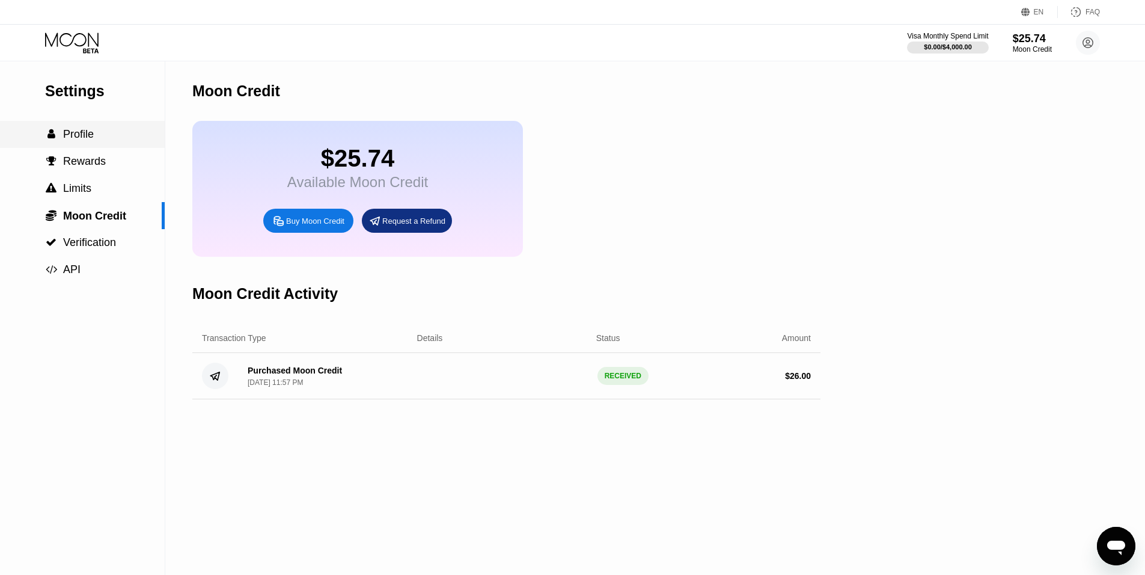
click at [81, 139] on span "Profile" at bounding box center [78, 134] width 31 height 12
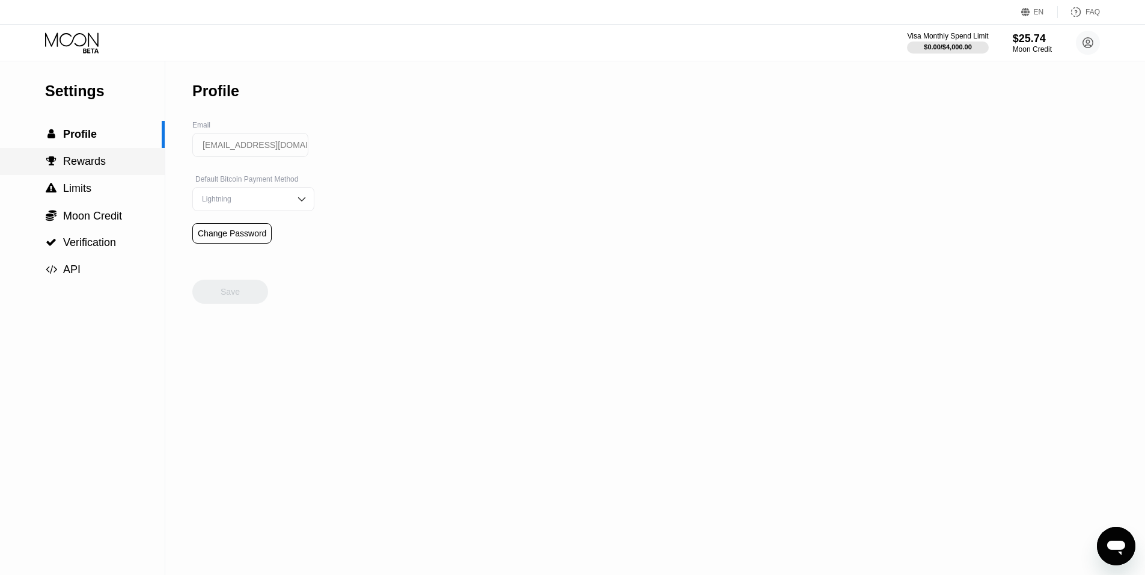
click at [81, 167] on span "Rewards" at bounding box center [84, 161] width 43 height 12
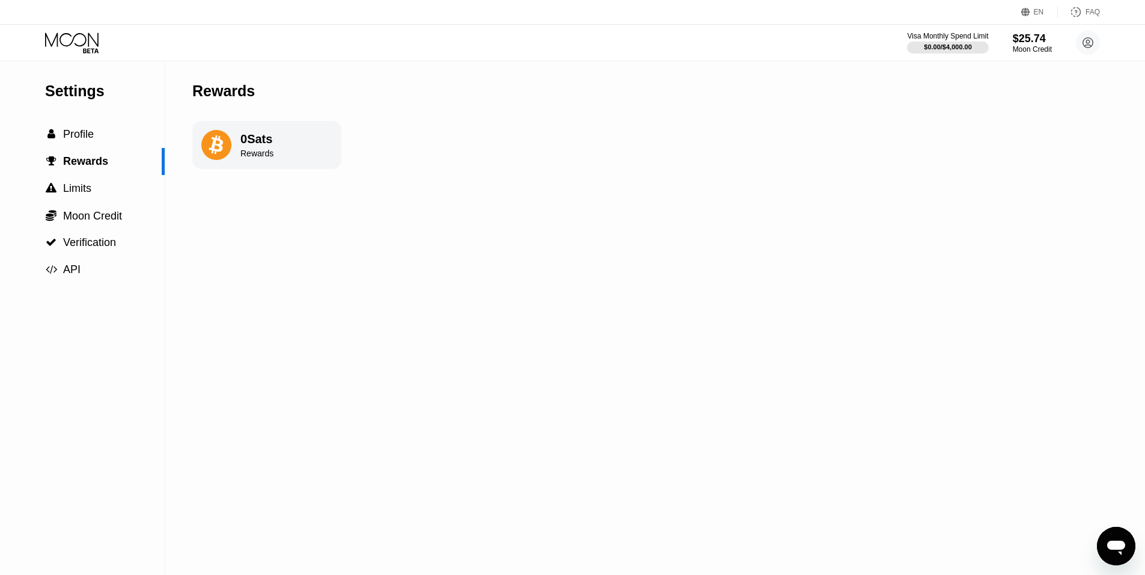
click at [95, 96] on div "Settings" at bounding box center [105, 90] width 120 height 17
click at [66, 35] on icon at bounding box center [73, 42] width 56 height 21
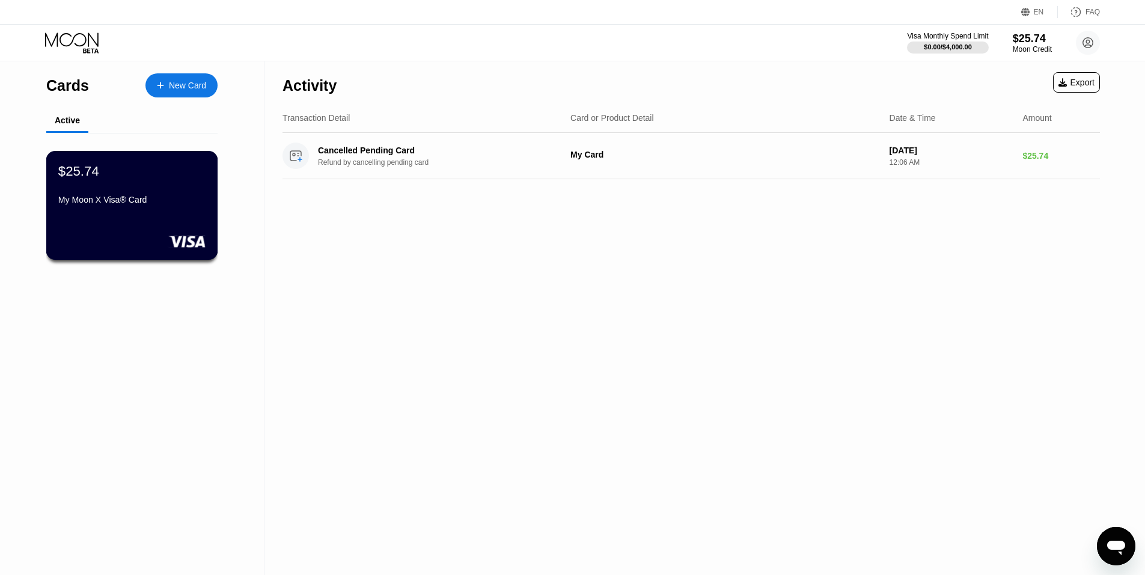
click at [138, 219] on div "$25.74 My Moon X Visa® Card" at bounding box center [132, 205] width 172 height 109
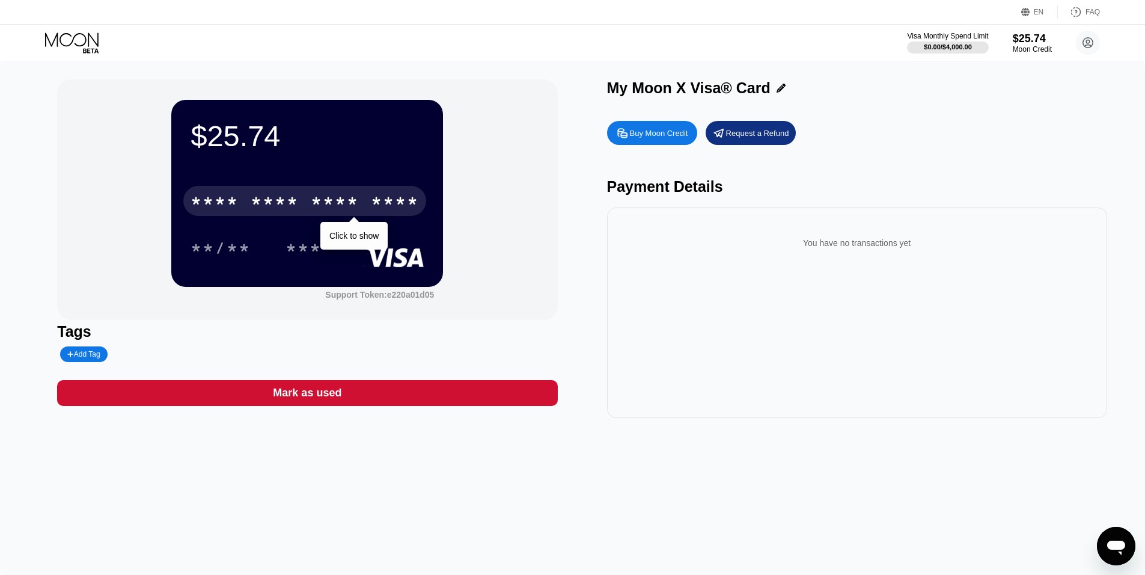
click at [325, 200] on div "* * * *" at bounding box center [335, 202] width 48 height 19
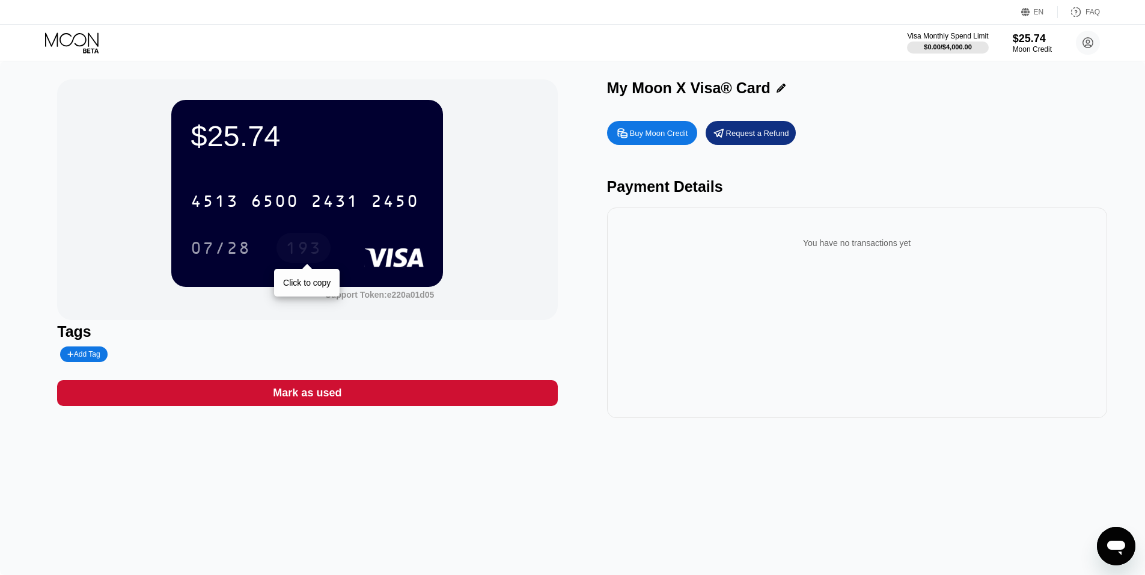
click at [313, 248] on div "193" at bounding box center [303, 249] width 36 height 19
click at [233, 250] on div "07/28" at bounding box center [221, 249] width 60 height 19
